Goal: Information Seeking & Learning: Learn about a topic

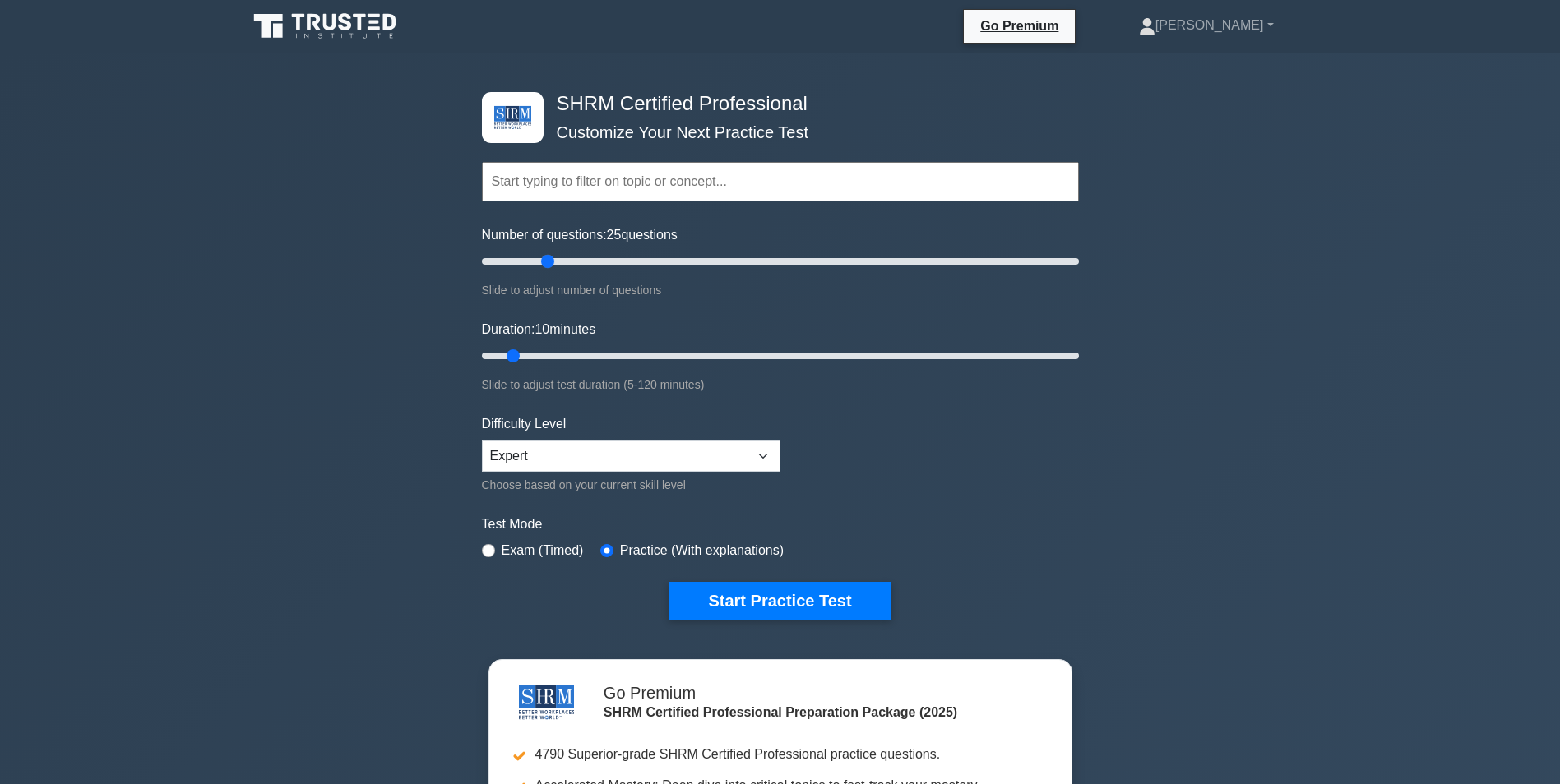
drag, startPoint x: 508, startPoint y: 258, endPoint x: 547, endPoint y: 258, distance: 39.0
type input "25"
click at [547, 258] on input "Number of questions: 25 questions" at bounding box center [781, 261] width 598 height 20
drag, startPoint x: 516, startPoint y: 353, endPoint x: 528, endPoint y: 352, distance: 12.0
type input "15"
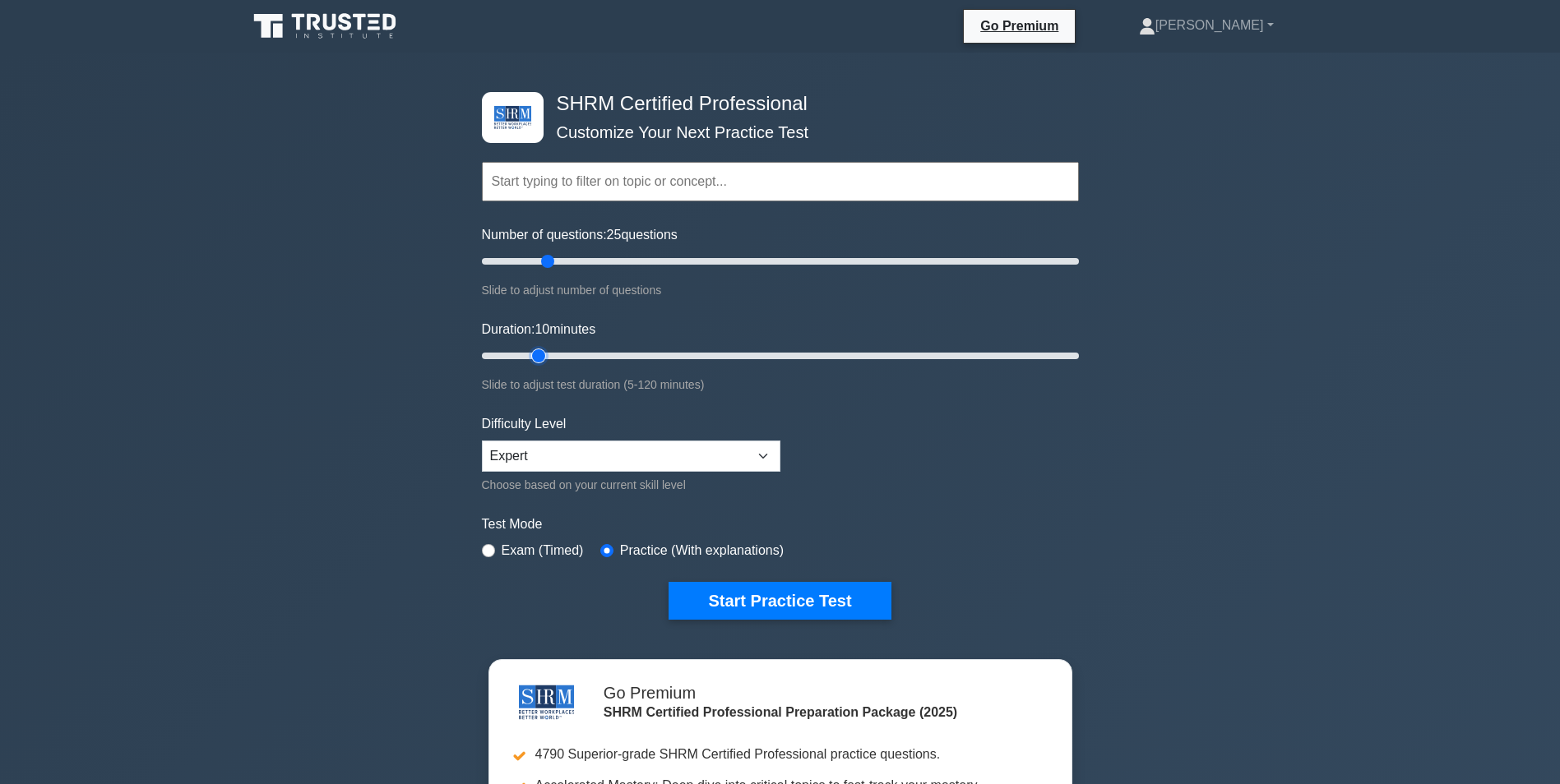
click at [528, 352] on input "Duration: 10 minutes" at bounding box center [781, 356] width 598 height 20
click at [804, 598] on button "Start Practice Test" at bounding box center [780, 601] width 222 height 38
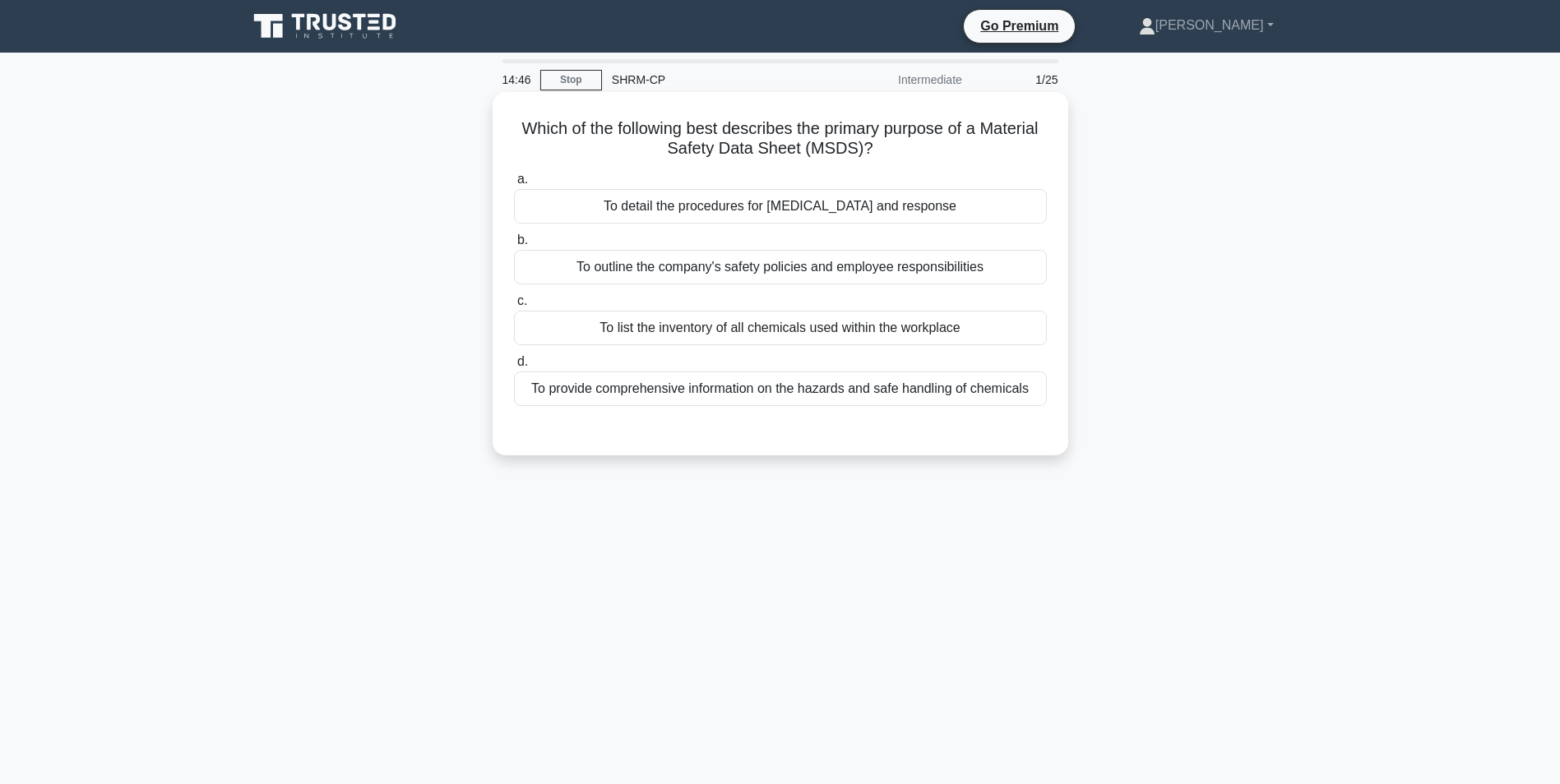
click at [914, 266] on div "To outline the company's safety policies and employee responsibilities" at bounding box center [781, 267] width 533 height 35
click at [514, 246] on input "b. To outline the company's safety policies and employee responsibilities" at bounding box center [514, 240] width 0 height 11
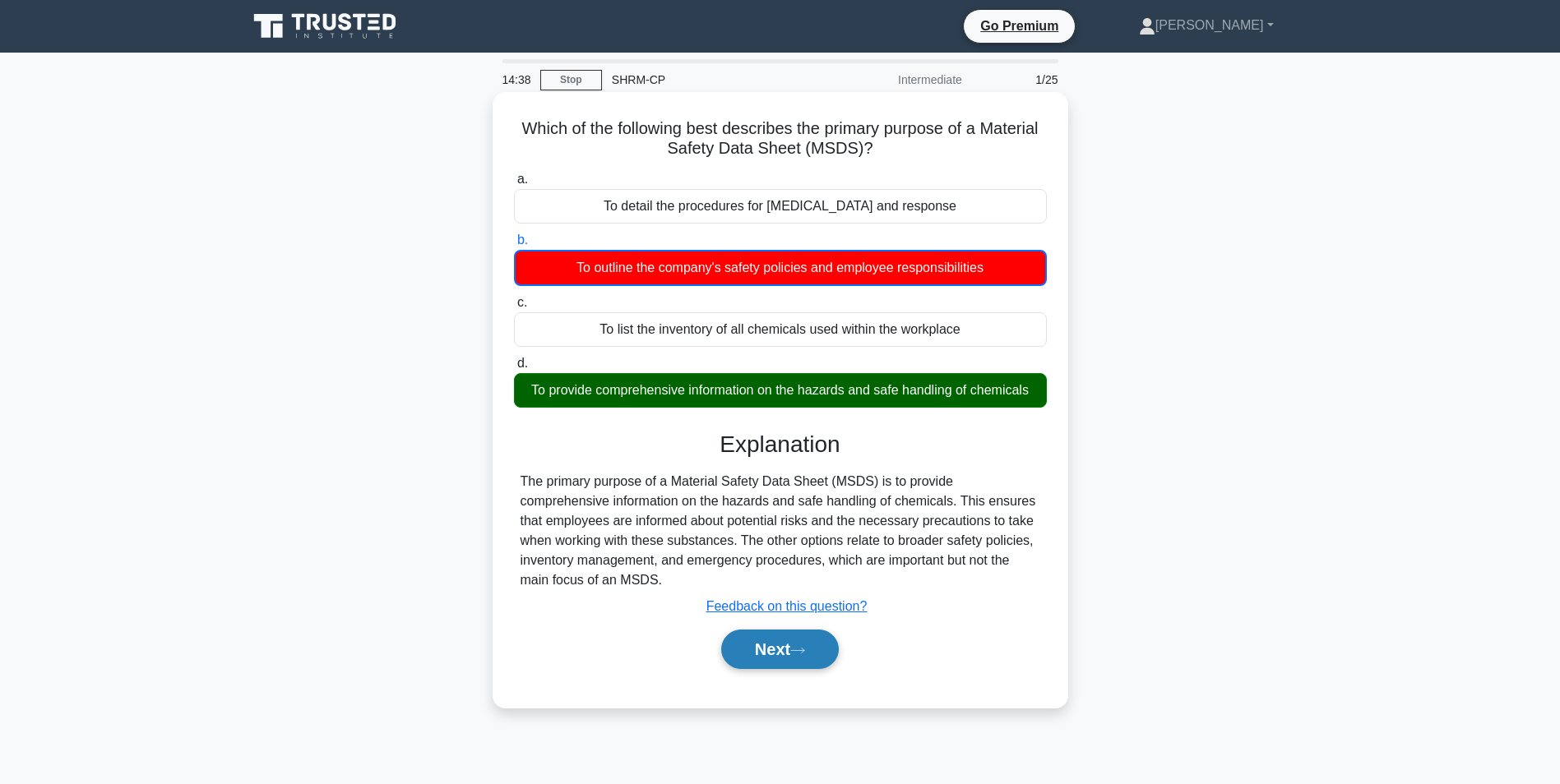
click at [793, 652] on button "Next" at bounding box center [779, 649] width 117 height 39
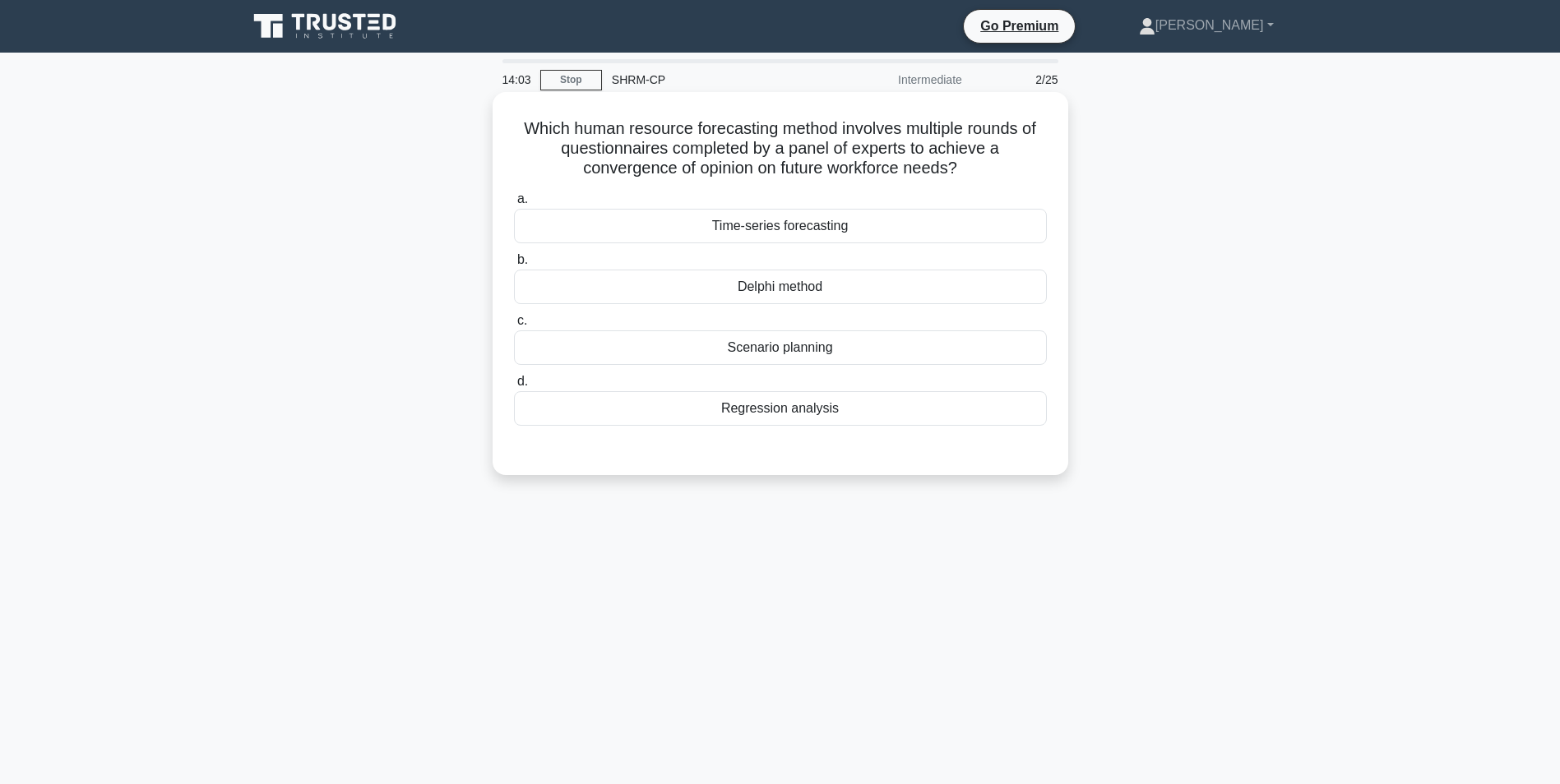
click at [834, 286] on div "Delphi method" at bounding box center [781, 287] width 533 height 35
click at [514, 266] on input "b. Delphi method" at bounding box center [514, 260] width 0 height 11
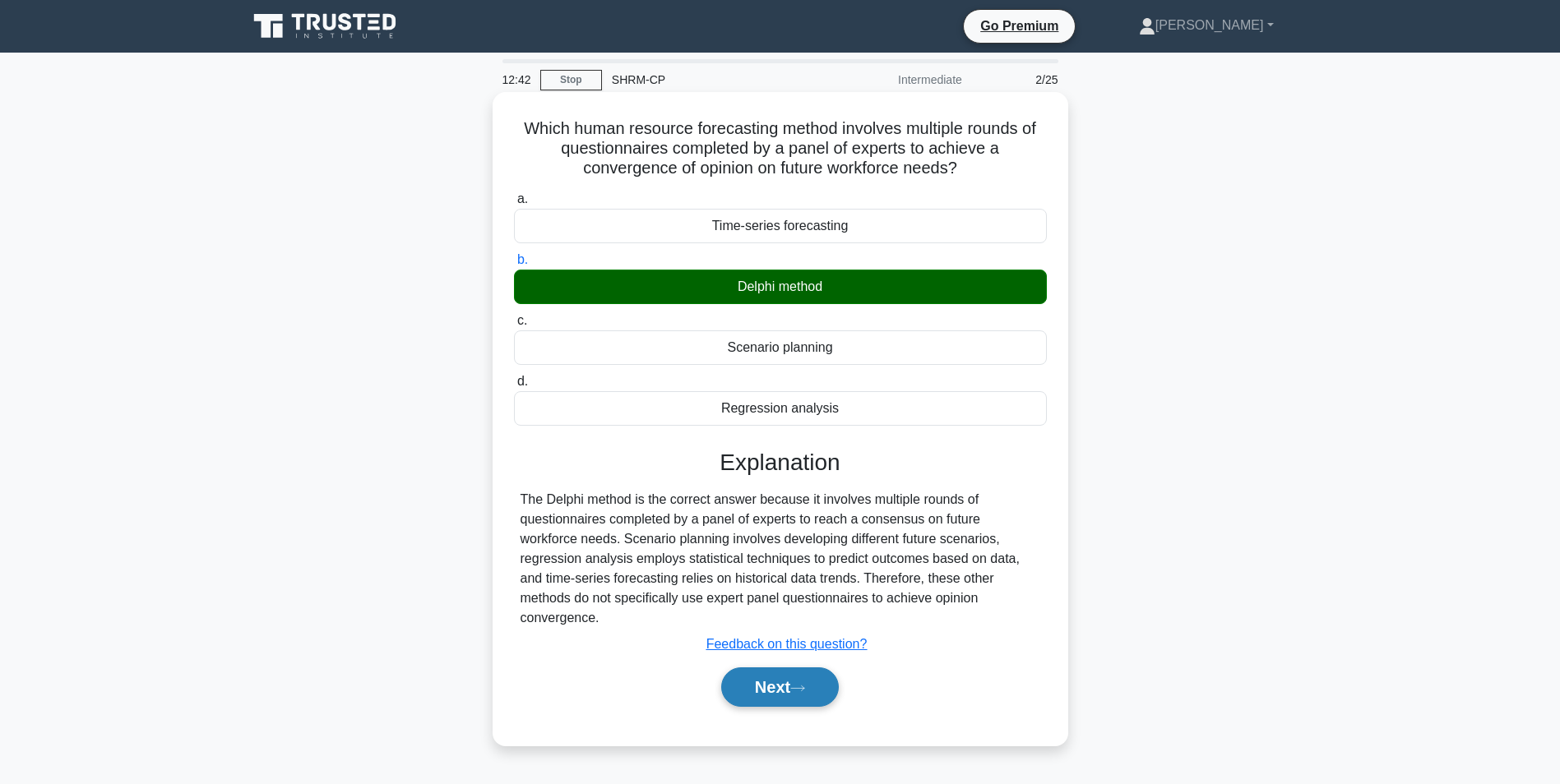
click at [775, 668] on button "Next" at bounding box center [779, 687] width 117 height 39
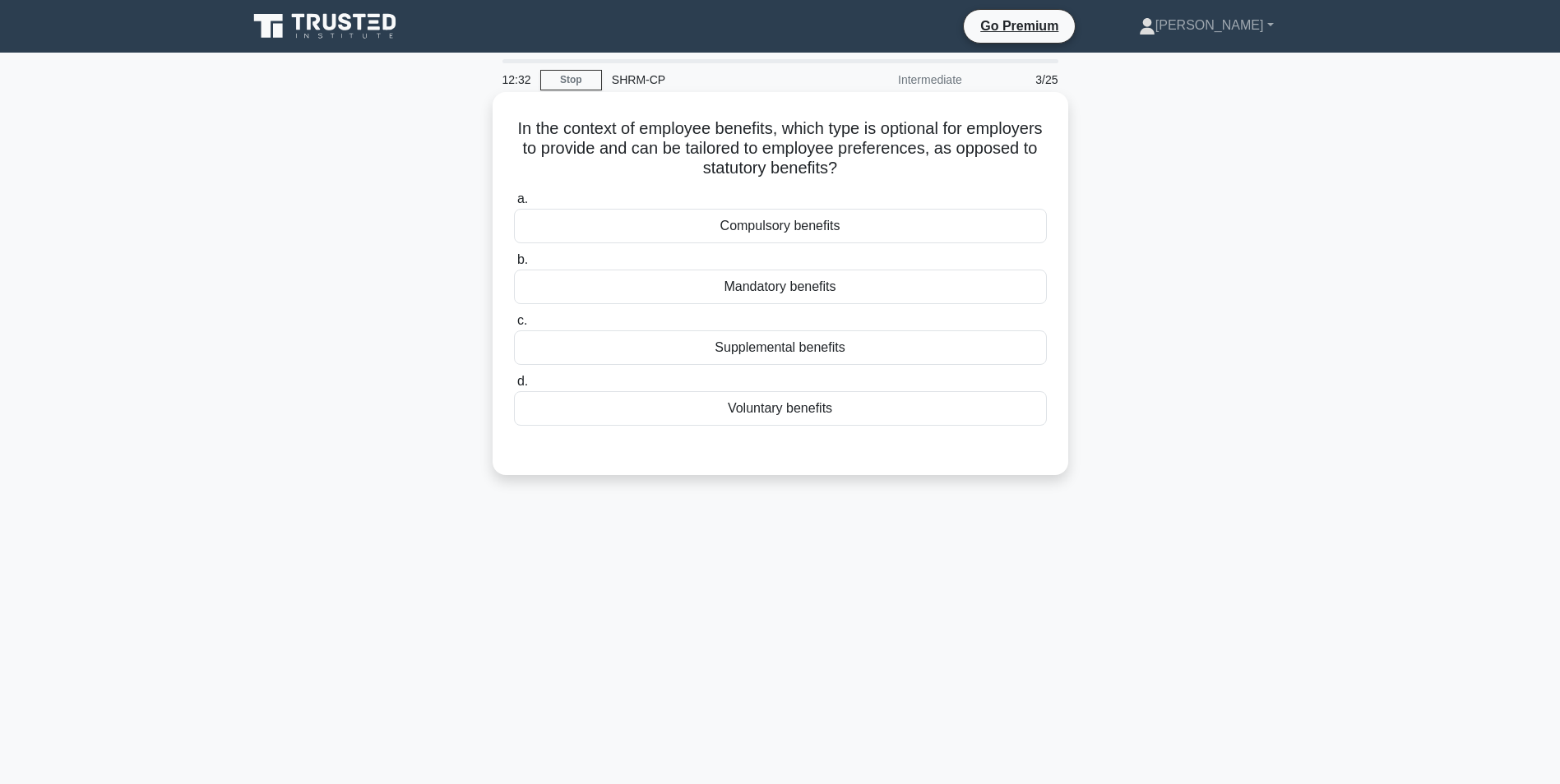
click at [824, 352] on div "Supplemental benefits" at bounding box center [781, 348] width 533 height 35
click at [514, 326] on input "c. Supplemental benefits" at bounding box center [514, 321] width 0 height 11
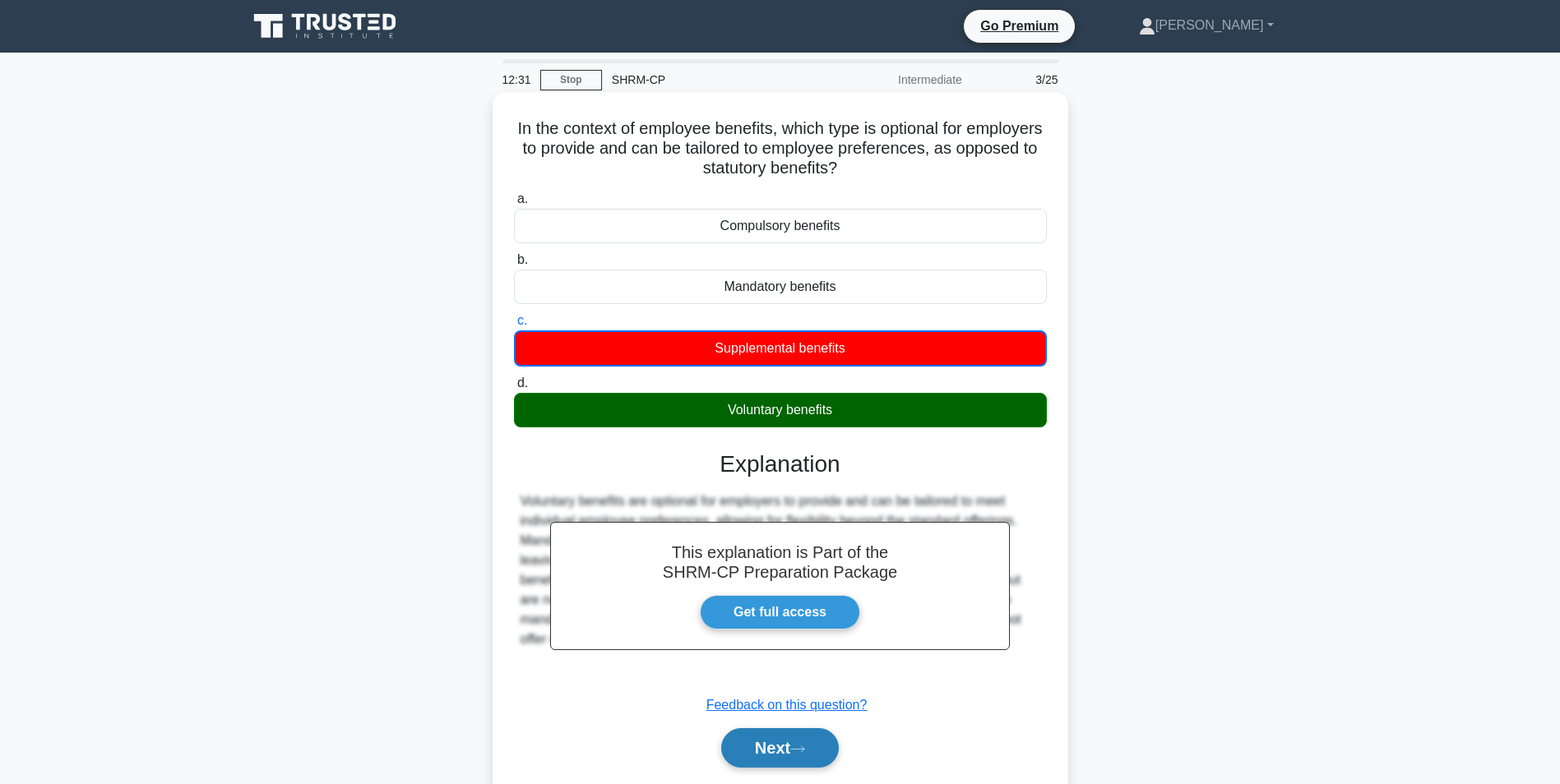
click at [770, 741] on button "Next" at bounding box center [779, 748] width 117 height 39
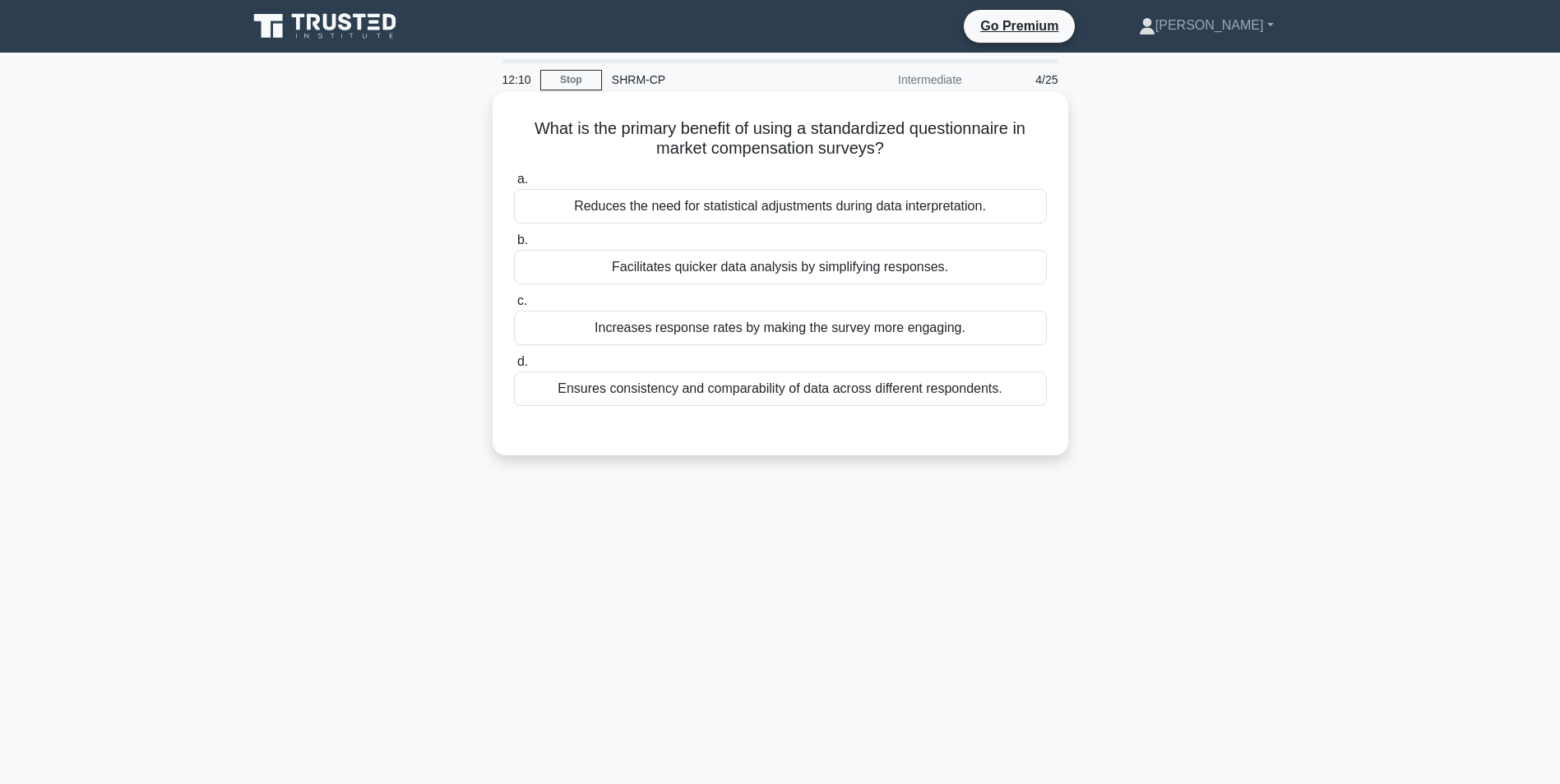
click at [908, 391] on div "Ensures consistency and comparability of data across different respondents." at bounding box center [781, 389] width 533 height 35
click at [514, 367] on input "d. Ensures consistency and comparability of data across different respondents." at bounding box center [514, 362] width 0 height 11
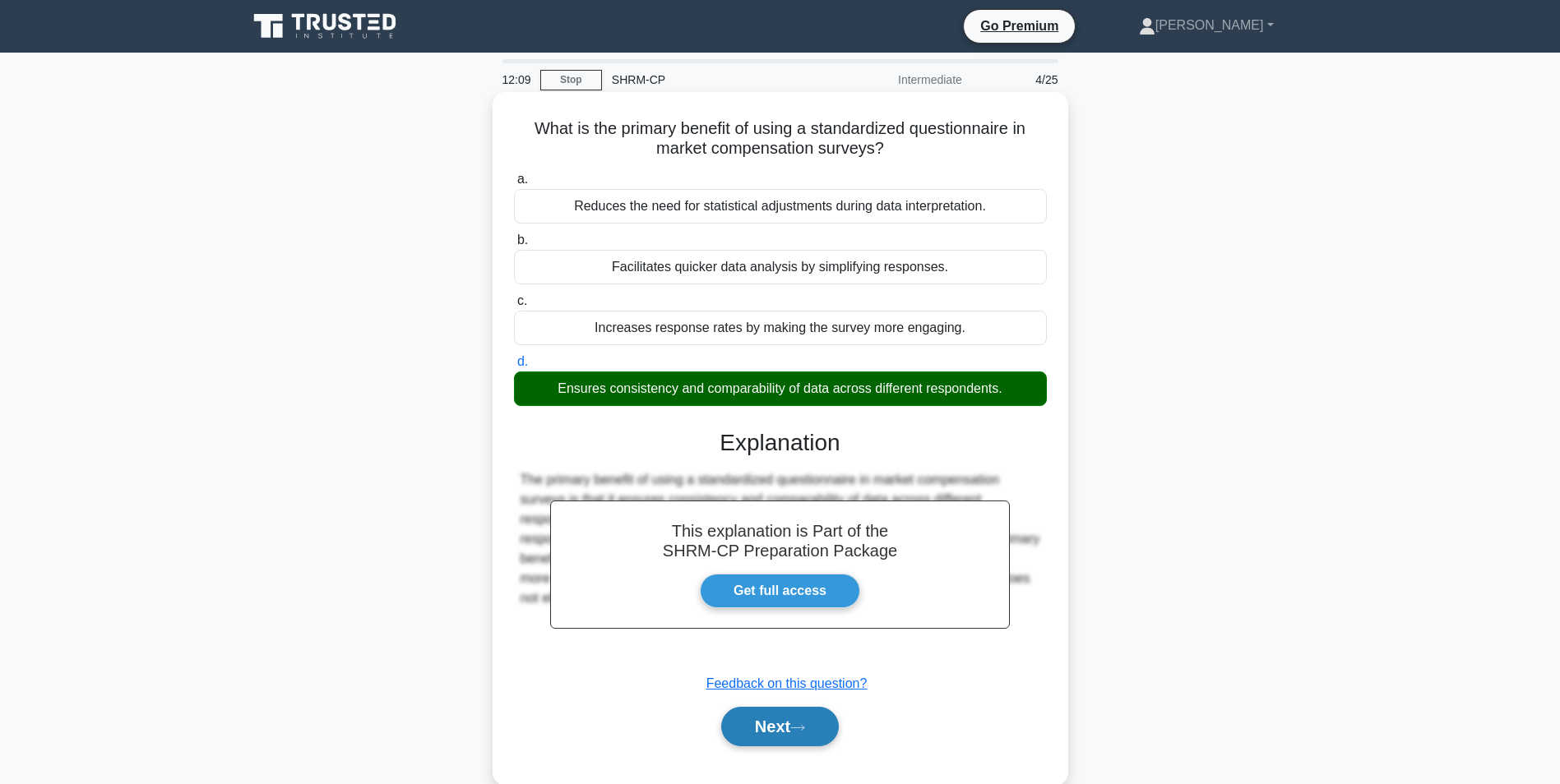
click at [814, 730] on button "Next" at bounding box center [779, 727] width 117 height 39
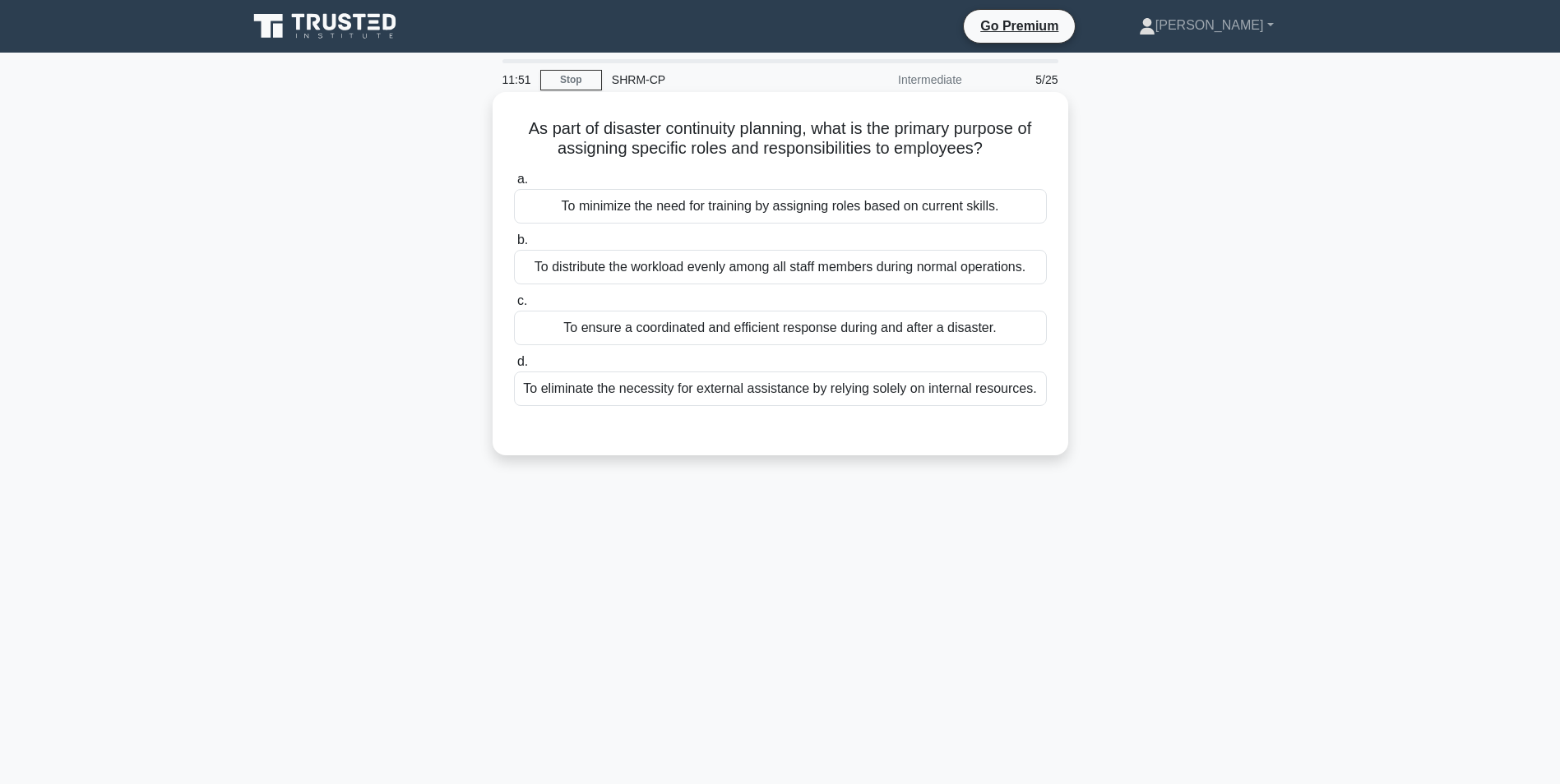
click at [801, 334] on div "To ensure a coordinated and efficient response during and after a disaster." at bounding box center [781, 328] width 533 height 35
click at [514, 307] on input "c. To ensure a coordinated and efficient response during and after a disaster." at bounding box center [514, 301] width 0 height 11
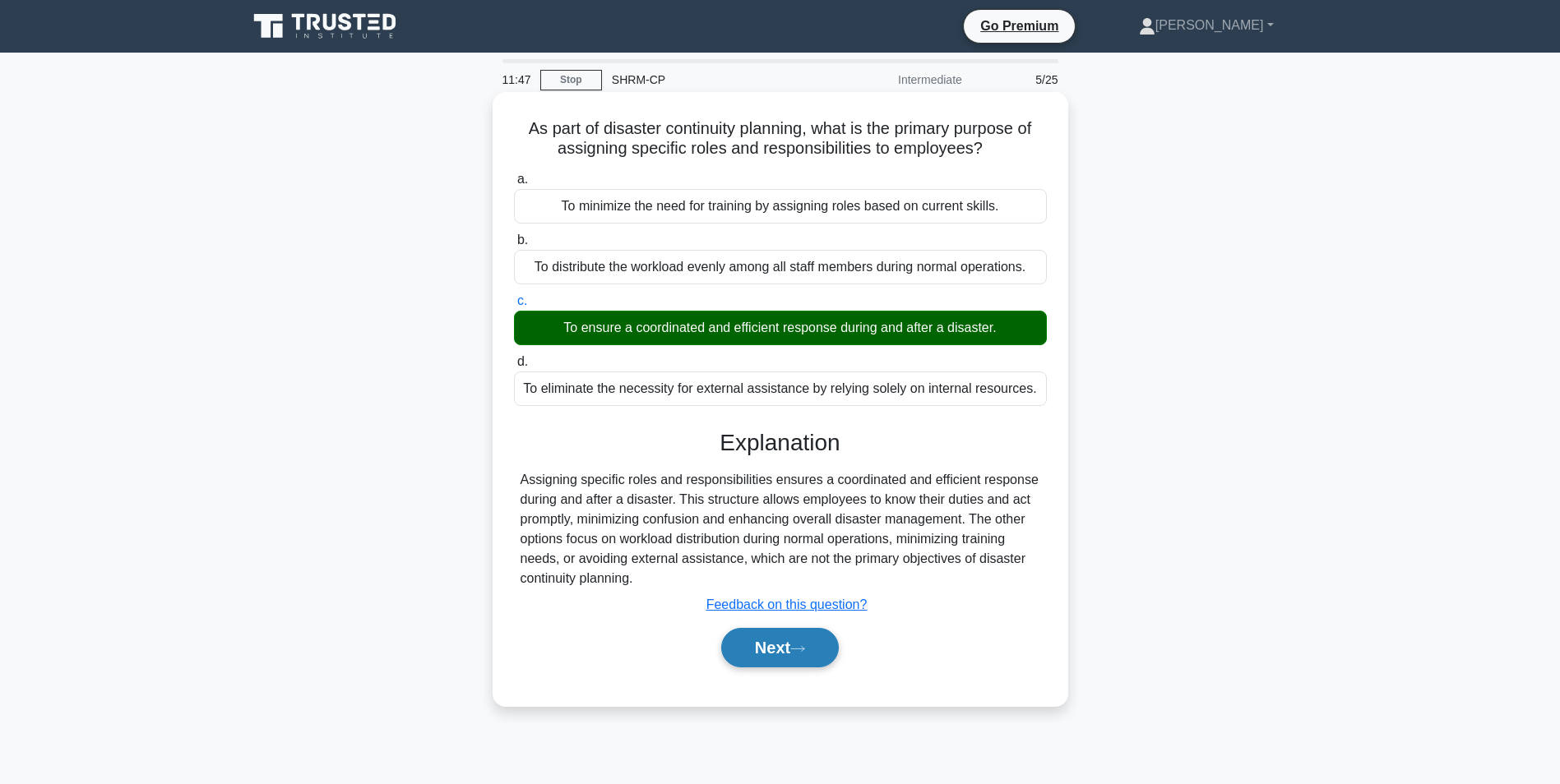
click at [802, 648] on icon at bounding box center [798, 649] width 15 height 9
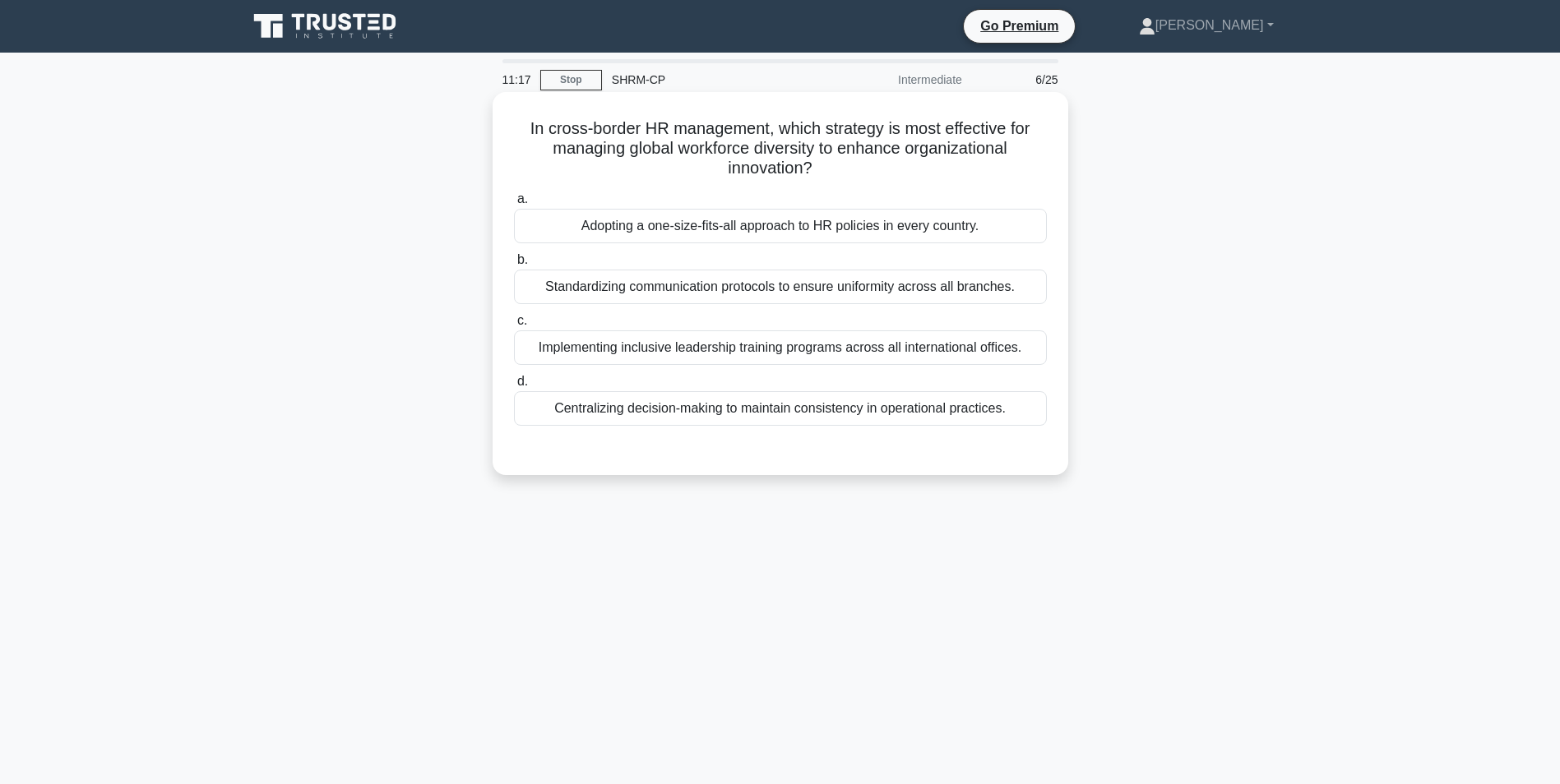
click at [888, 350] on div "Implementing inclusive leadership training programs across all international of…" at bounding box center [781, 348] width 533 height 35
click at [514, 326] on input "c. Implementing inclusive leadership training programs across all international…" at bounding box center [514, 321] width 0 height 11
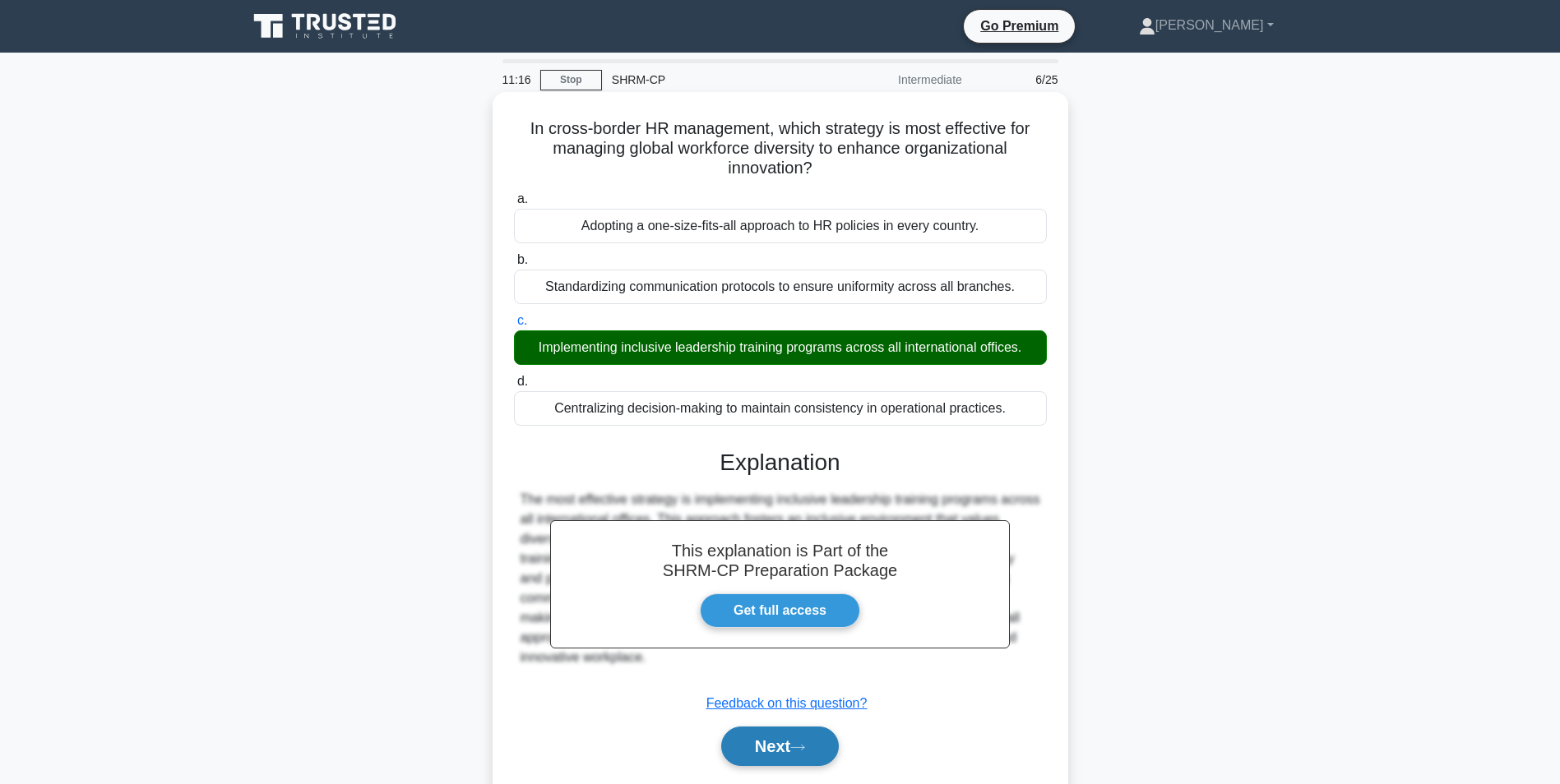
click at [804, 754] on button "Next" at bounding box center [779, 746] width 117 height 39
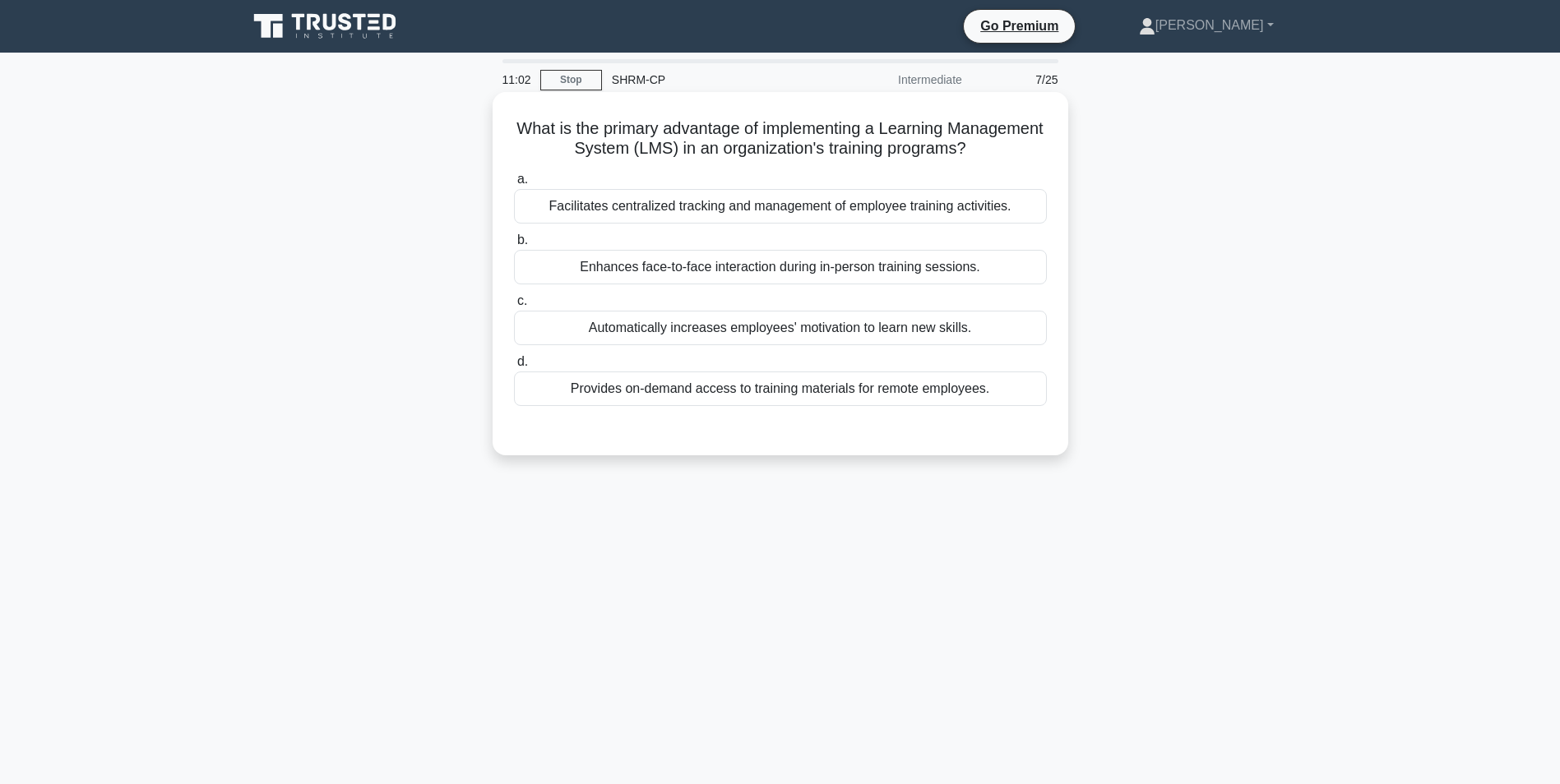
click at [920, 207] on div "Facilitates centralized tracking and management of employee training activities." at bounding box center [781, 206] width 533 height 35
click at [514, 185] on input "a. Facilitates centralized tracking and management of employee training activit…" at bounding box center [514, 180] width 0 height 11
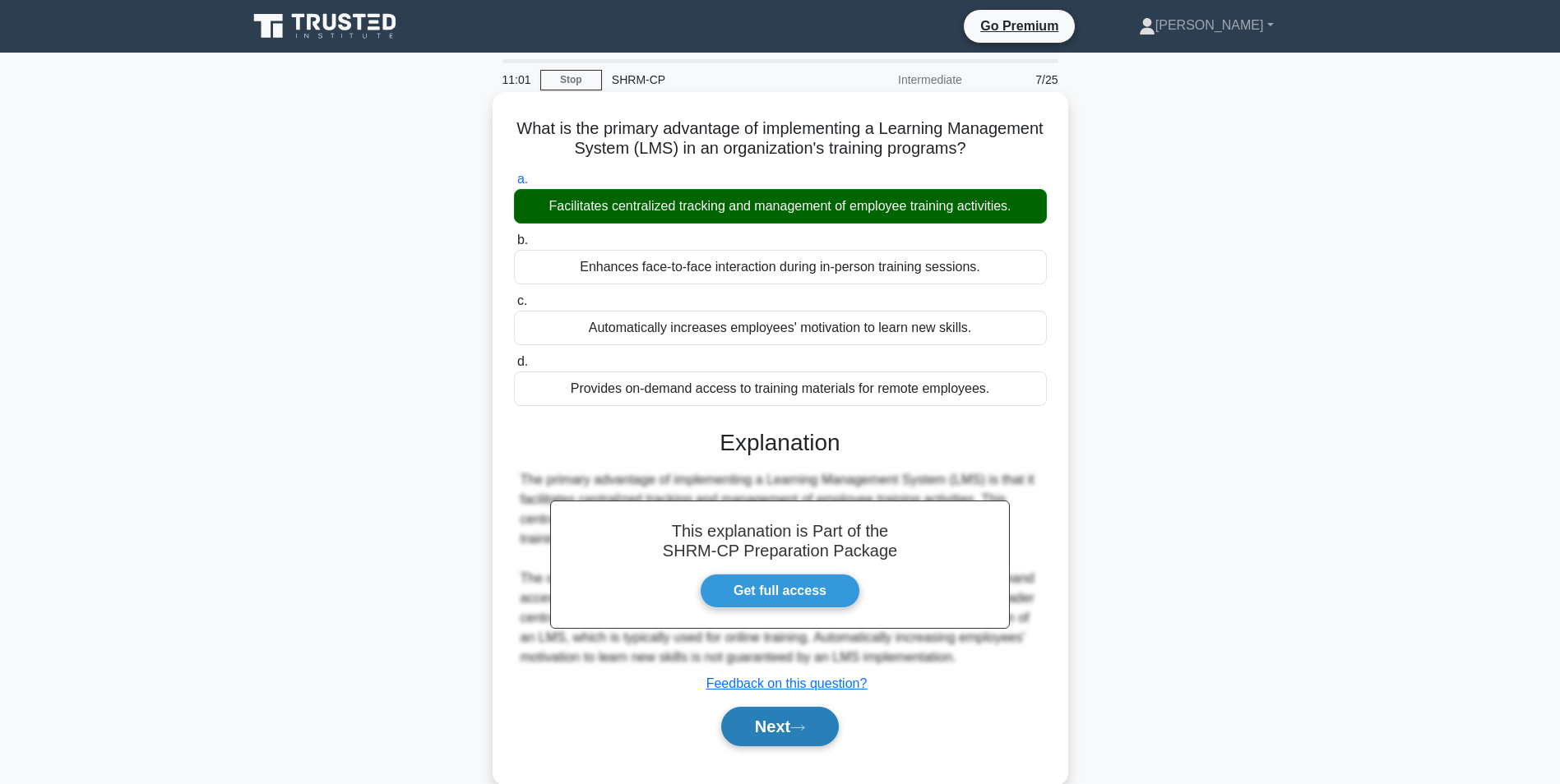
click at [783, 721] on button "Next" at bounding box center [779, 727] width 117 height 39
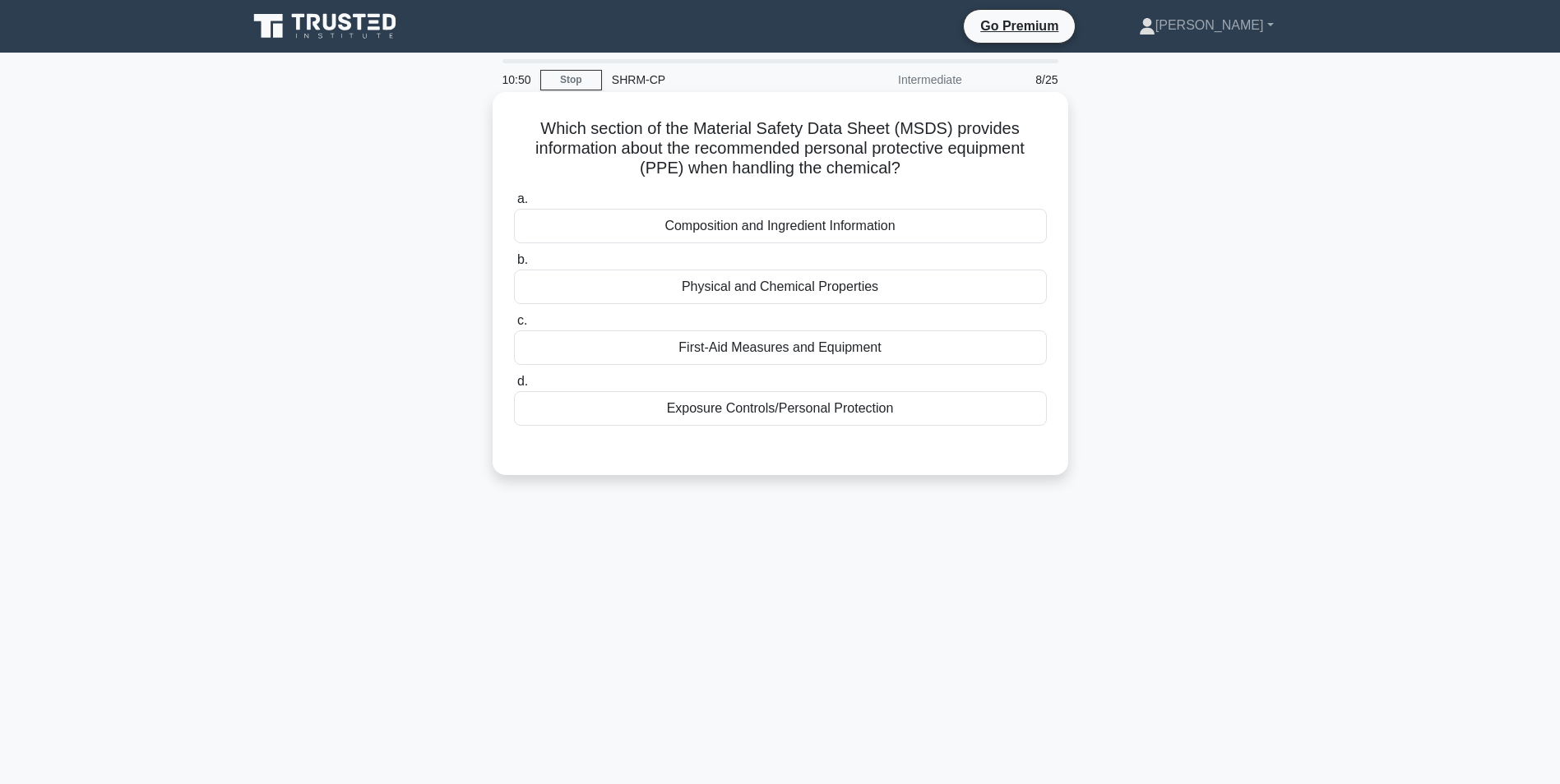
click at [892, 351] on div "First-Aid Measures and Equipment" at bounding box center [781, 348] width 533 height 35
click at [514, 326] on input "c. First-Aid Measures and Equipment" at bounding box center [514, 321] width 0 height 11
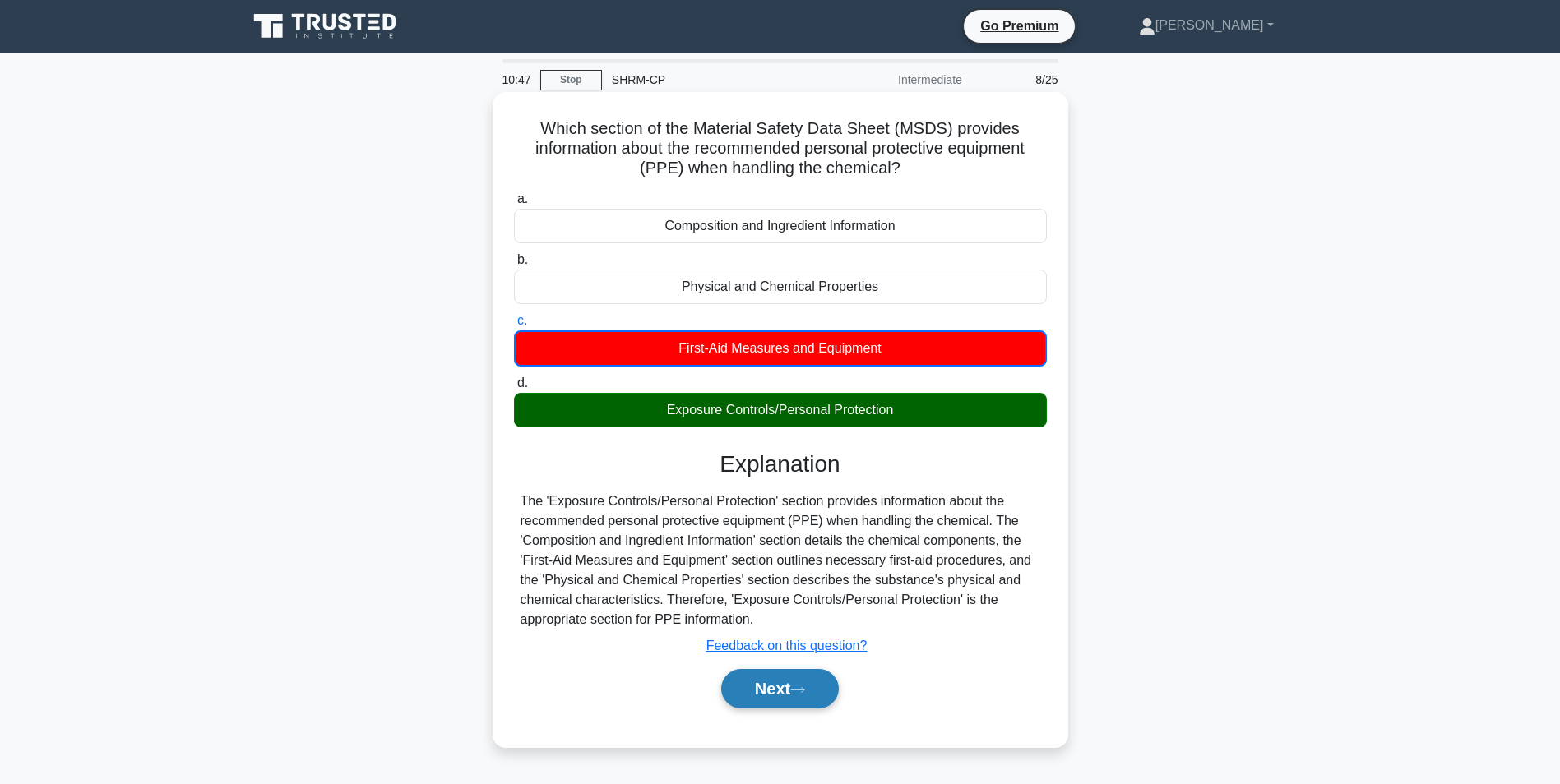
click at [792, 690] on button "Next" at bounding box center [779, 689] width 117 height 39
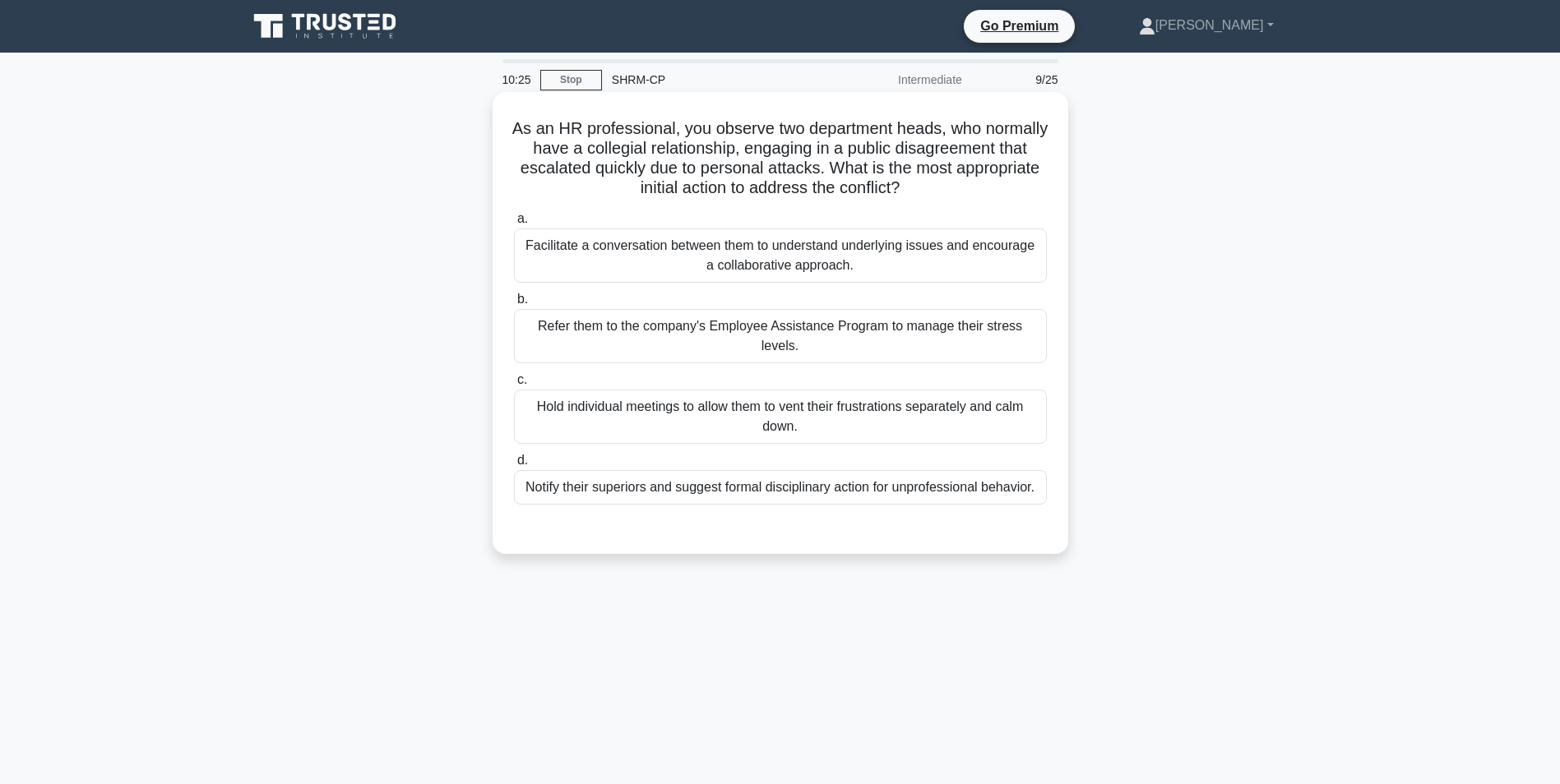
click at [889, 407] on div "Hold individual meetings to allow them to vent their frustrations separately an…" at bounding box center [781, 417] width 533 height 55
click at [514, 385] on input "c. Hold individual meetings to allow them to vent their frustrations separately…" at bounding box center [514, 380] width 0 height 11
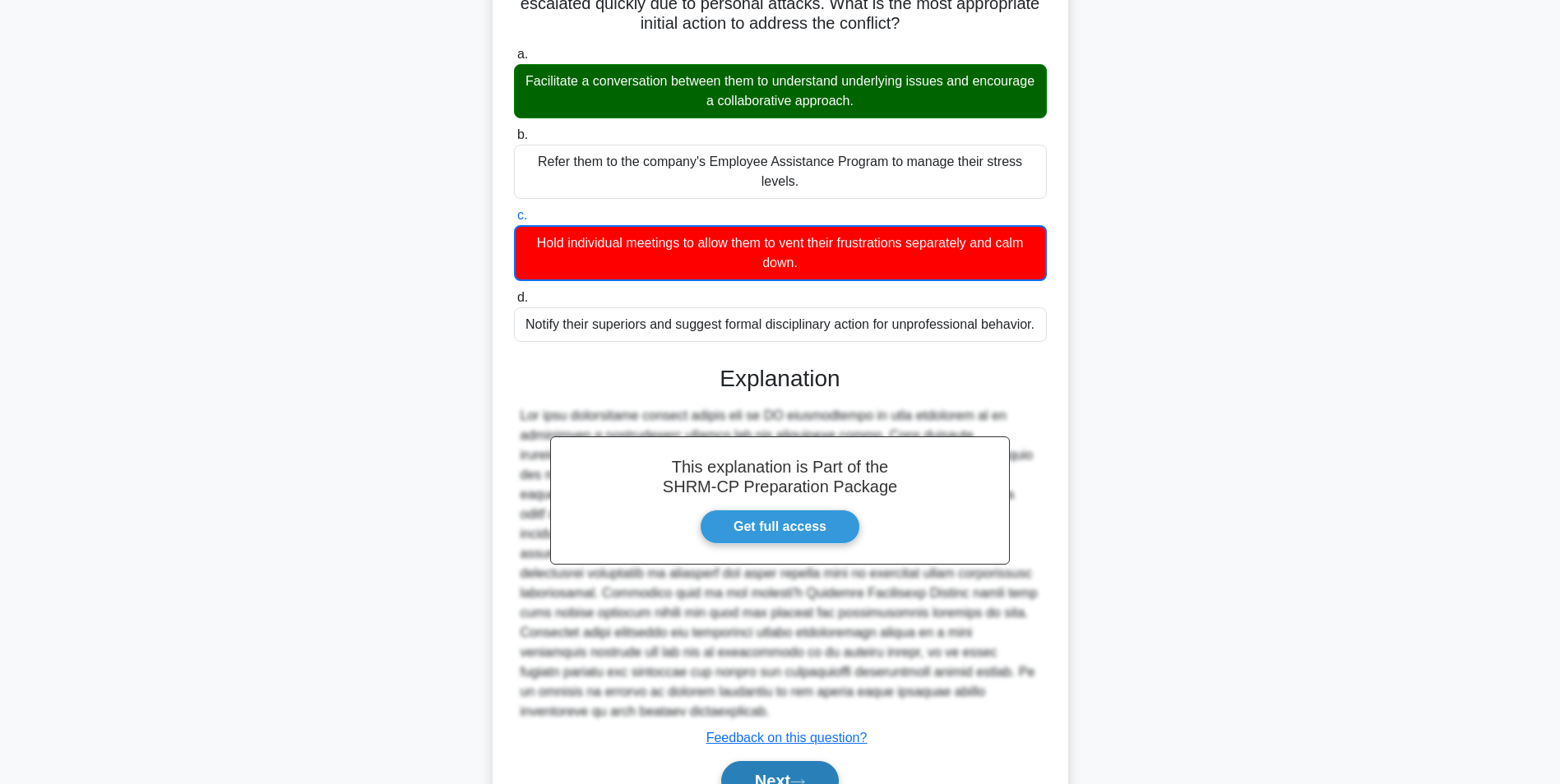
click at [777, 762] on button "Next" at bounding box center [779, 781] width 117 height 39
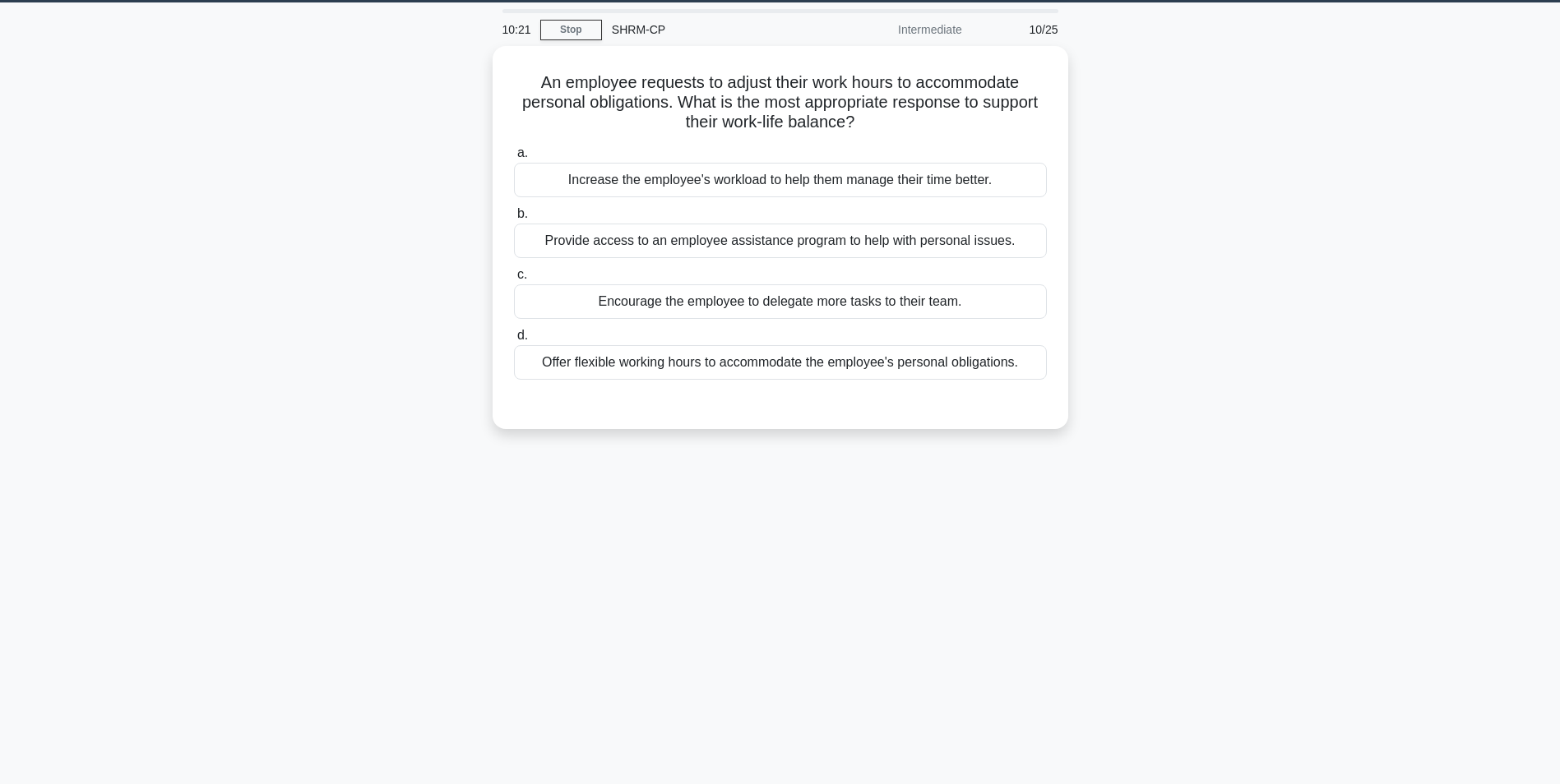
scroll to position [21, 0]
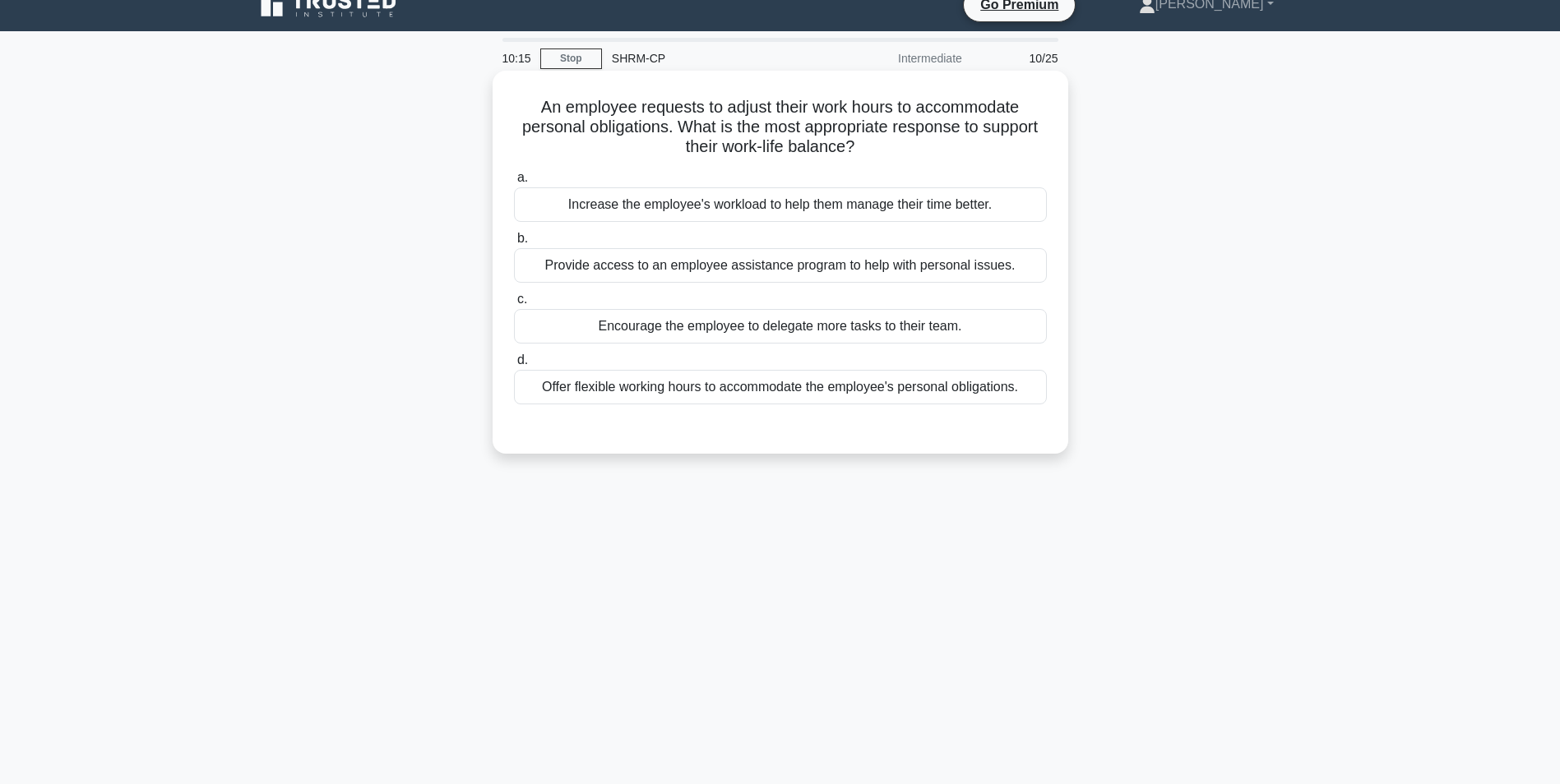
click at [864, 386] on div "Offer flexible working hours to accommodate the employee's personal obligations." at bounding box center [781, 387] width 533 height 35
click at [514, 366] on input "d. Offer flexible working hours to accommodate the employee's personal obligati…" at bounding box center [514, 360] width 0 height 11
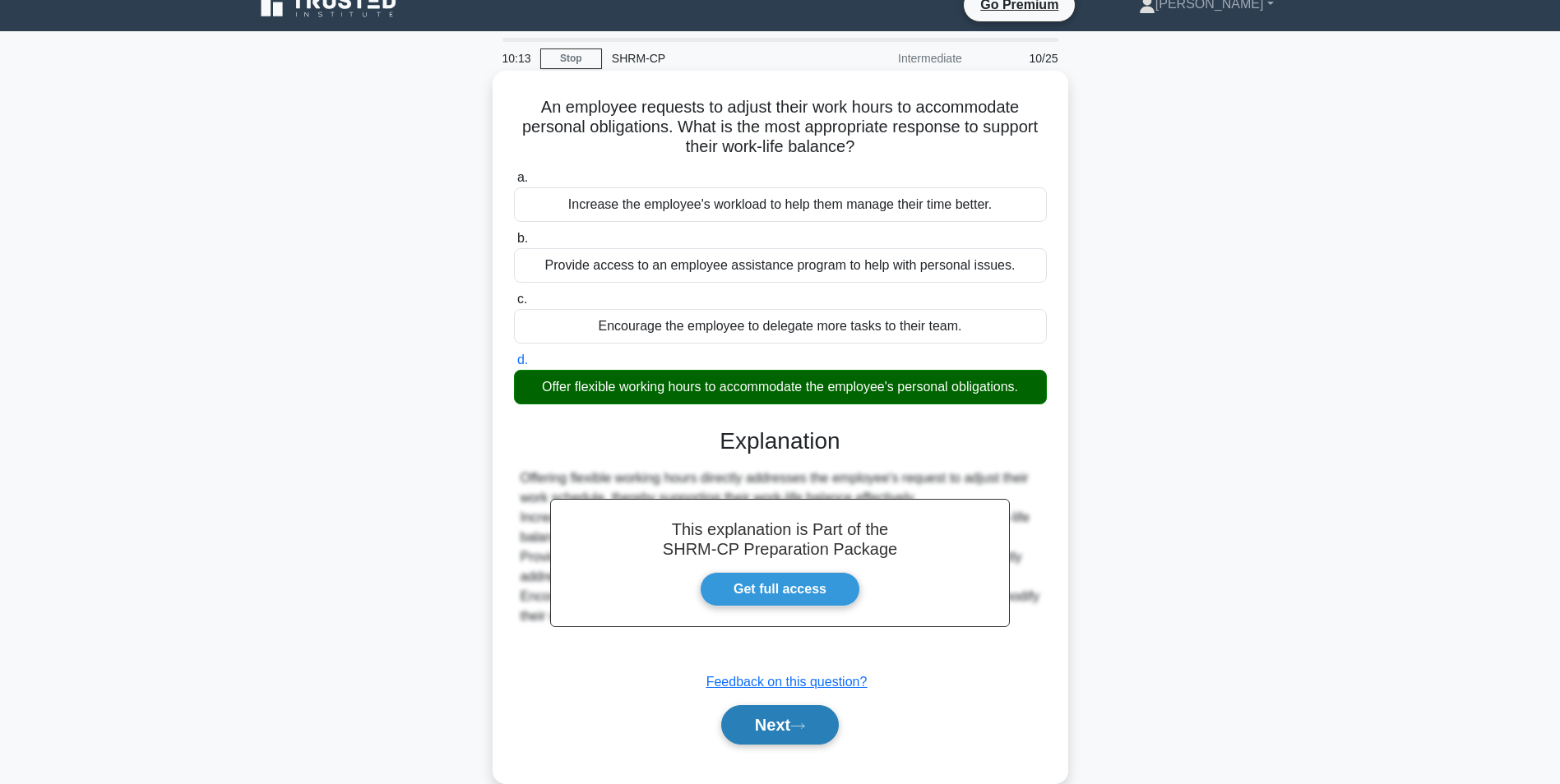
click at [772, 719] on button "Next" at bounding box center [779, 725] width 117 height 39
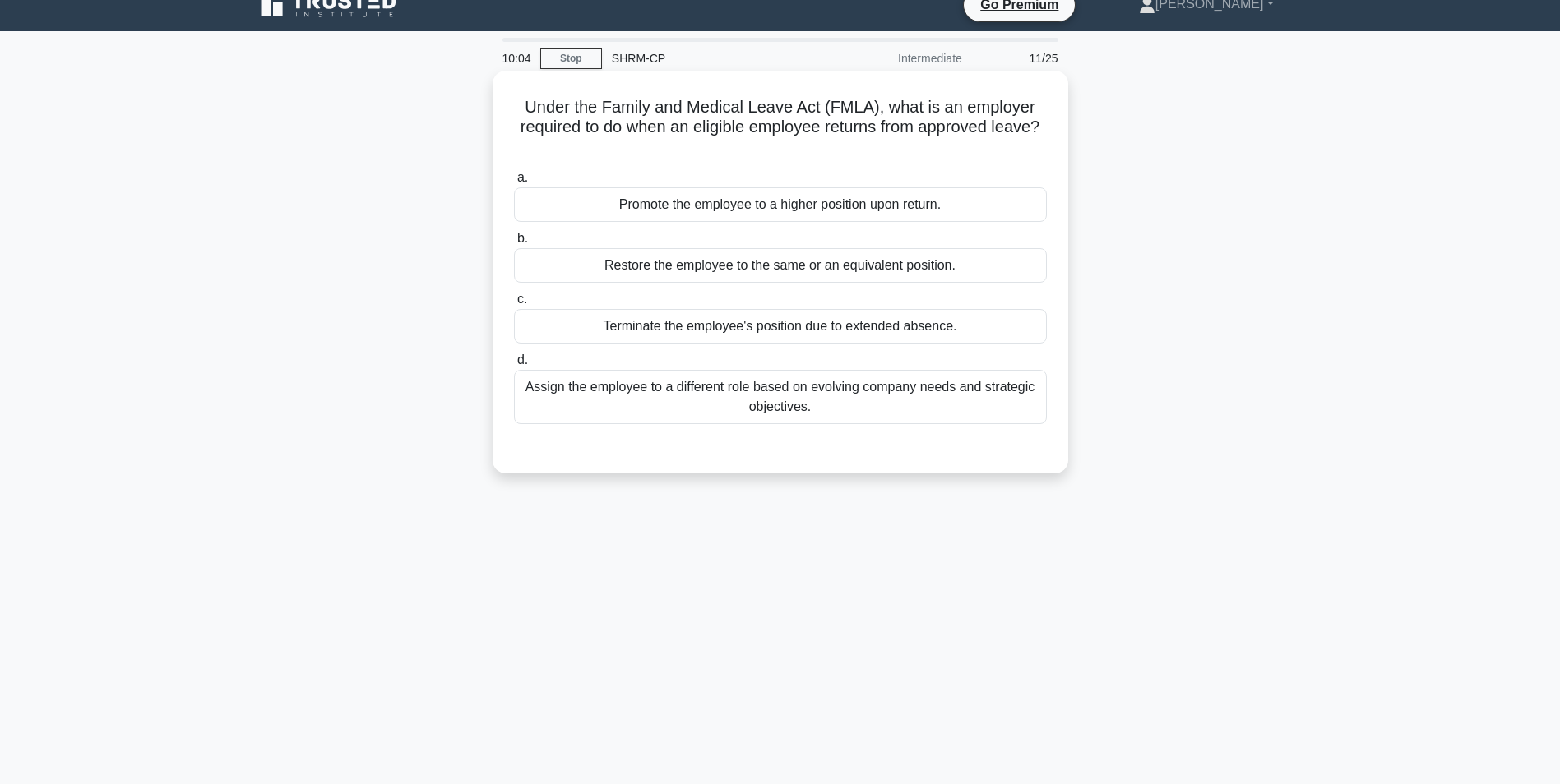
click at [750, 267] on div "Restore the employee to the same or an equivalent position." at bounding box center [781, 266] width 533 height 35
click at [514, 244] on input "b. Restore the employee to the same or an equivalent position." at bounding box center [514, 239] width 0 height 11
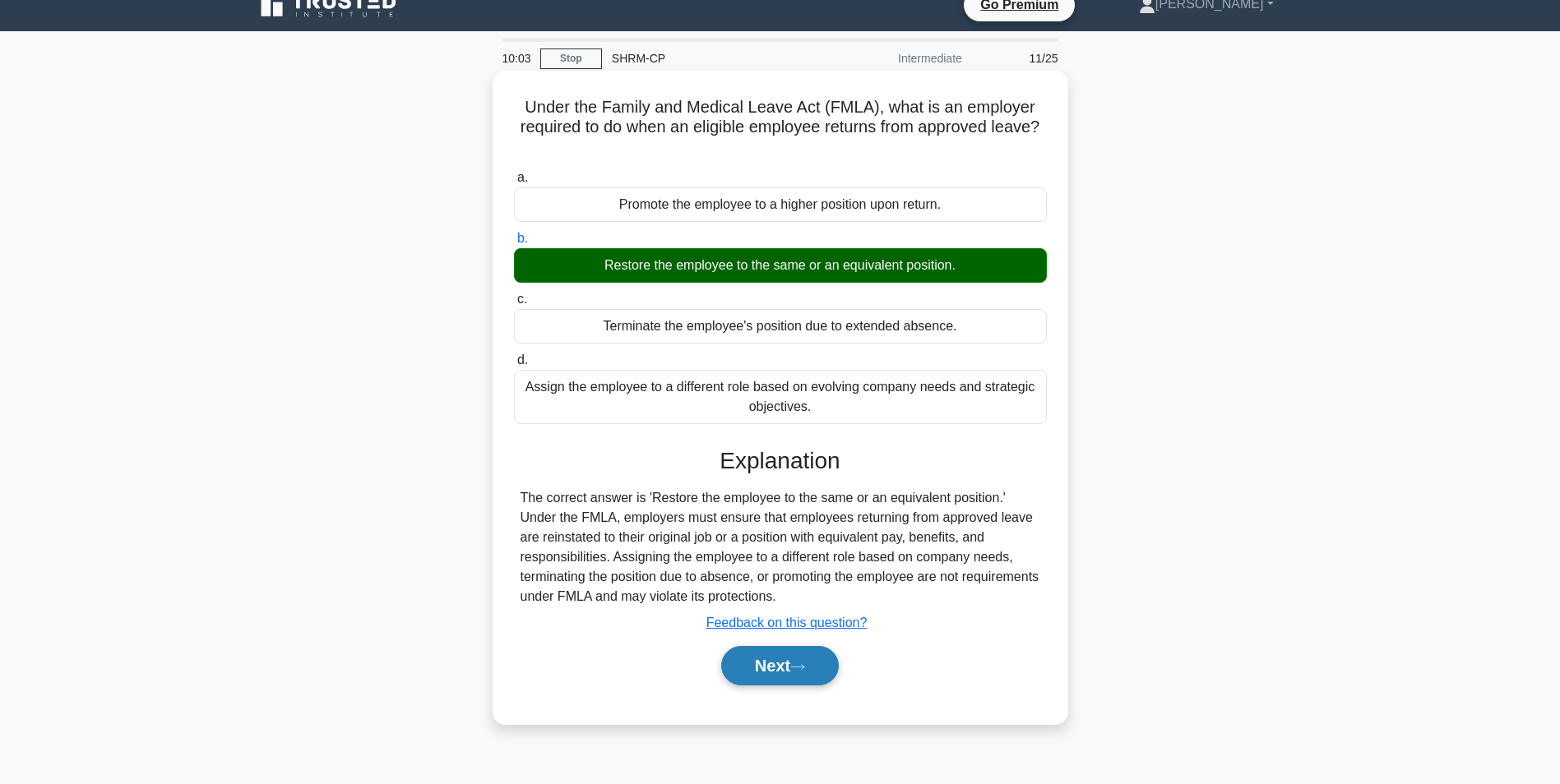
click at [797, 676] on button "Next" at bounding box center [779, 666] width 117 height 39
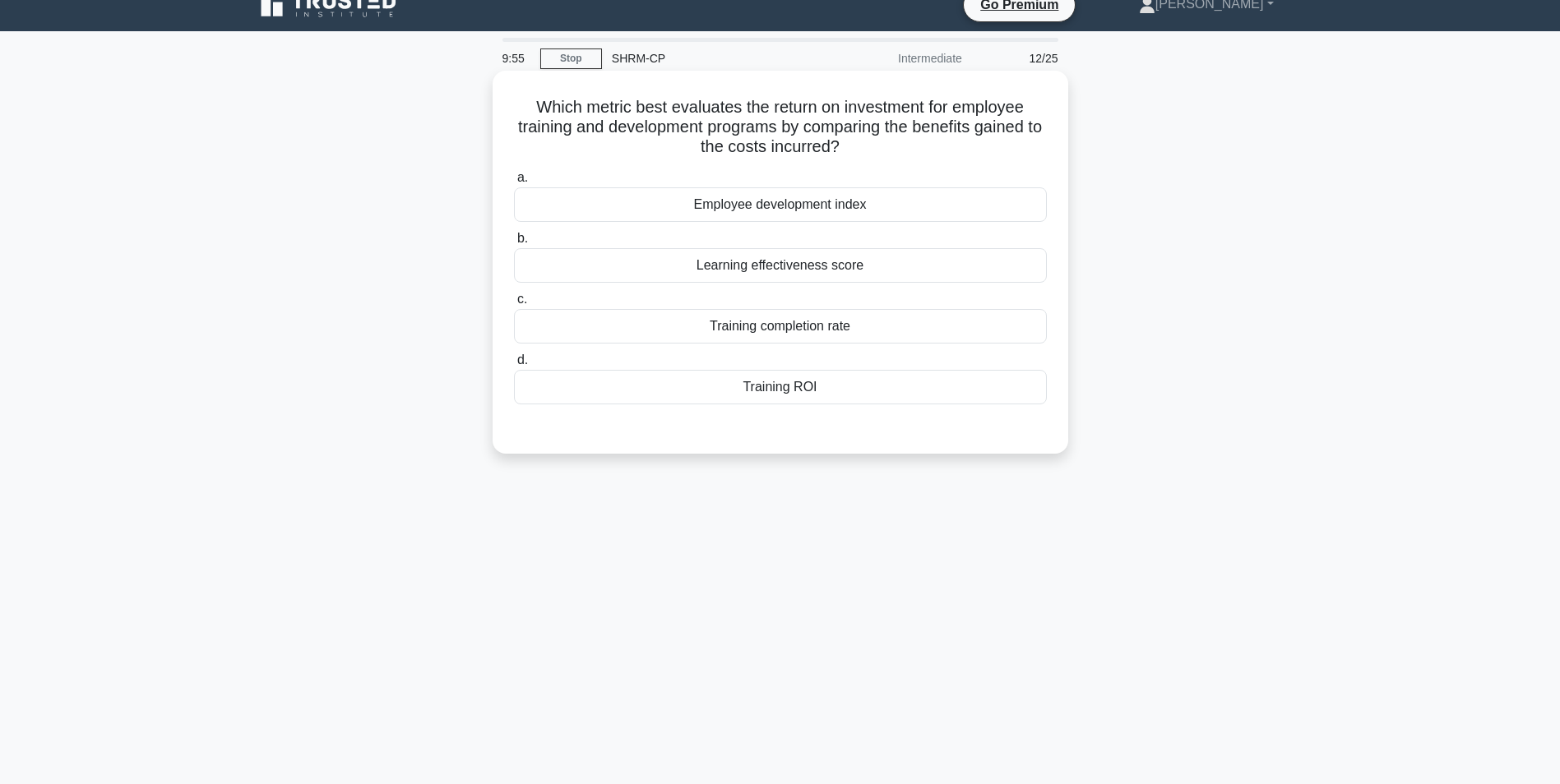
click at [786, 395] on div "Training ROI" at bounding box center [781, 387] width 533 height 35
click at [514, 366] on input "d. Training ROI" at bounding box center [514, 360] width 0 height 11
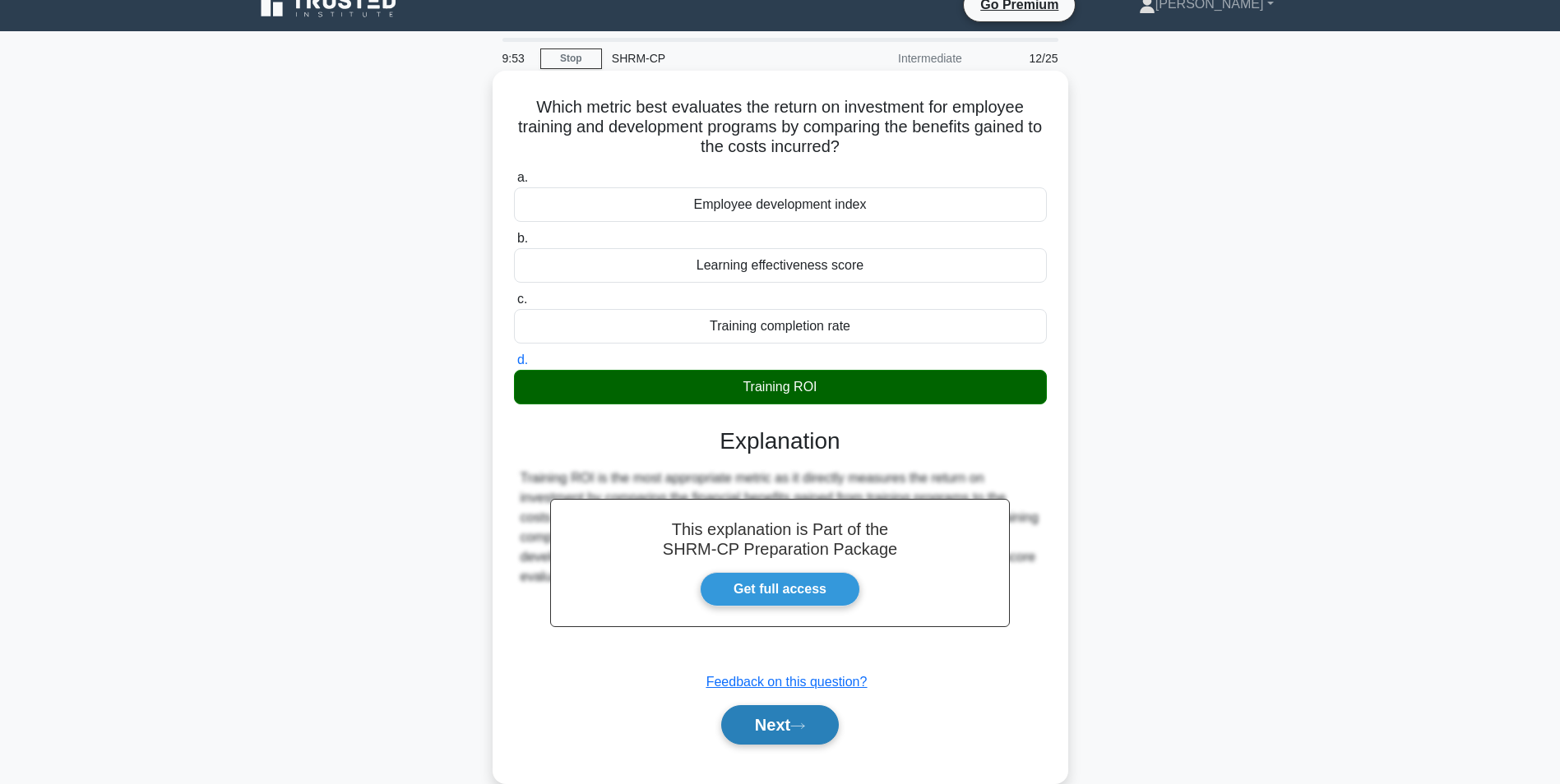
click at [804, 730] on icon at bounding box center [798, 726] width 15 height 9
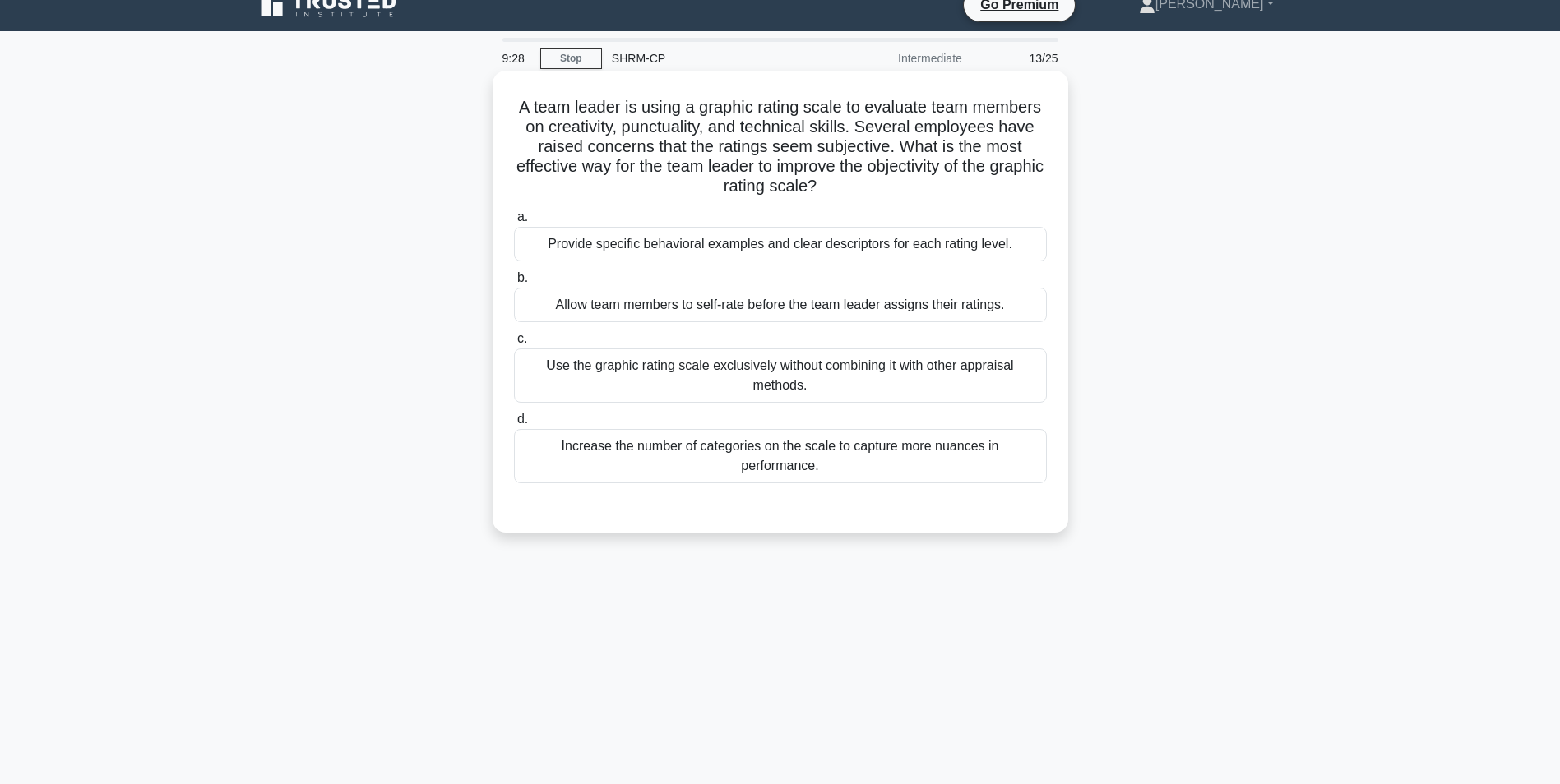
click at [887, 242] on div "Provide specific behavioral examples and clear descriptors for each rating leve…" at bounding box center [781, 244] width 533 height 35
click at [514, 223] on input "a. Provide specific behavioral examples and clear descriptors for each rating l…" at bounding box center [514, 217] width 0 height 11
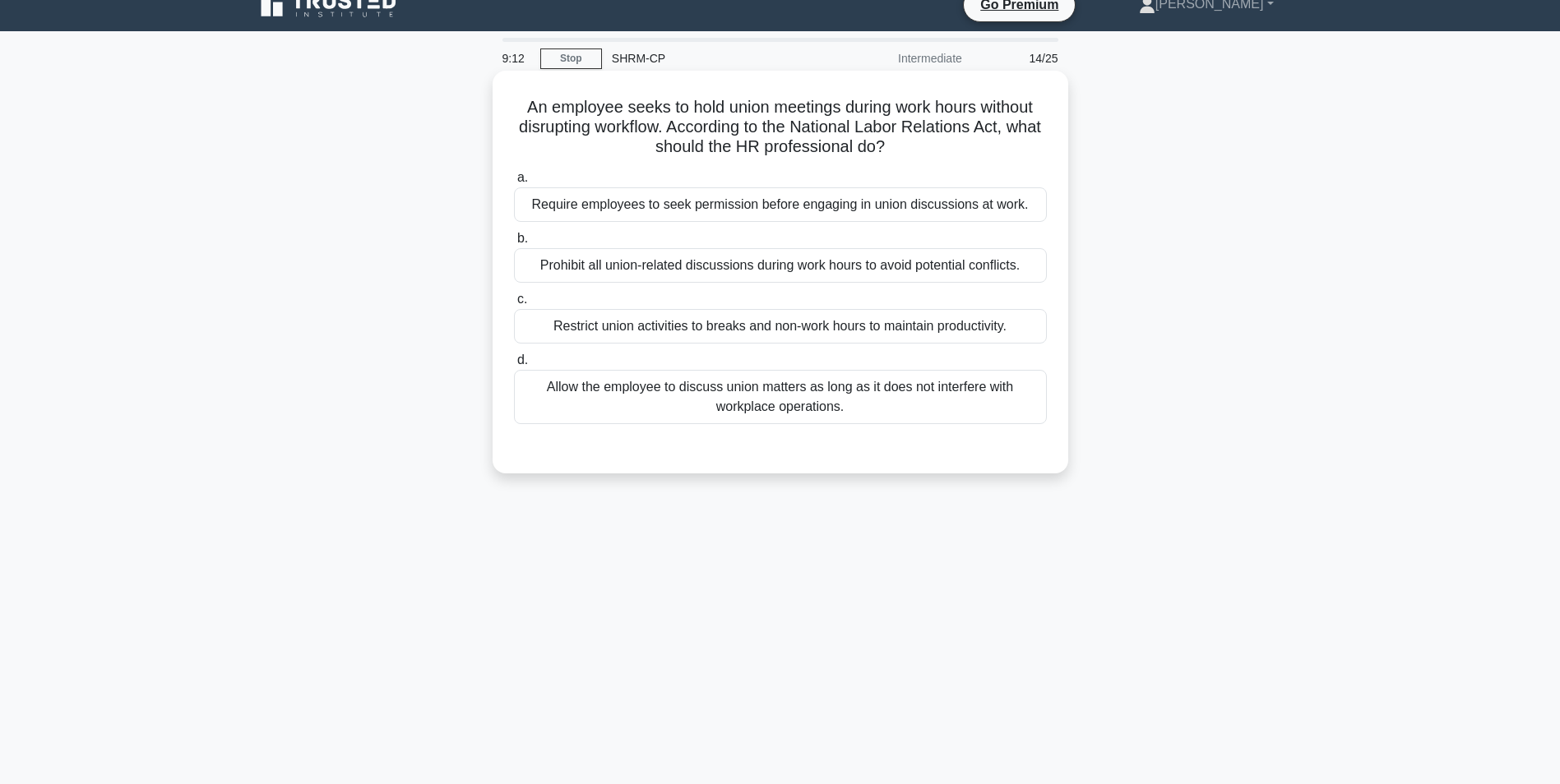
click at [850, 400] on div "Allow the employee to discuss union matters as long as it does not interfere wi…" at bounding box center [781, 397] width 533 height 55
click at [514, 366] on input "d. Allow the employee to discuss union matters as long as it does not interfere…" at bounding box center [514, 360] width 0 height 11
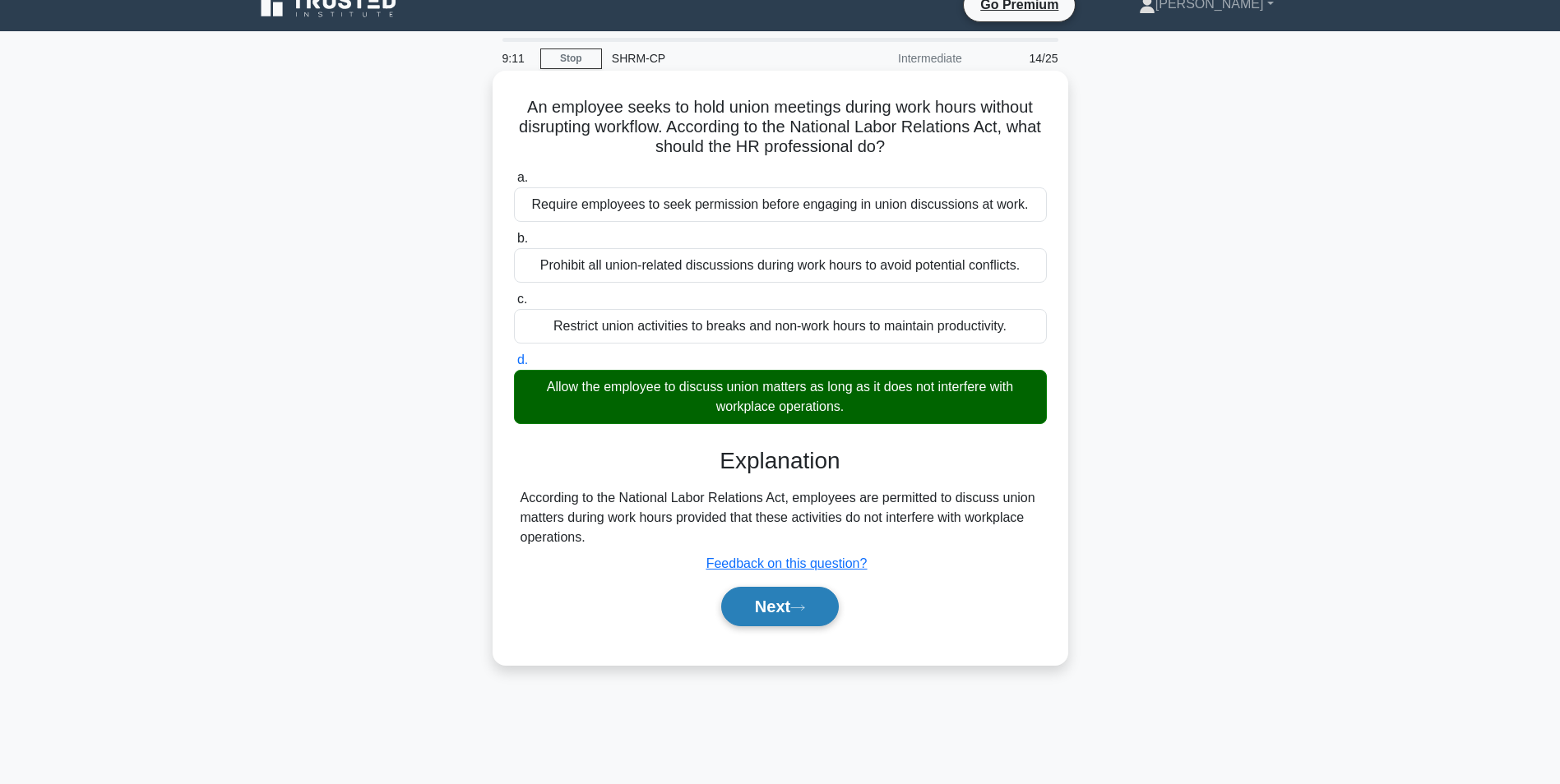
click at [787, 599] on button "Next" at bounding box center [779, 607] width 117 height 39
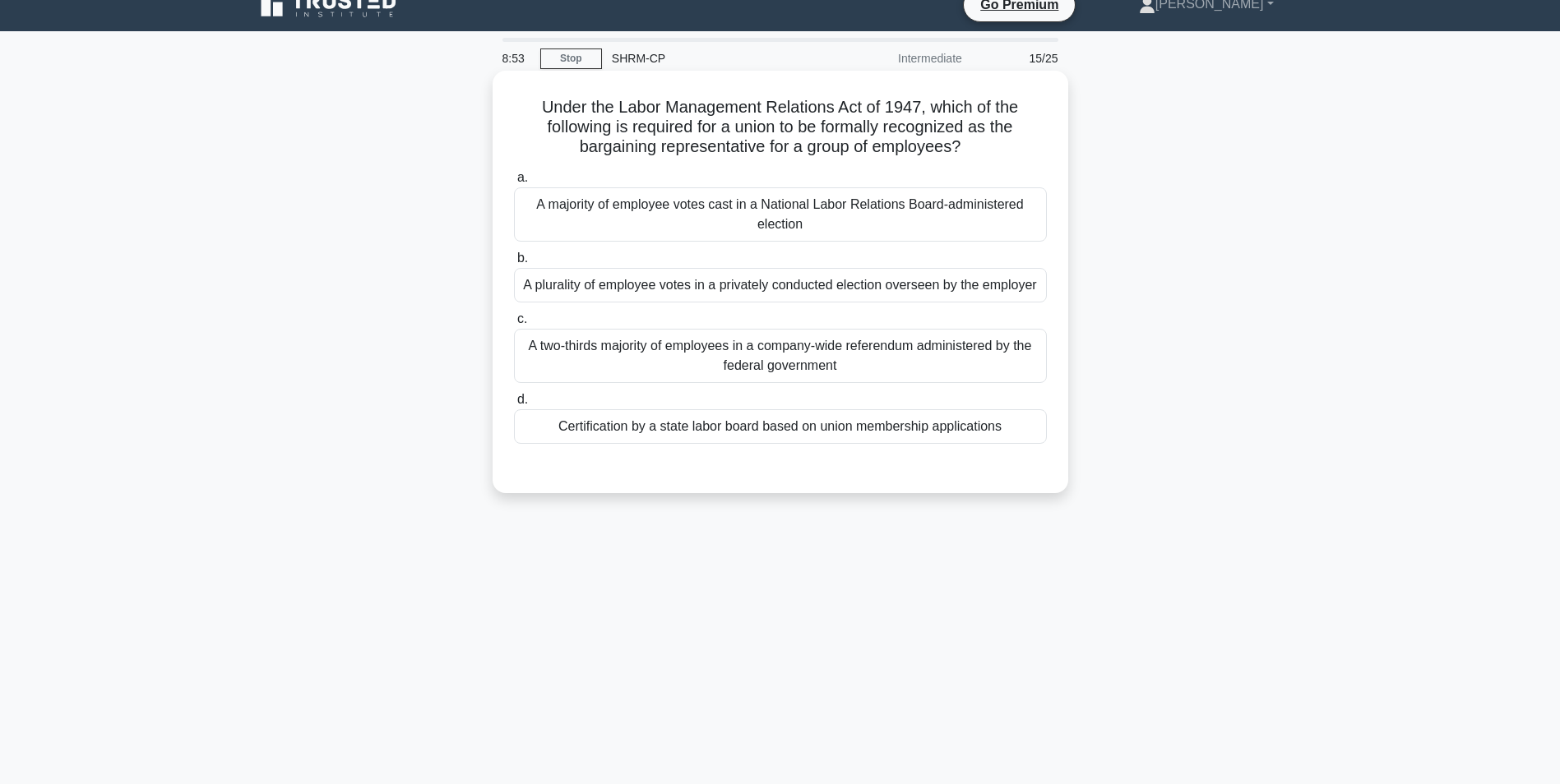
click at [905, 215] on div "A majority of employee votes cast in a National Labor Relations Board-administe…" at bounding box center [781, 215] width 533 height 55
click at [514, 183] on input "a. A majority of employee votes cast in a National Labor Relations Board-admini…" at bounding box center [514, 178] width 0 height 11
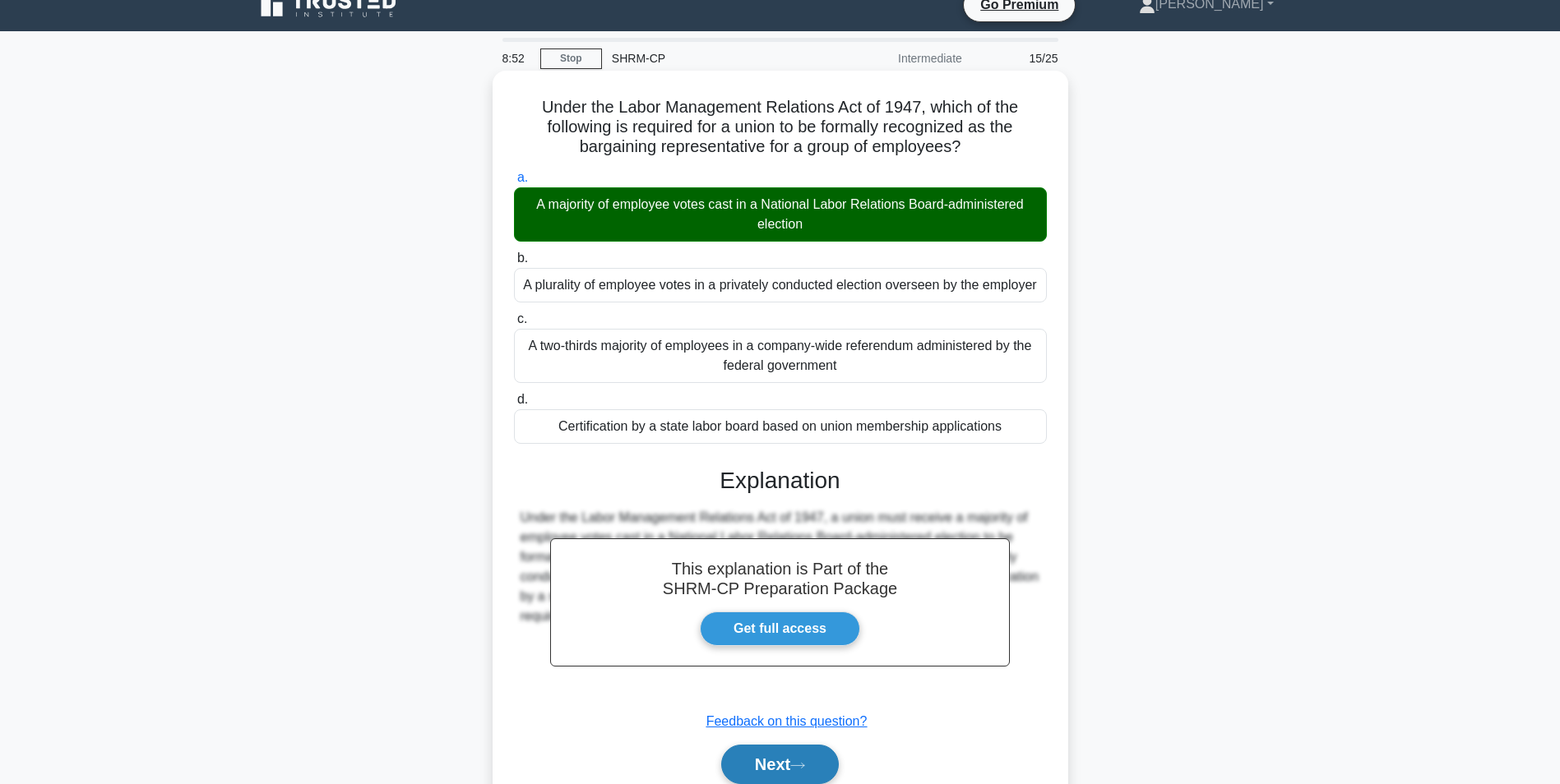
click at [825, 751] on button "Next" at bounding box center [779, 764] width 117 height 39
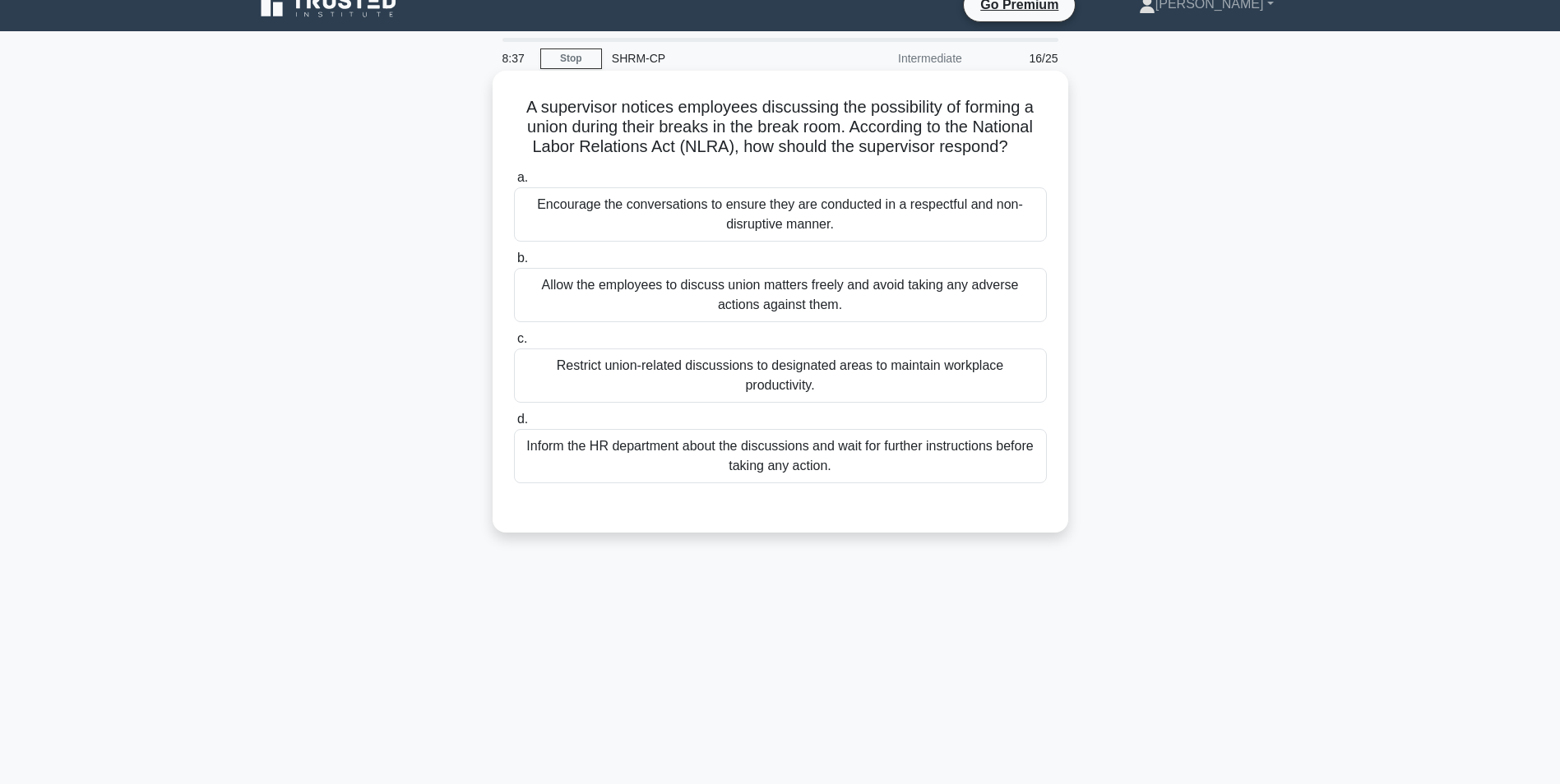
click at [920, 301] on div "Allow the employees to discuss union matters freely and avoid taking any advers…" at bounding box center [781, 295] width 533 height 55
click at [514, 264] on input "b. Allow the employees to discuss union matters freely and avoid taking any adv…" at bounding box center [514, 258] width 0 height 11
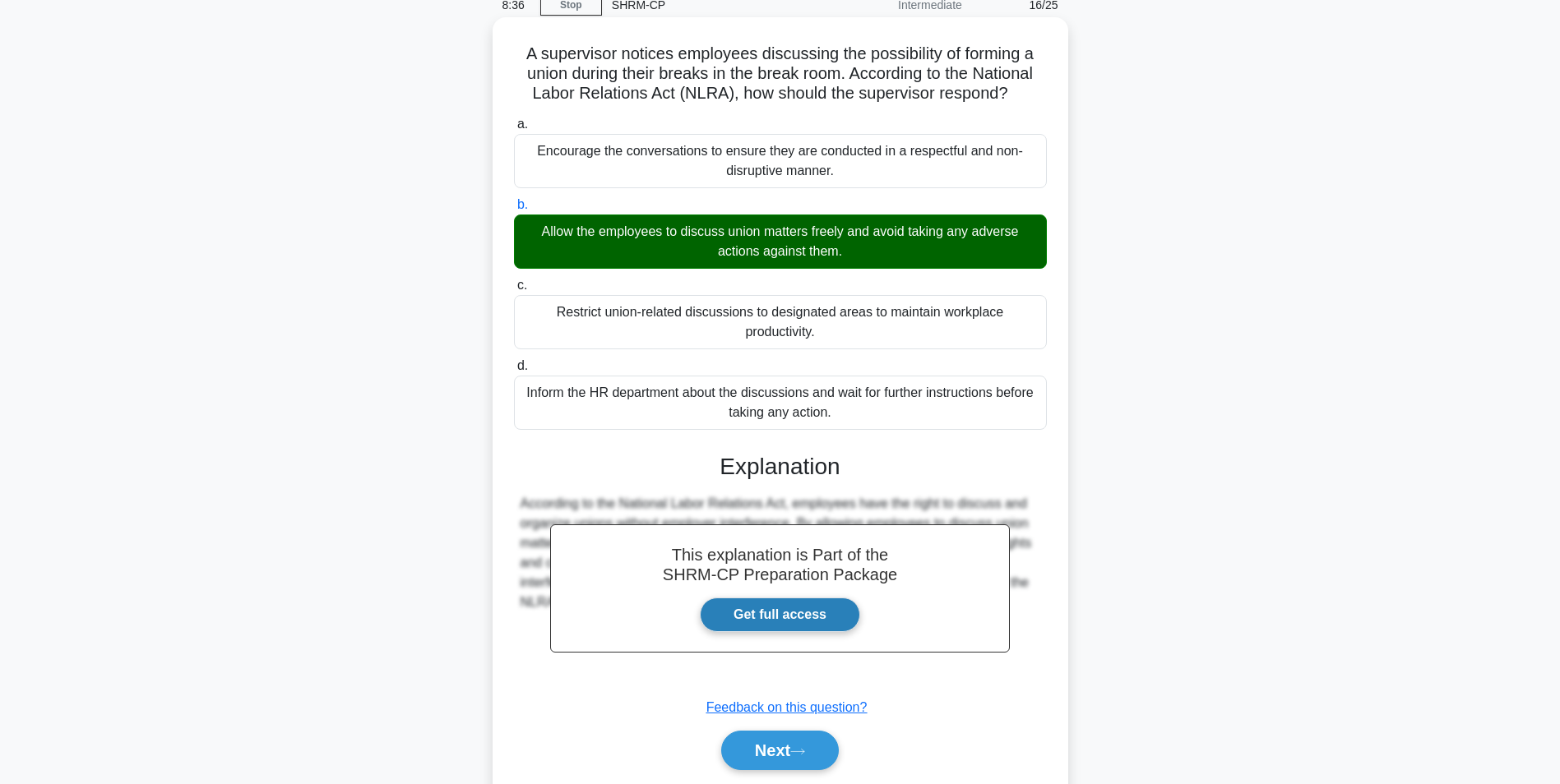
scroll to position [104, 0]
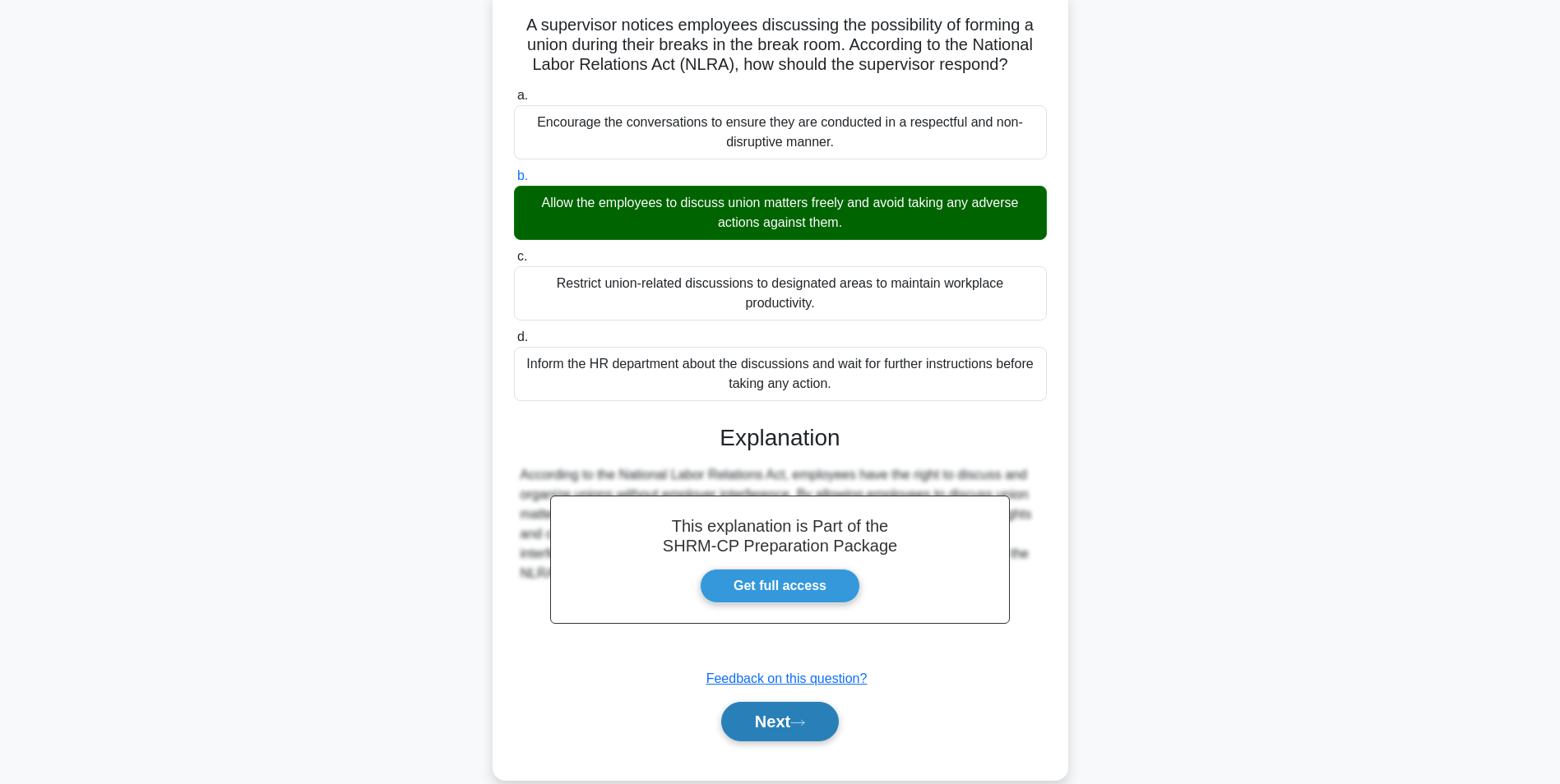
click at [769, 726] on button "Next" at bounding box center [779, 721] width 117 height 39
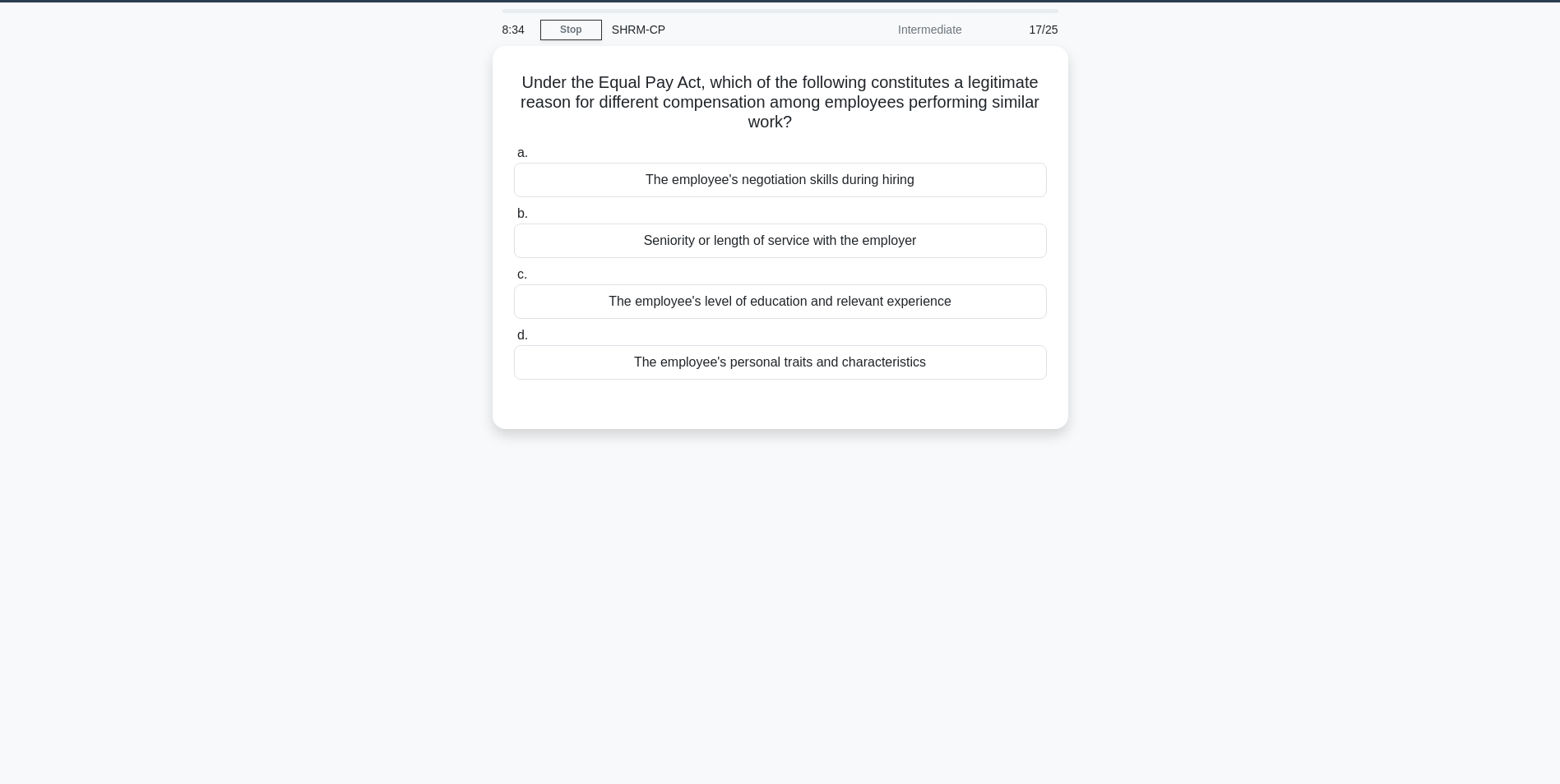
scroll to position [21, 0]
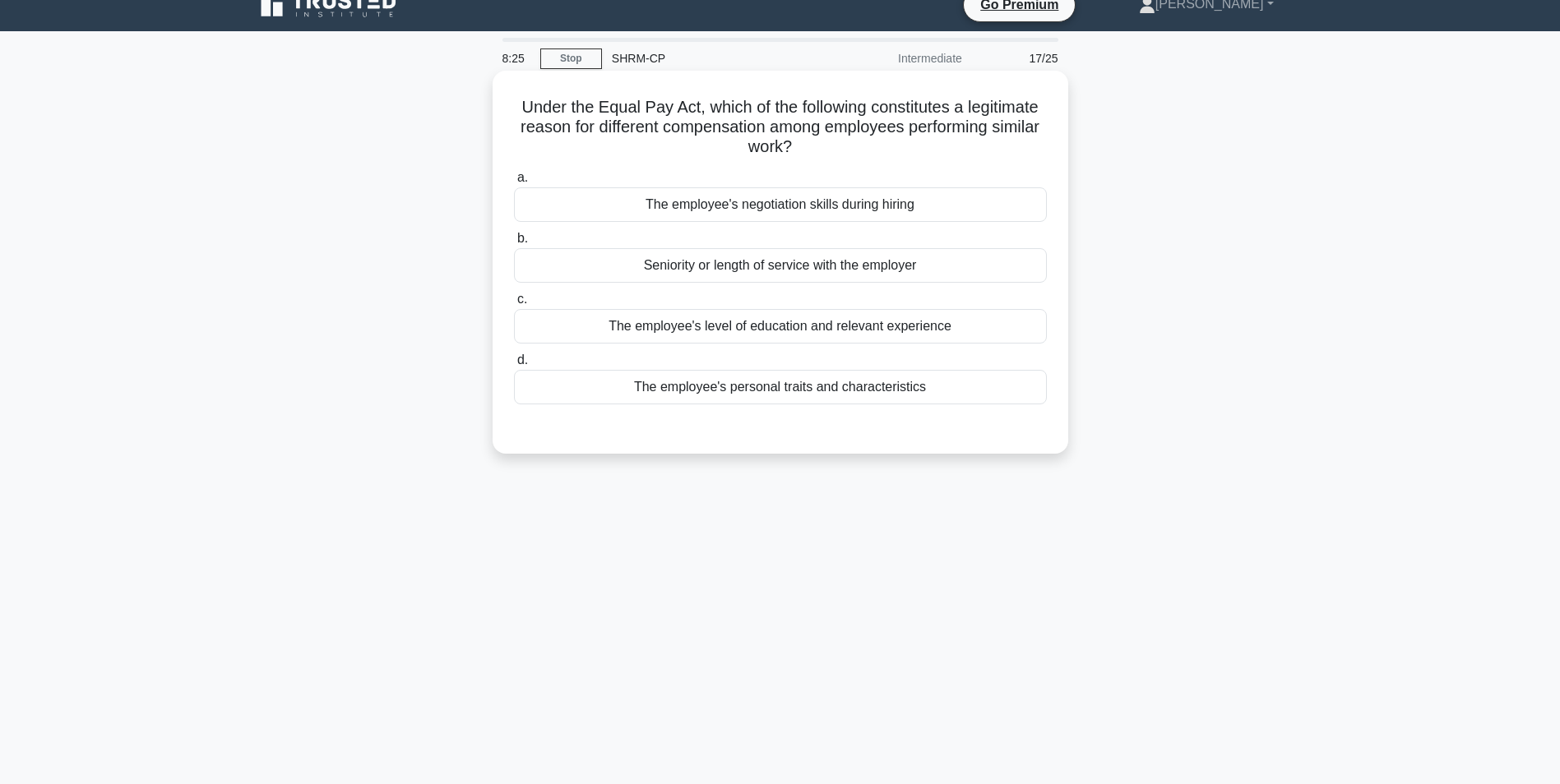
click at [873, 329] on div "The employee's level of education and relevant experience" at bounding box center [781, 326] width 533 height 35
click at [514, 305] on input "c. The employee's level of education and relevant experience" at bounding box center [514, 299] width 0 height 11
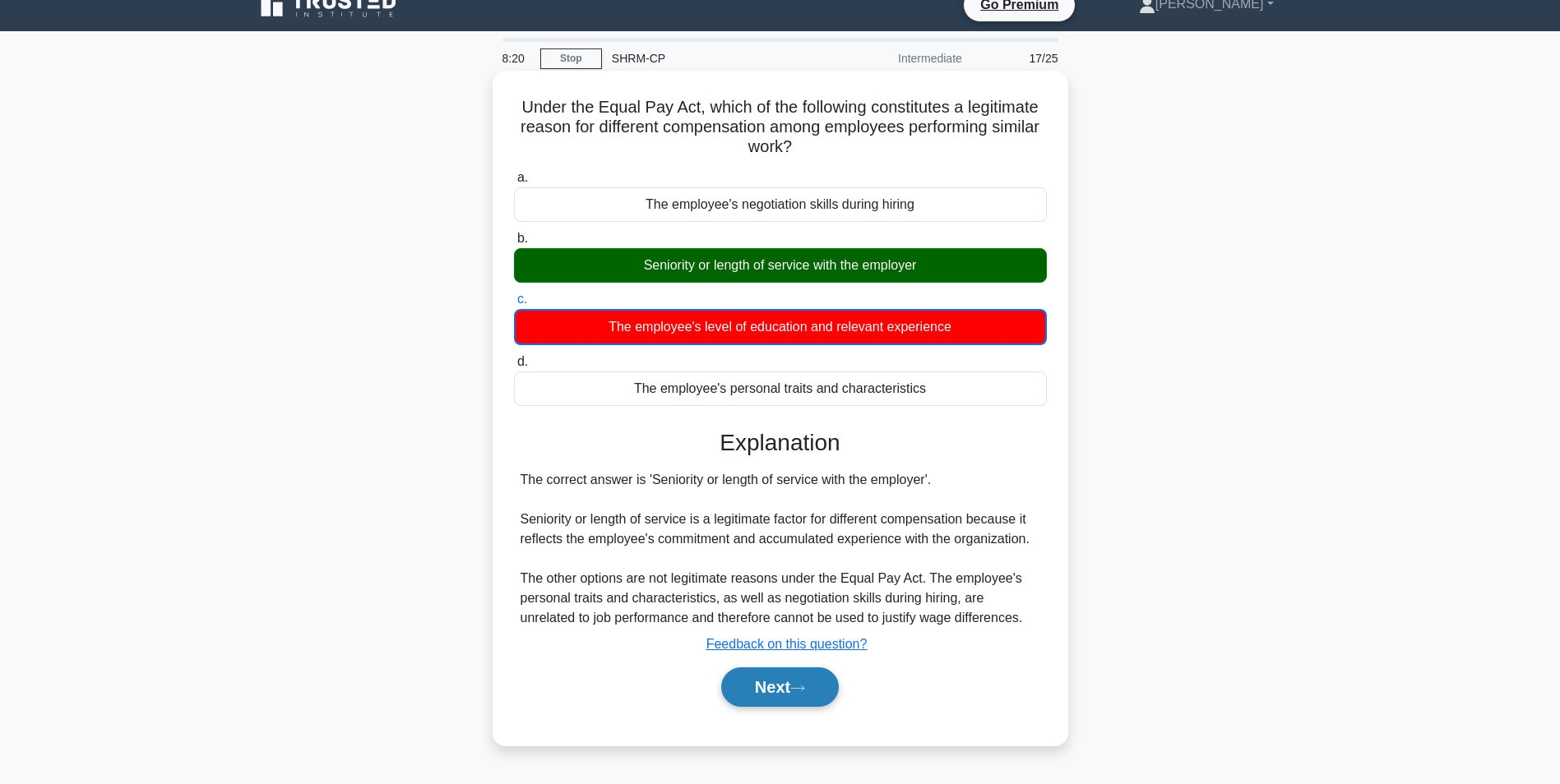
click at [788, 686] on button "Next" at bounding box center [779, 687] width 117 height 39
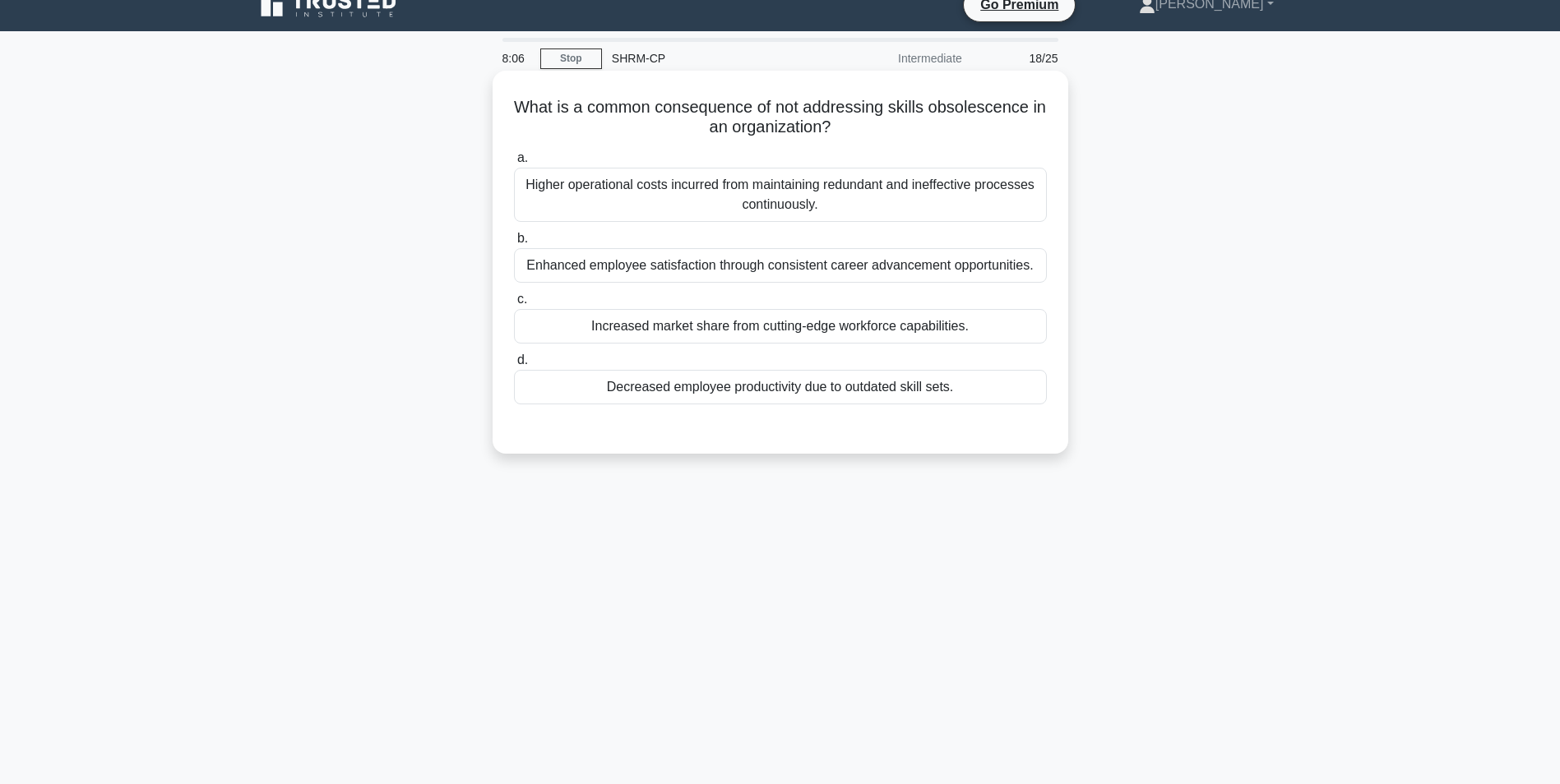
click at [988, 194] on div "Higher operational costs incurred from maintaining redundant and ineffective pr…" at bounding box center [781, 195] width 533 height 55
click at [514, 164] on input "a. Higher operational costs incurred from maintaining redundant and ineffective…" at bounding box center [514, 158] width 0 height 11
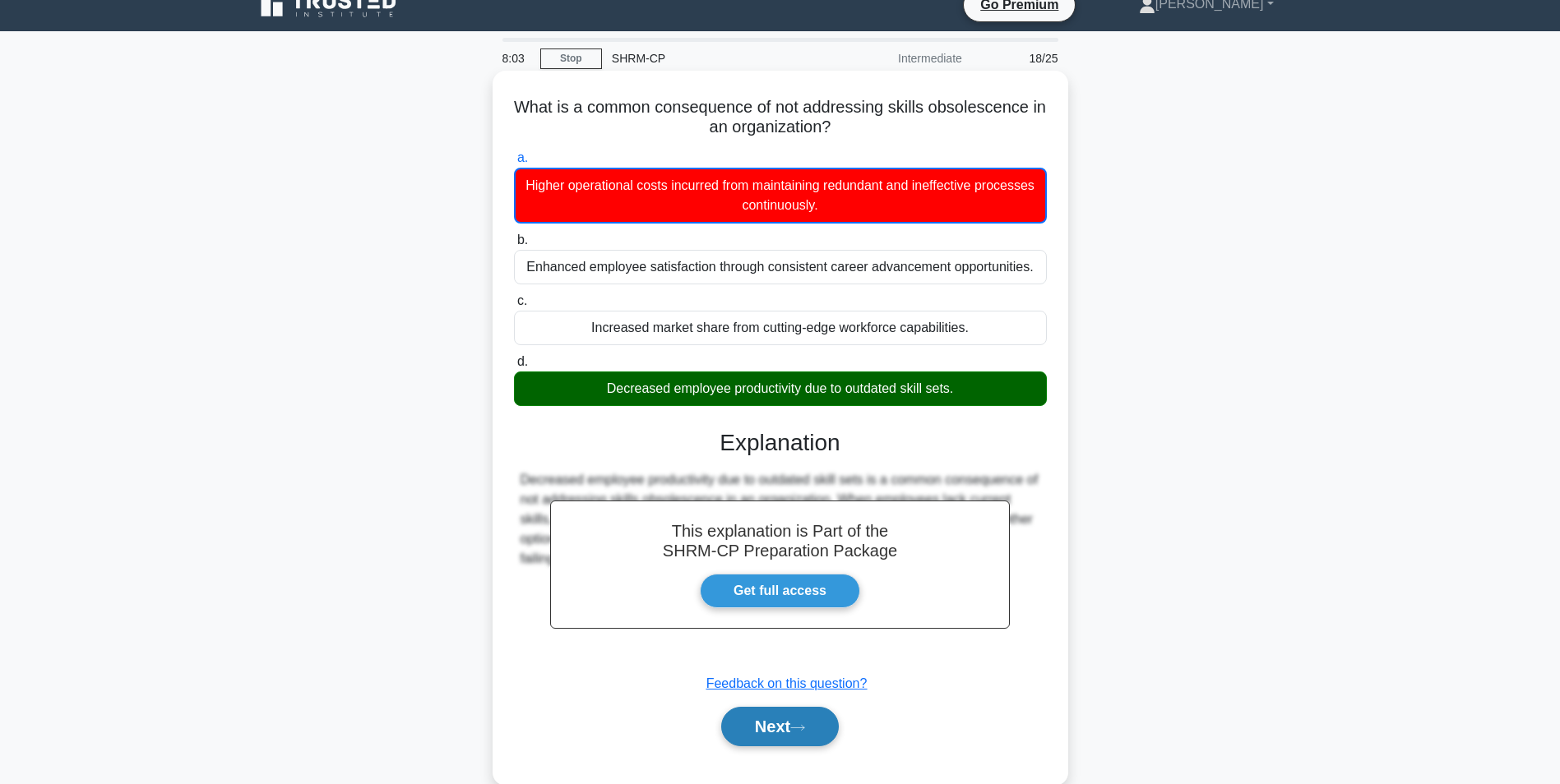
click at [781, 741] on button "Next" at bounding box center [779, 727] width 117 height 39
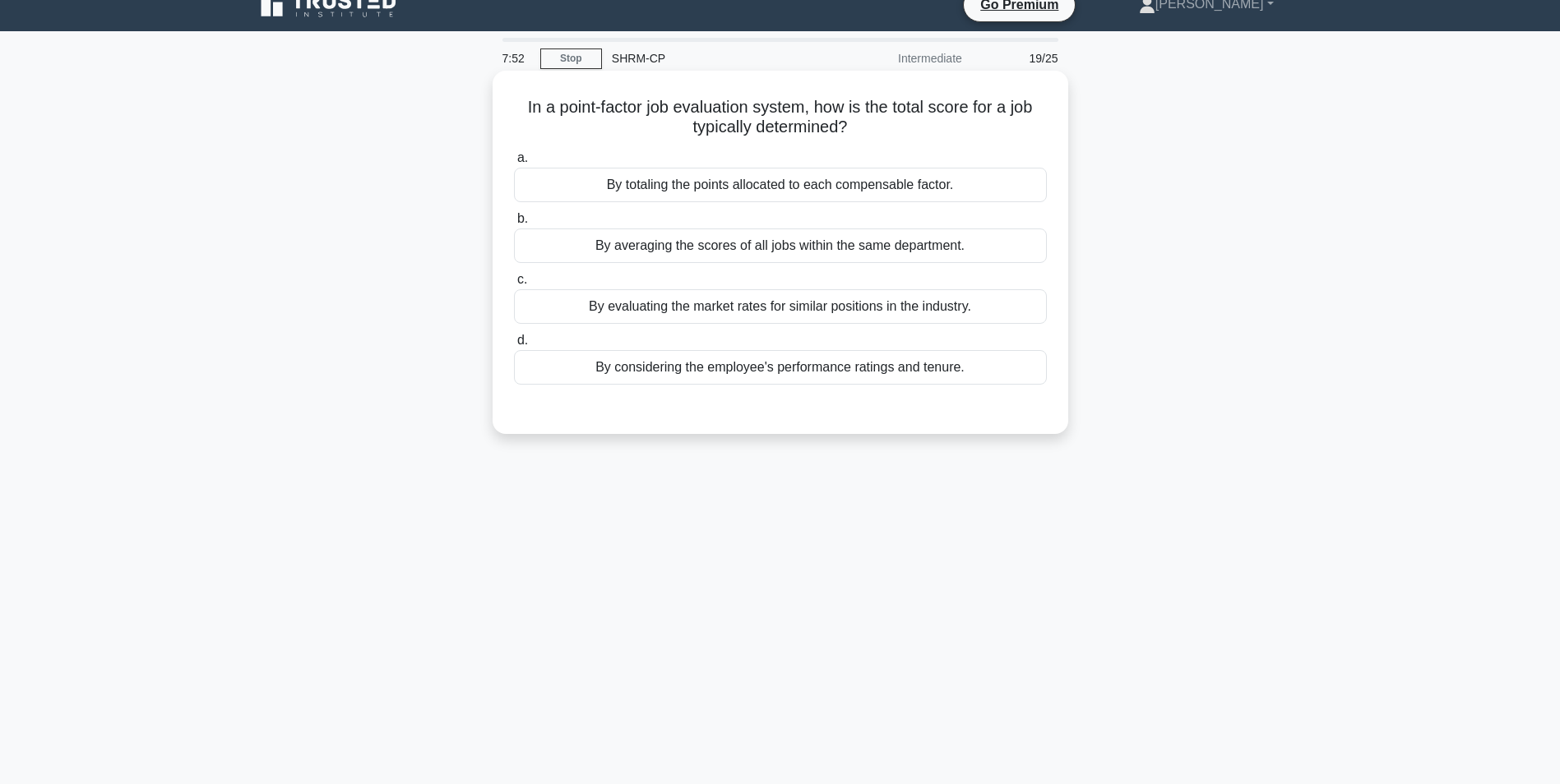
click at [811, 189] on div "By totaling the points allocated to each compensable factor." at bounding box center [781, 185] width 533 height 35
click at [514, 164] on input "a. By totaling the points allocated to each compensable factor." at bounding box center [514, 158] width 0 height 11
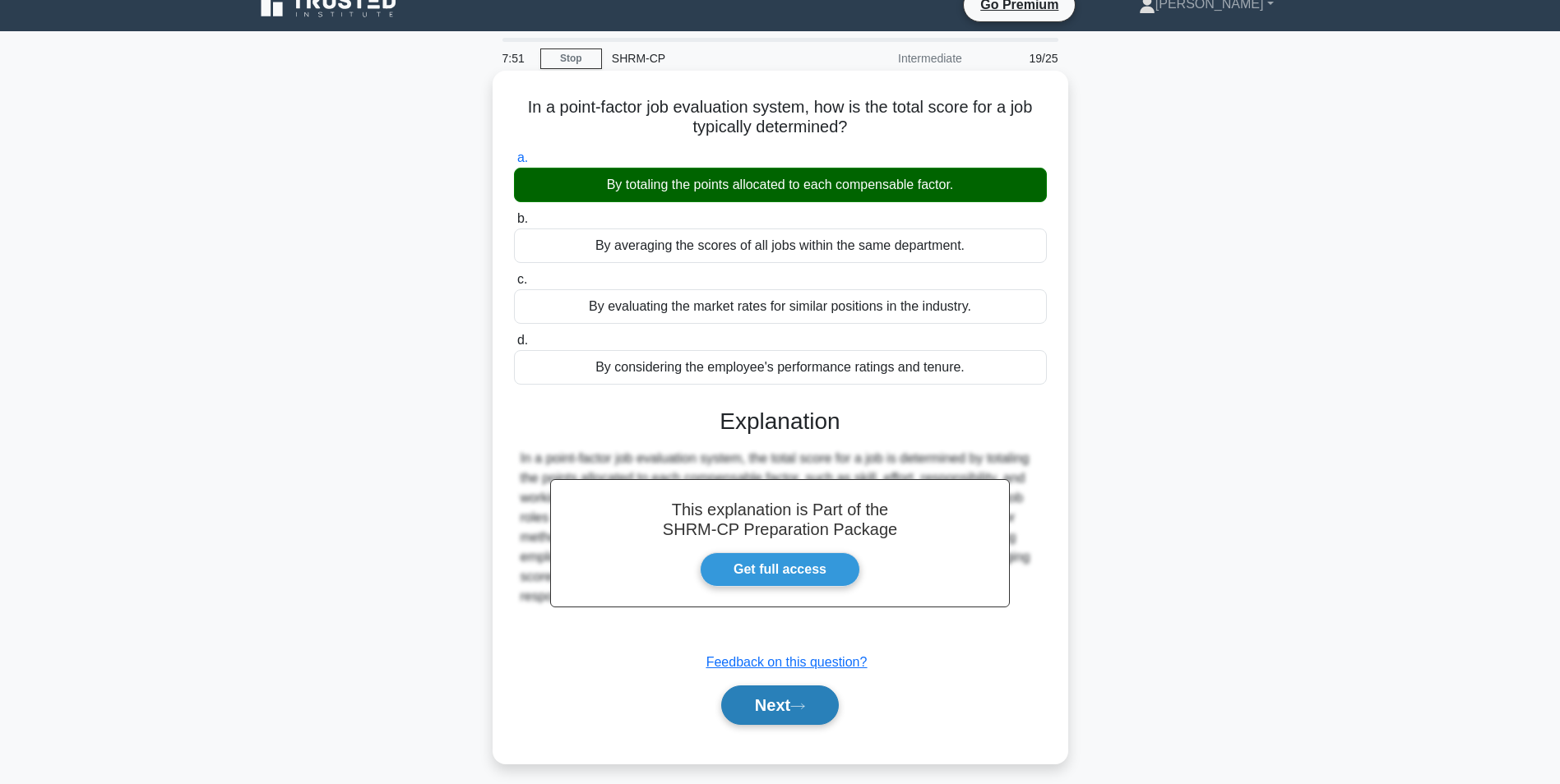
click at [786, 703] on button "Next" at bounding box center [779, 705] width 117 height 39
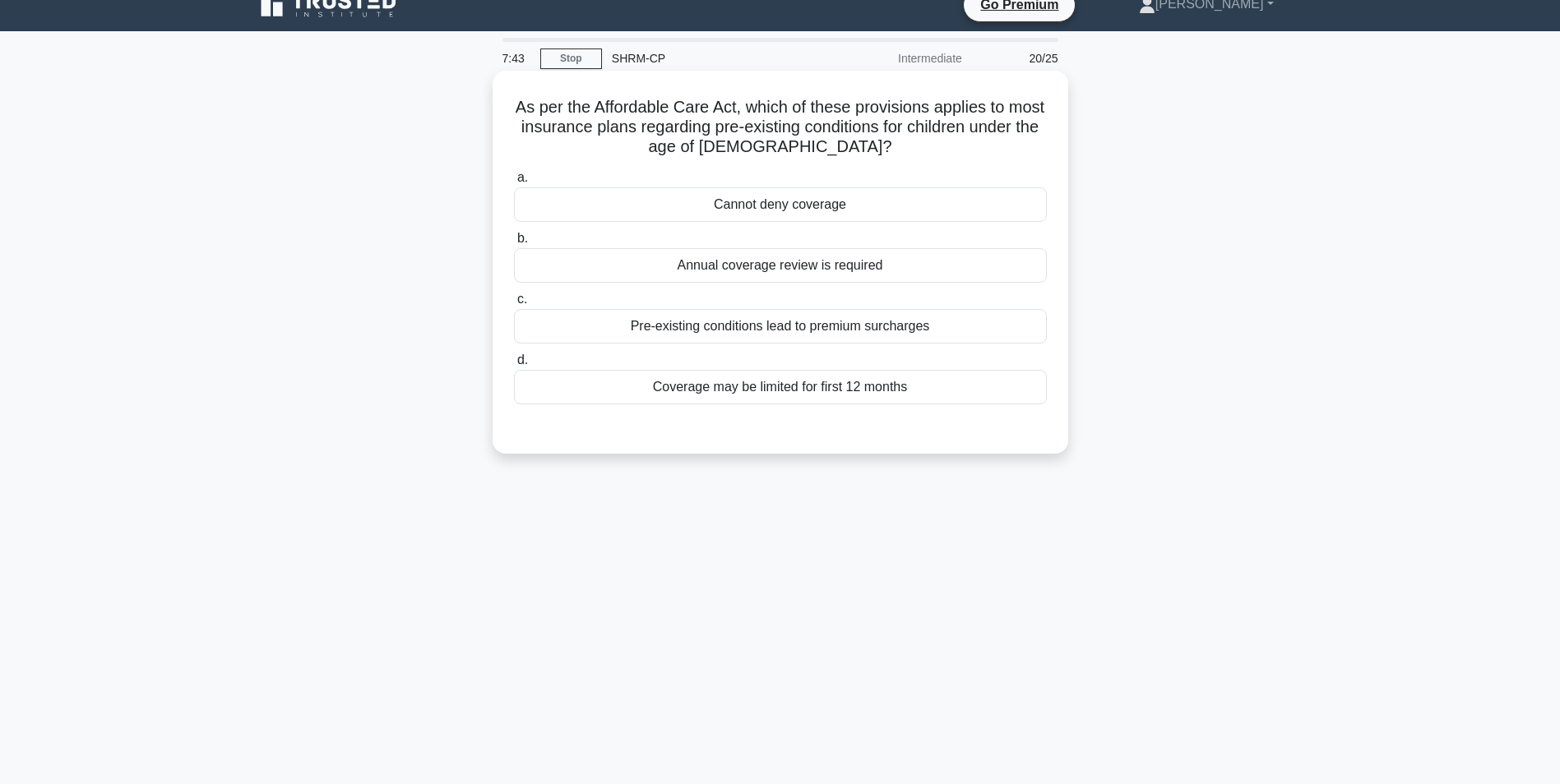
click at [900, 209] on div "Cannot deny coverage" at bounding box center [781, 205] width 533 height 35
click at [514, 183] on input "a. Cannot deny coverage" at bounding box center [514, 178] width 0 height 11
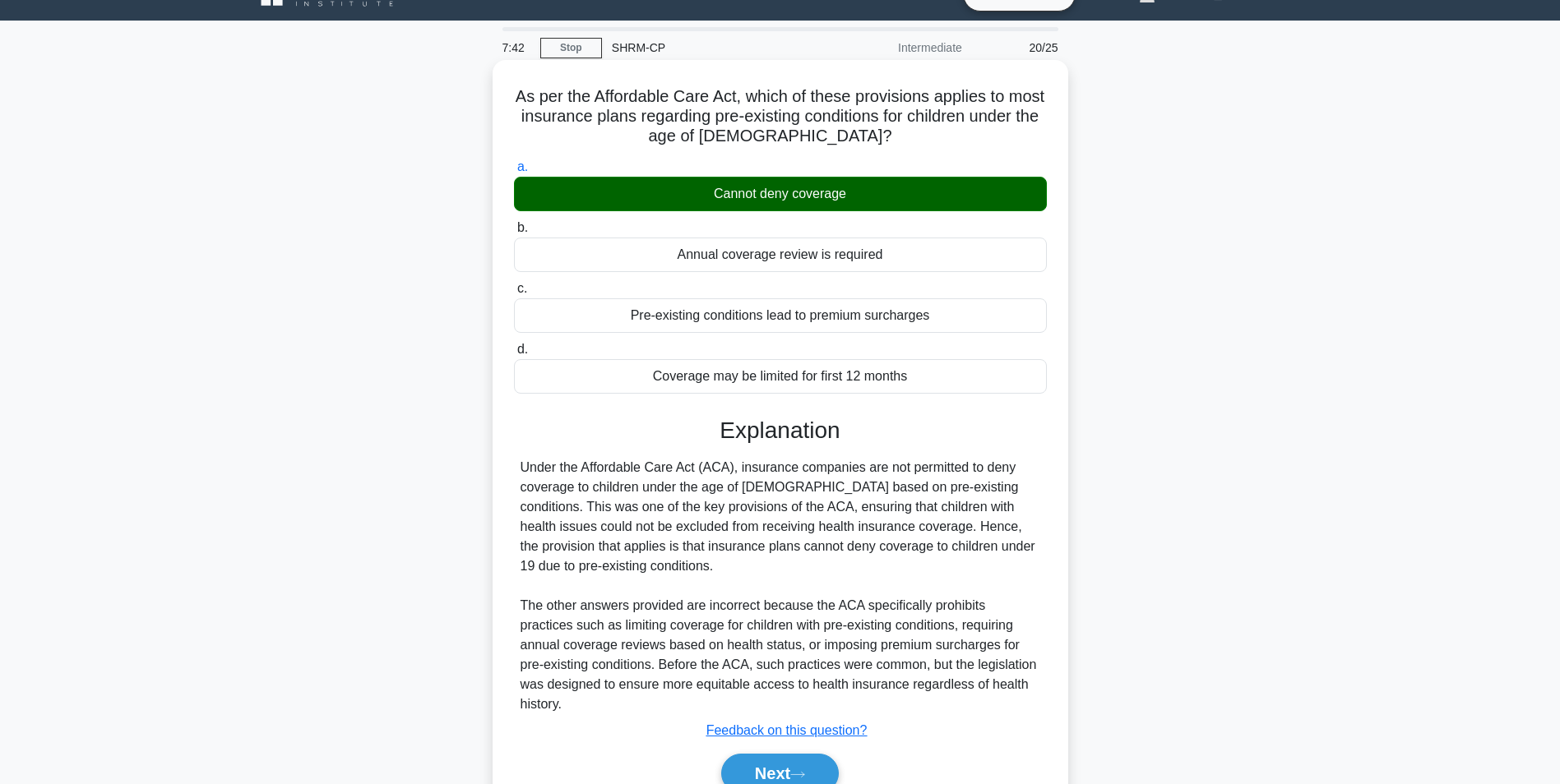
scroll to position [104, 0]
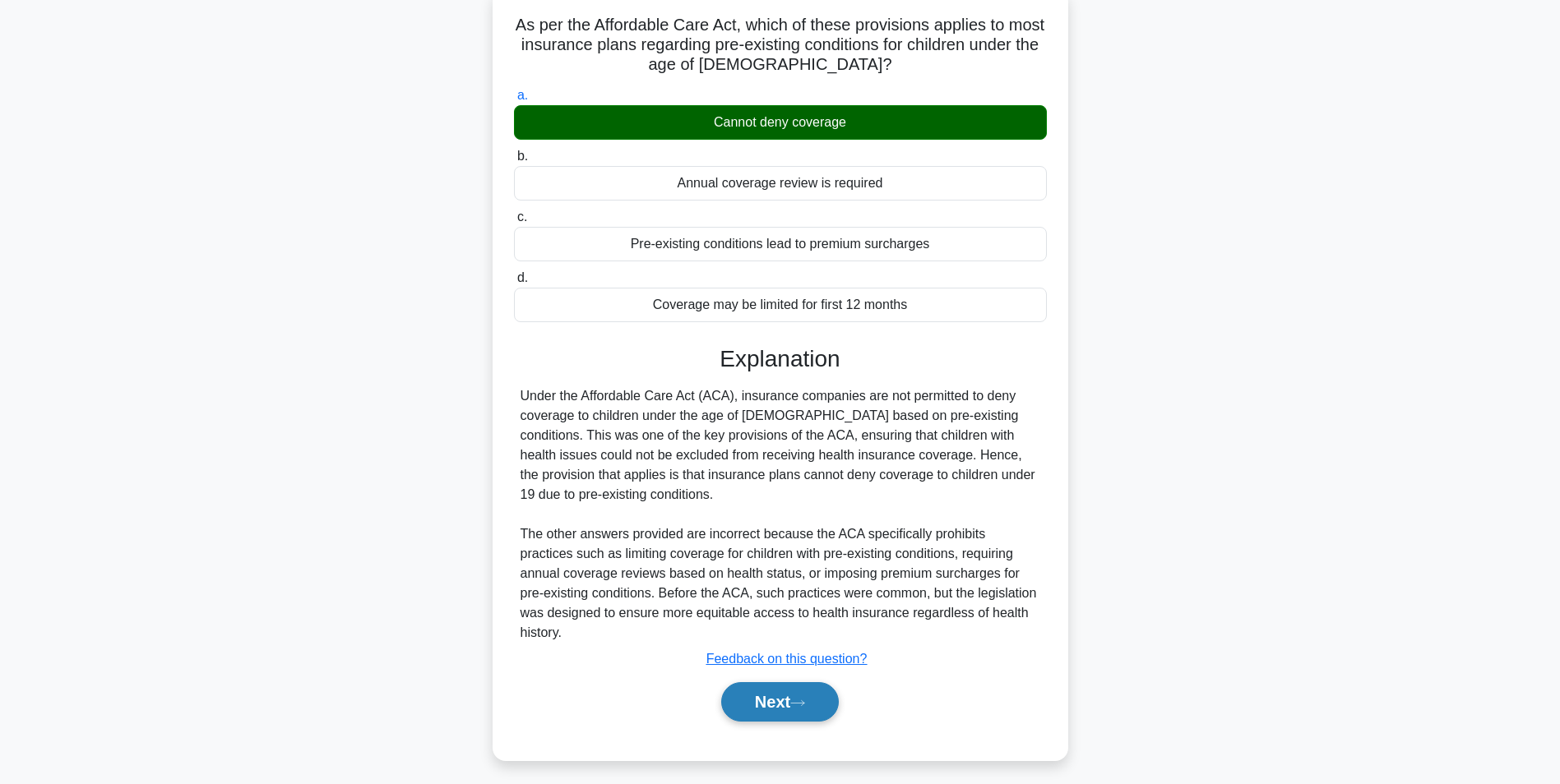
click at [811, 712] on button "Next" at bounding box center [779, 702] width 117 height 39
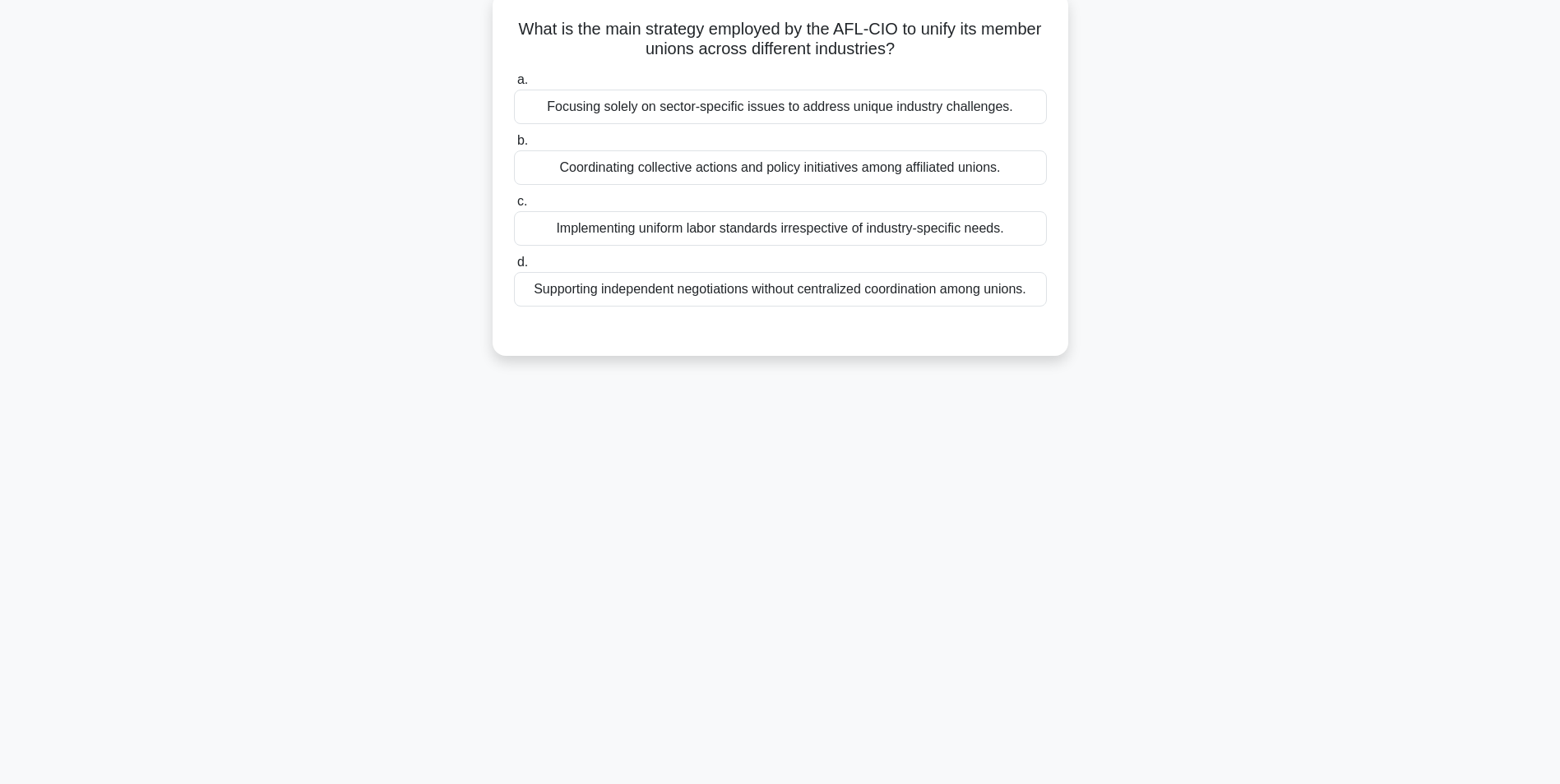
scroll to position [21, 0]
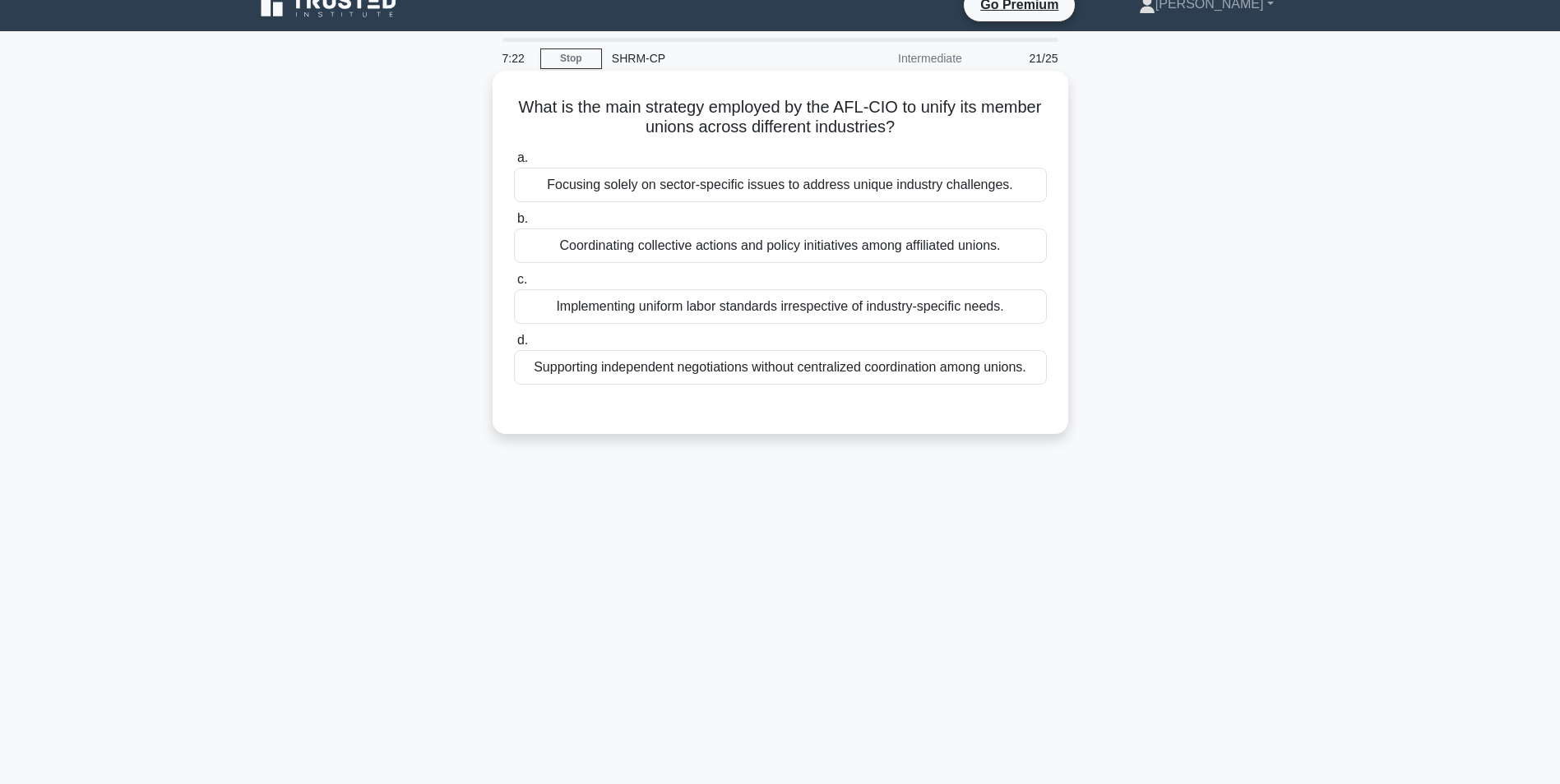
click at [979, 250] on div "Coordinating collective actions and policy initiatives among affiliated unions." at bounding box center [781, 246] width 533 height 35
click at [514, 224] on input "b. Coordinating collective actions and policy initiatives among affiliated unio…" at bounding box center [514, 219] width 0 height 11
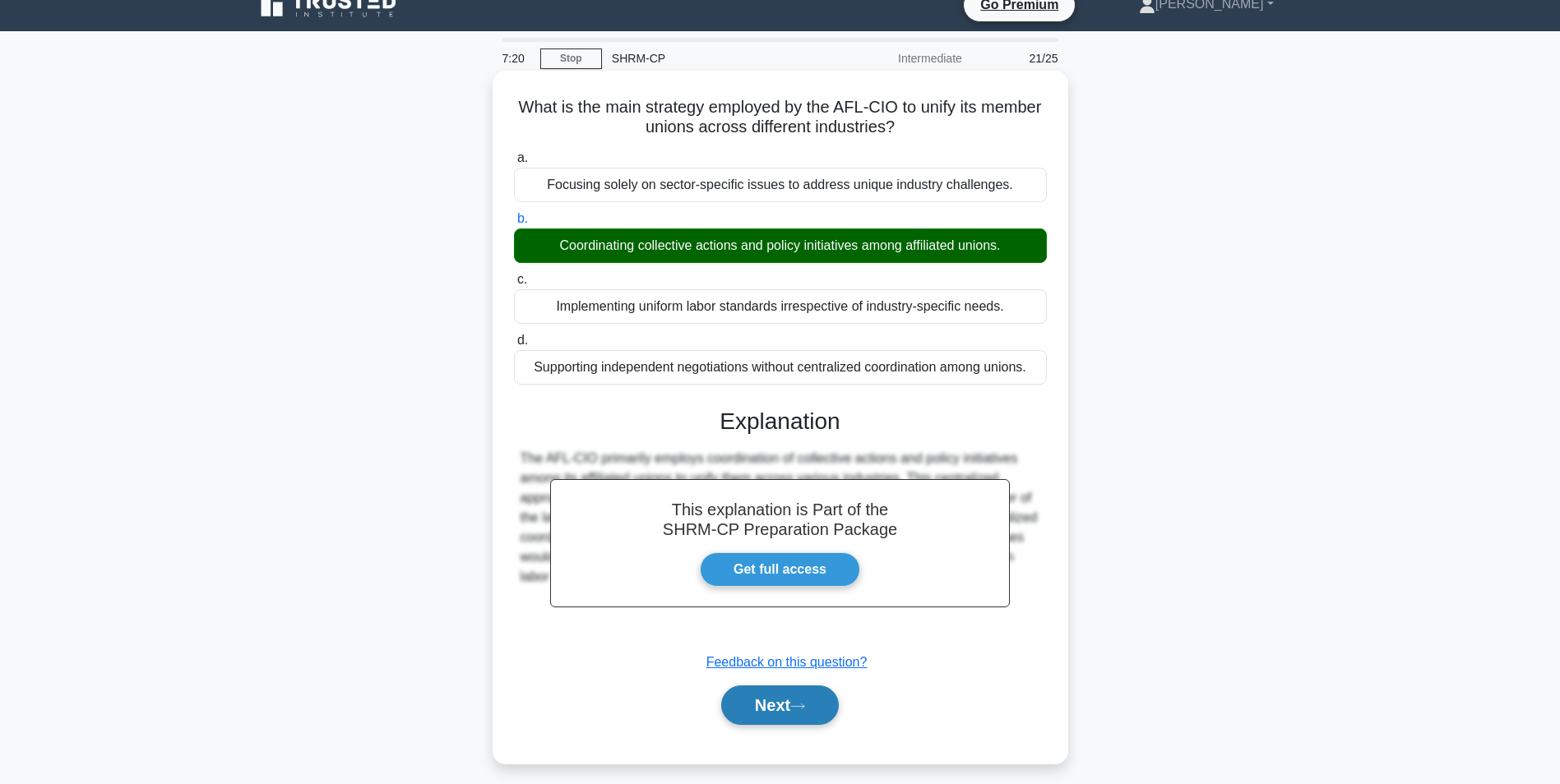
click at [778, 700] on button "Next" at bounding box center [779, 705] width 117 height 39
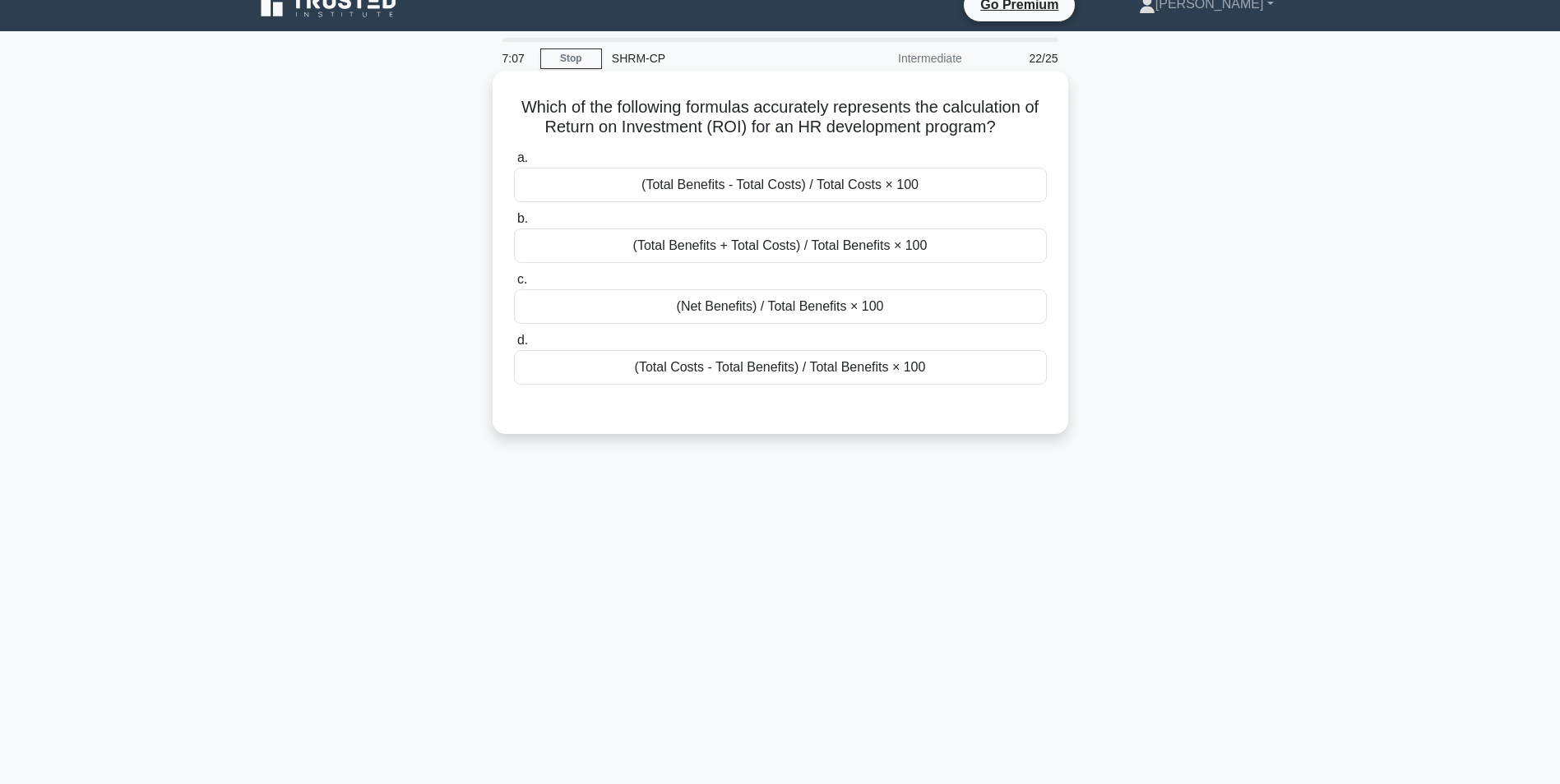
click at [907, 189] on div "(Total Benefits - Total Costs) / Total Costs × 100" at bounding box center [781, 185] width 533 height 35
click at [514, 164] on input "a. (Total Benefits - Total Costs) / Total Costs × 100" at bounding box center [514, 158] width 0 height 11
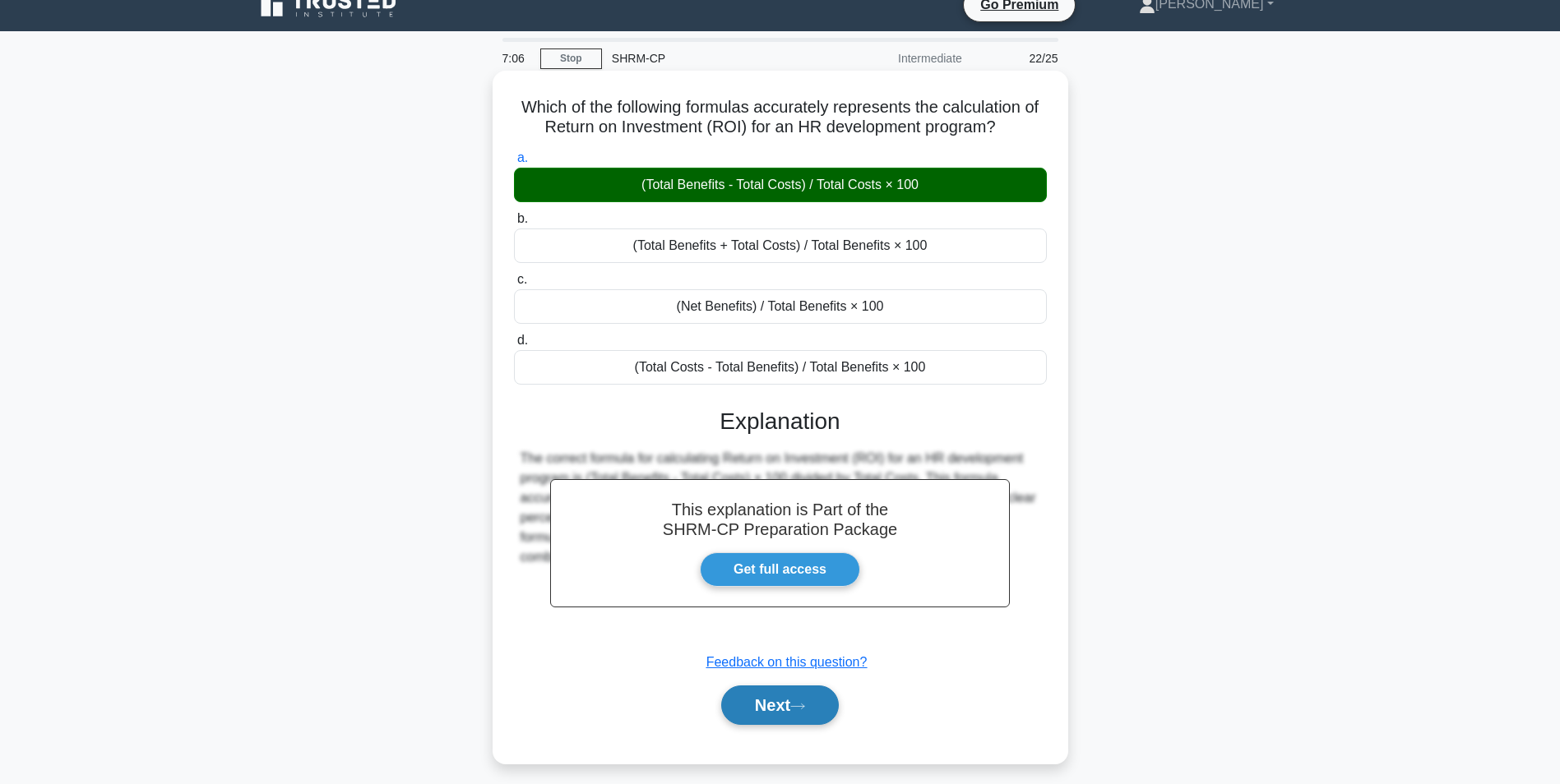
click at [807, 696] on button "Next" at bounding box center [779, 705] width 117 height 39
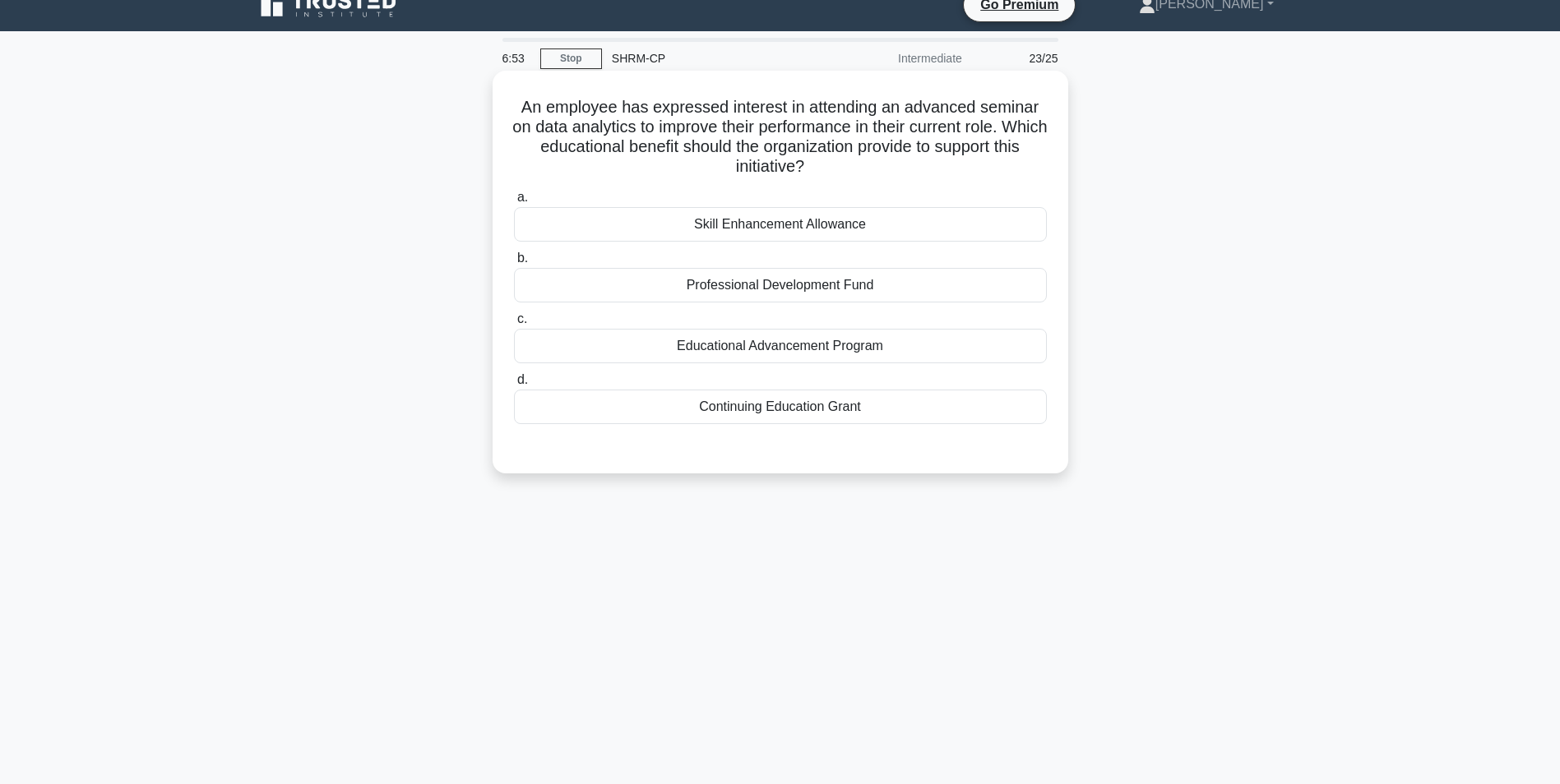
click at [840, 281] on div "Professional Development Fund" at bounding box center [781, 285] width 533 height 35
click at [514, 264] on input "b. Professional Development Fund" at bounding box center [514, 258] width 0 height 11
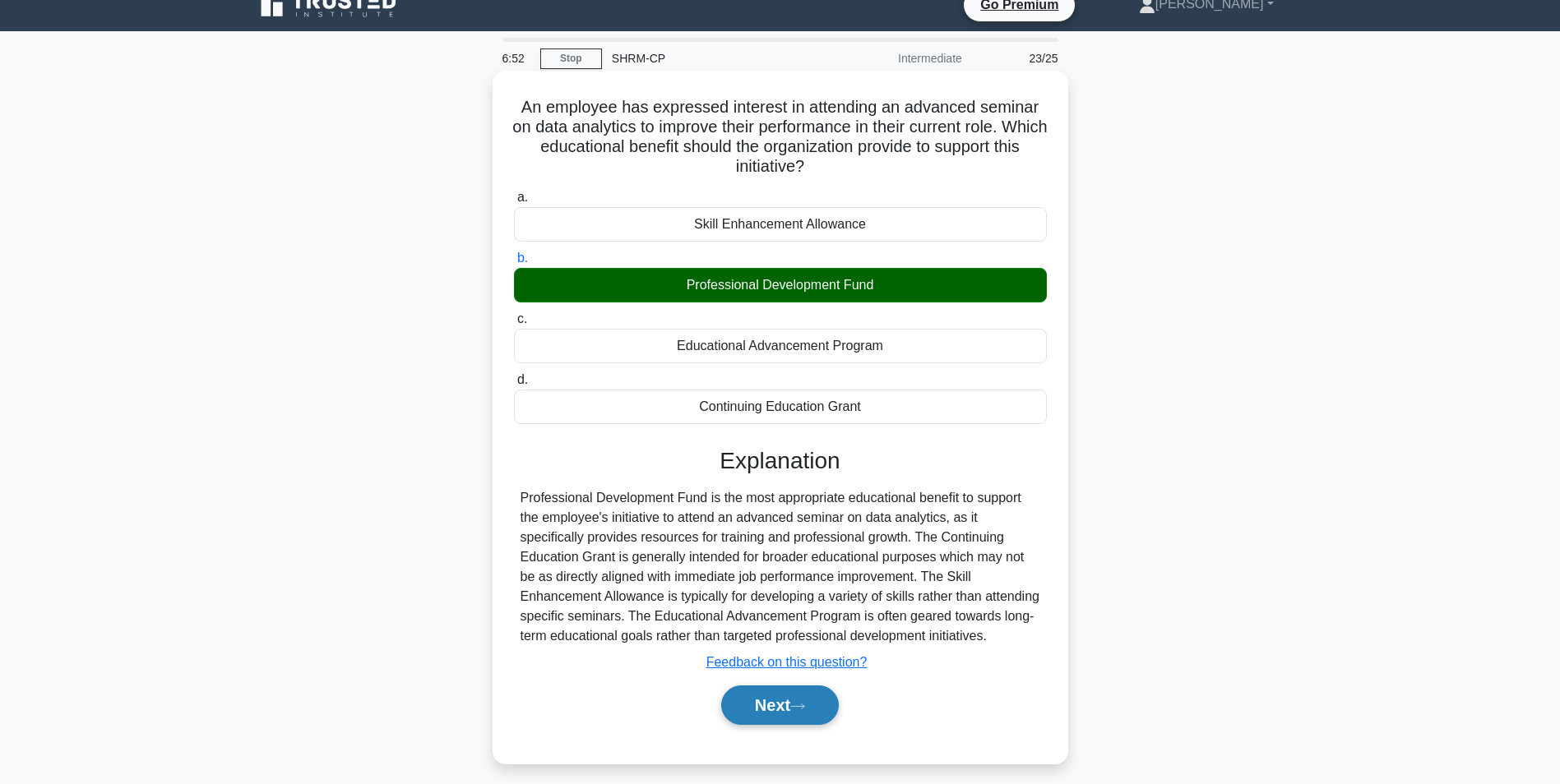
click at [744, 710] on button "Next" at bounding box center [779, 705] width 117 height 39
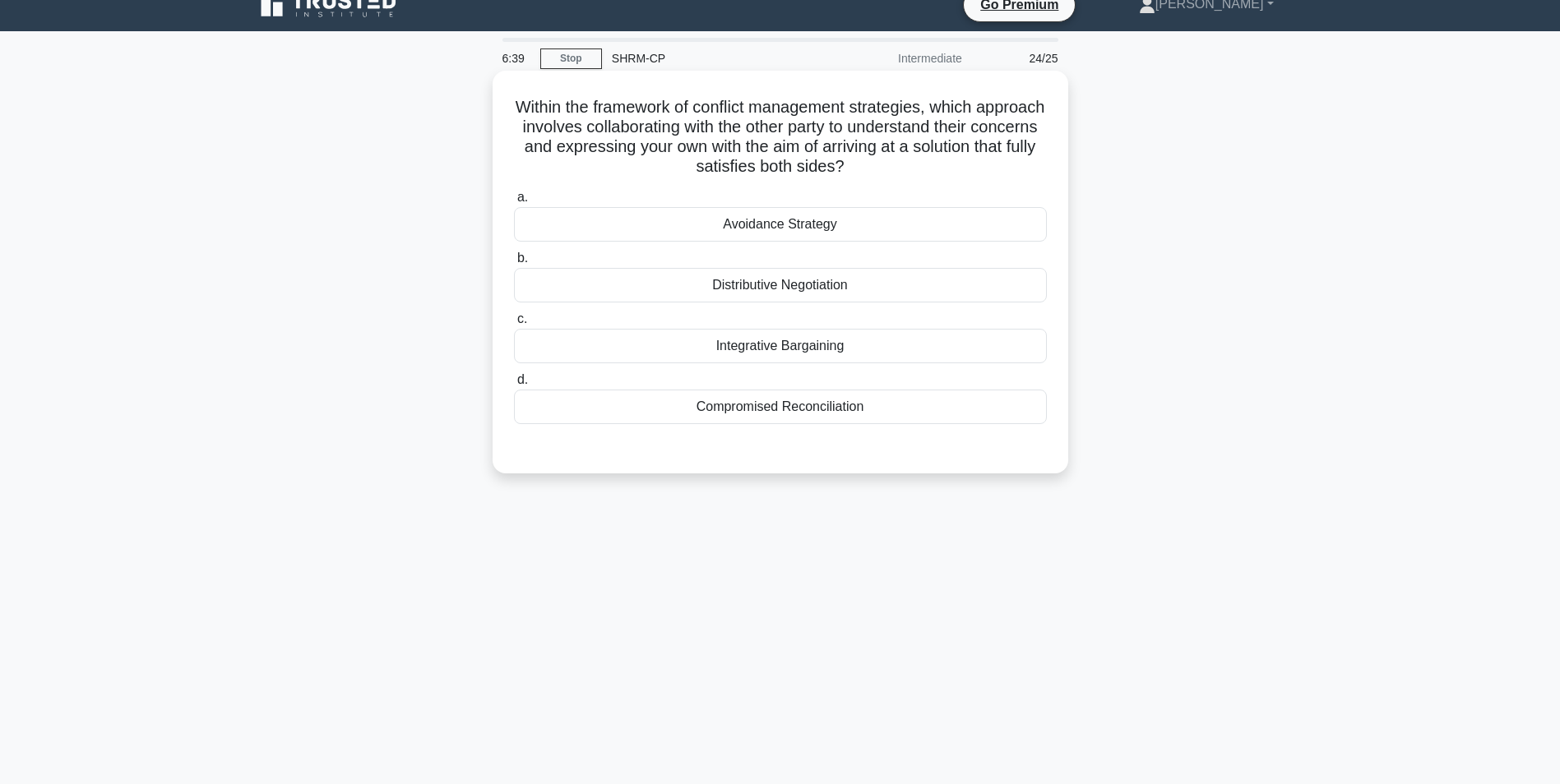
click at [825, 418] on div "Compromised Reconciliation" at bounding box center [781, 407] width 533 height 35
click at [514, 385] on input "d. Compromised Reconciliation" at bounding box center [514, 380] width 0 height 11
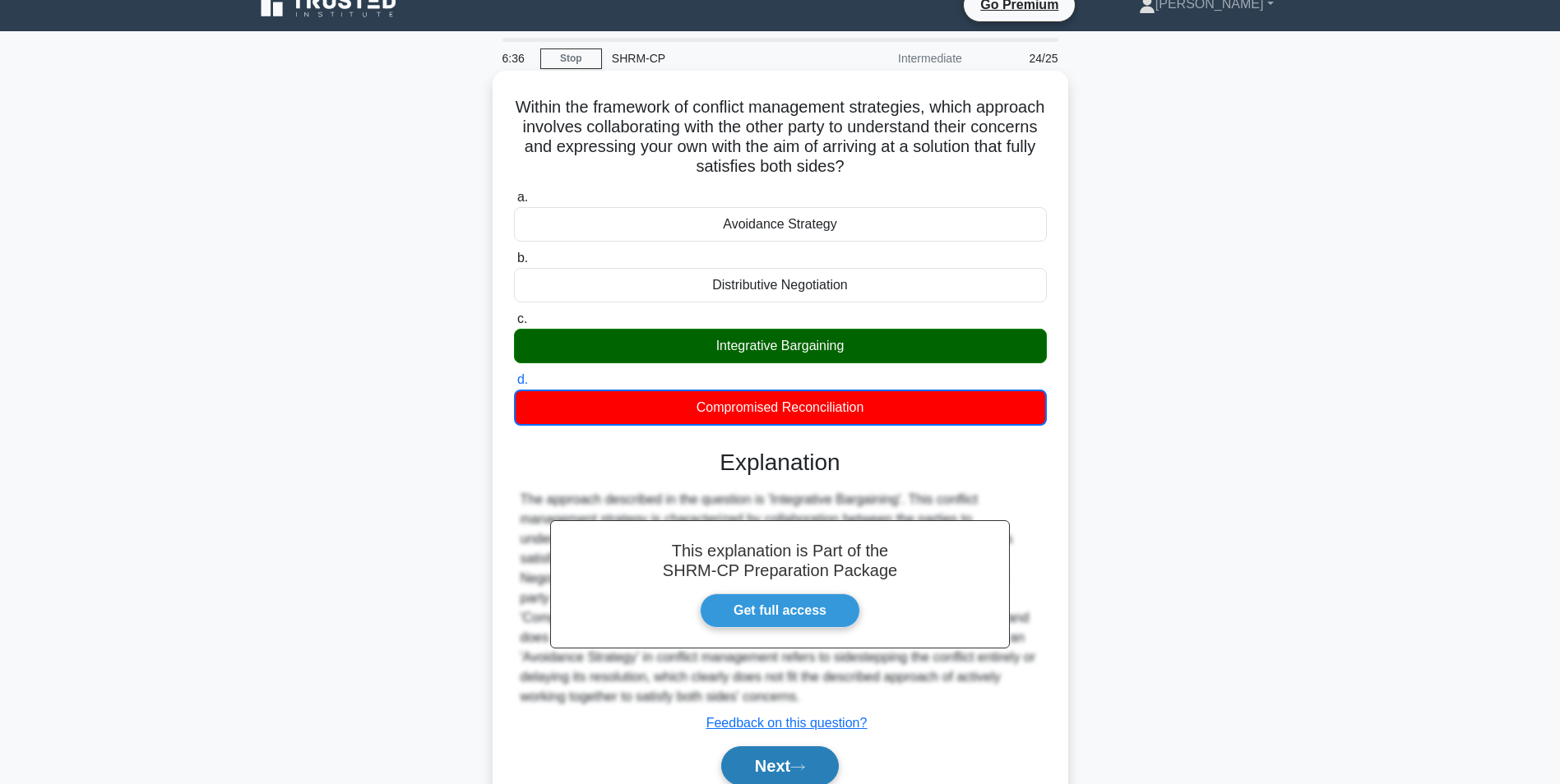
click at [775, 757] on button "Next" at bounding box center [779, 766] width 117 height 39
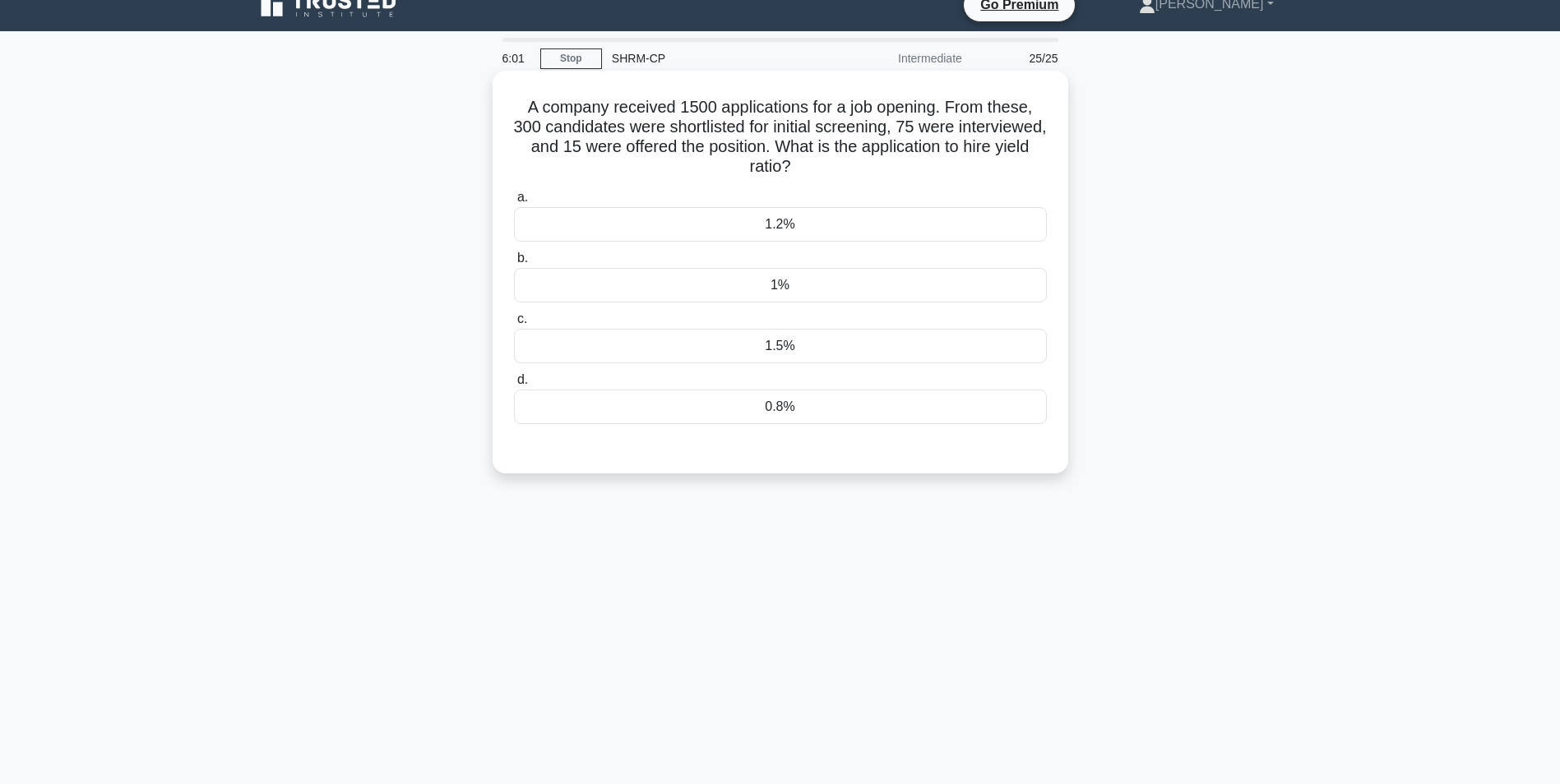
click at [764, 289] on div "1%" at bounding box center [781, 285] width 533 height 35
click at [514, 264] on input "b. 1%" at bounding box center [514, 258] width 0 height 11
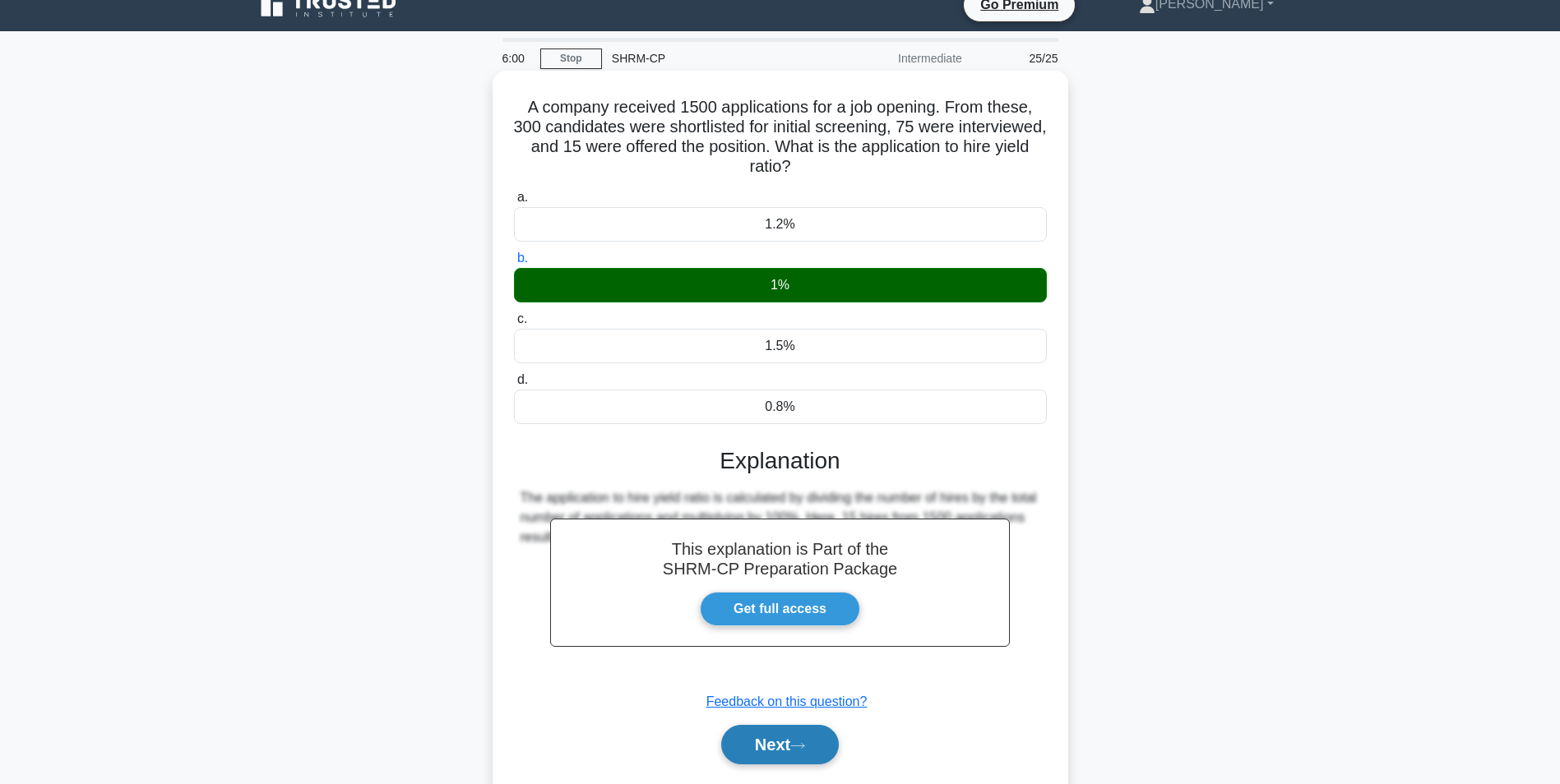
click at [788, 745] on button "Next" at bounding box center [779, 745] width 117 height 39
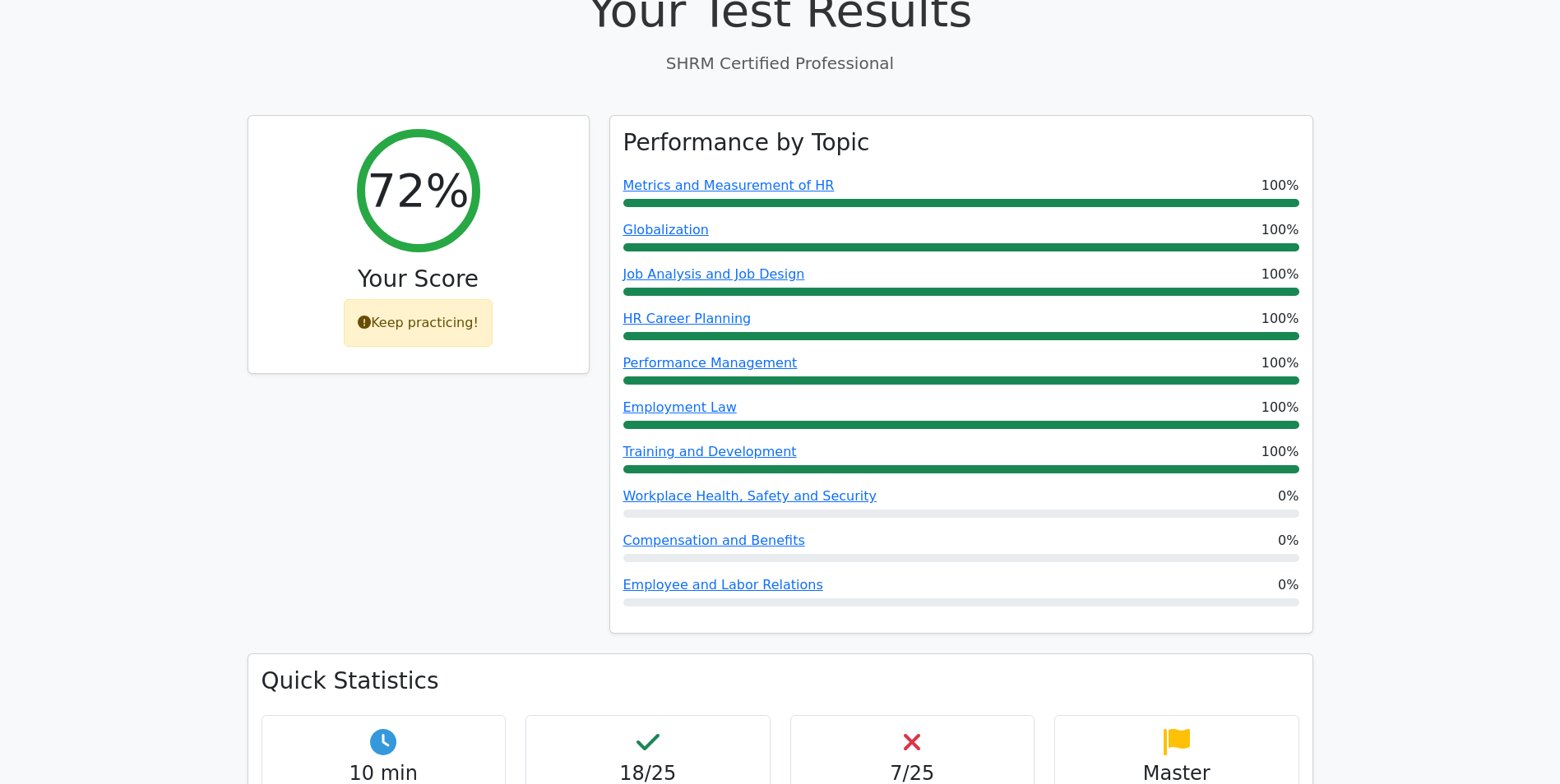
scroll to position [164, 0]
